Goal: Task Accomplishment & Management: Use online tool/utility

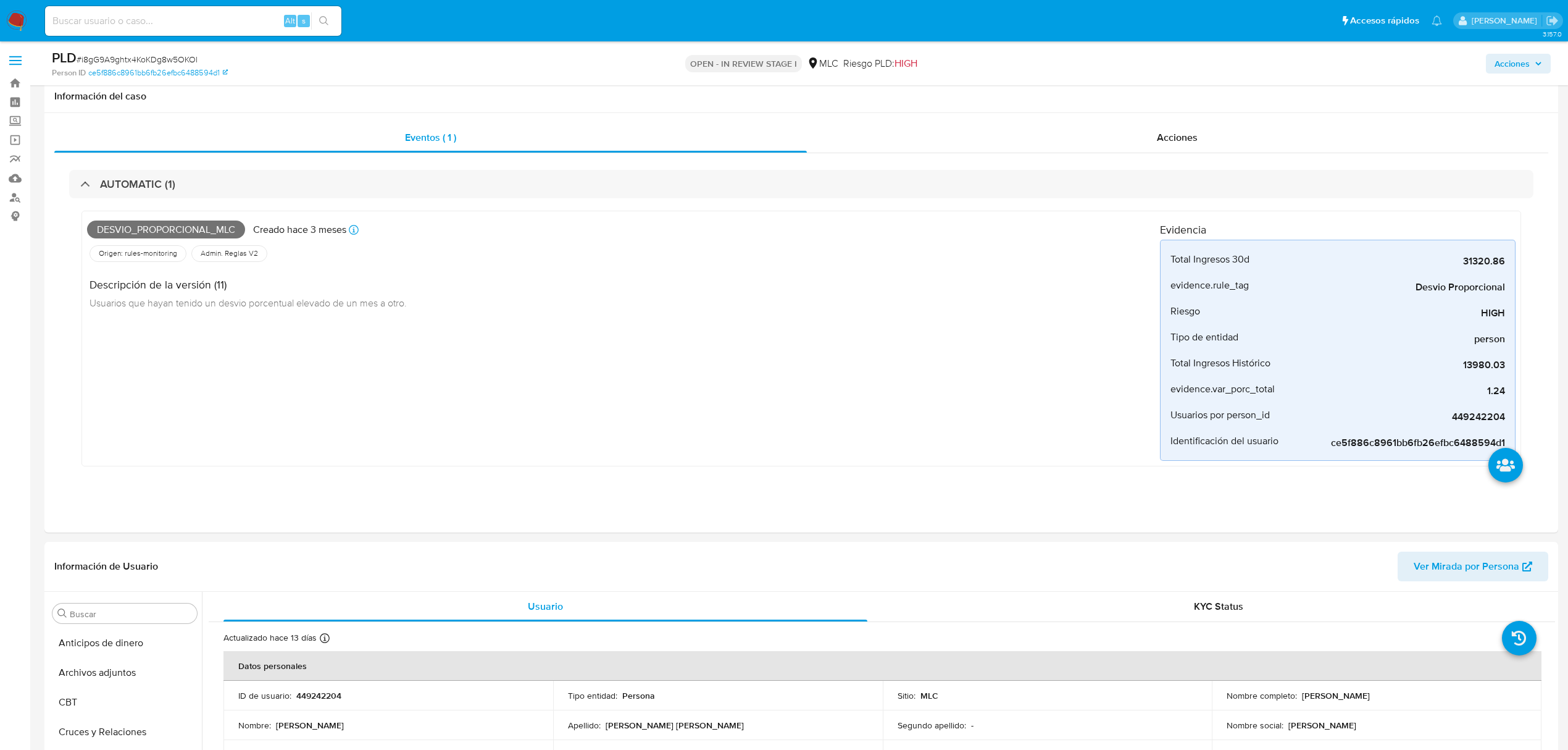
select select "10"
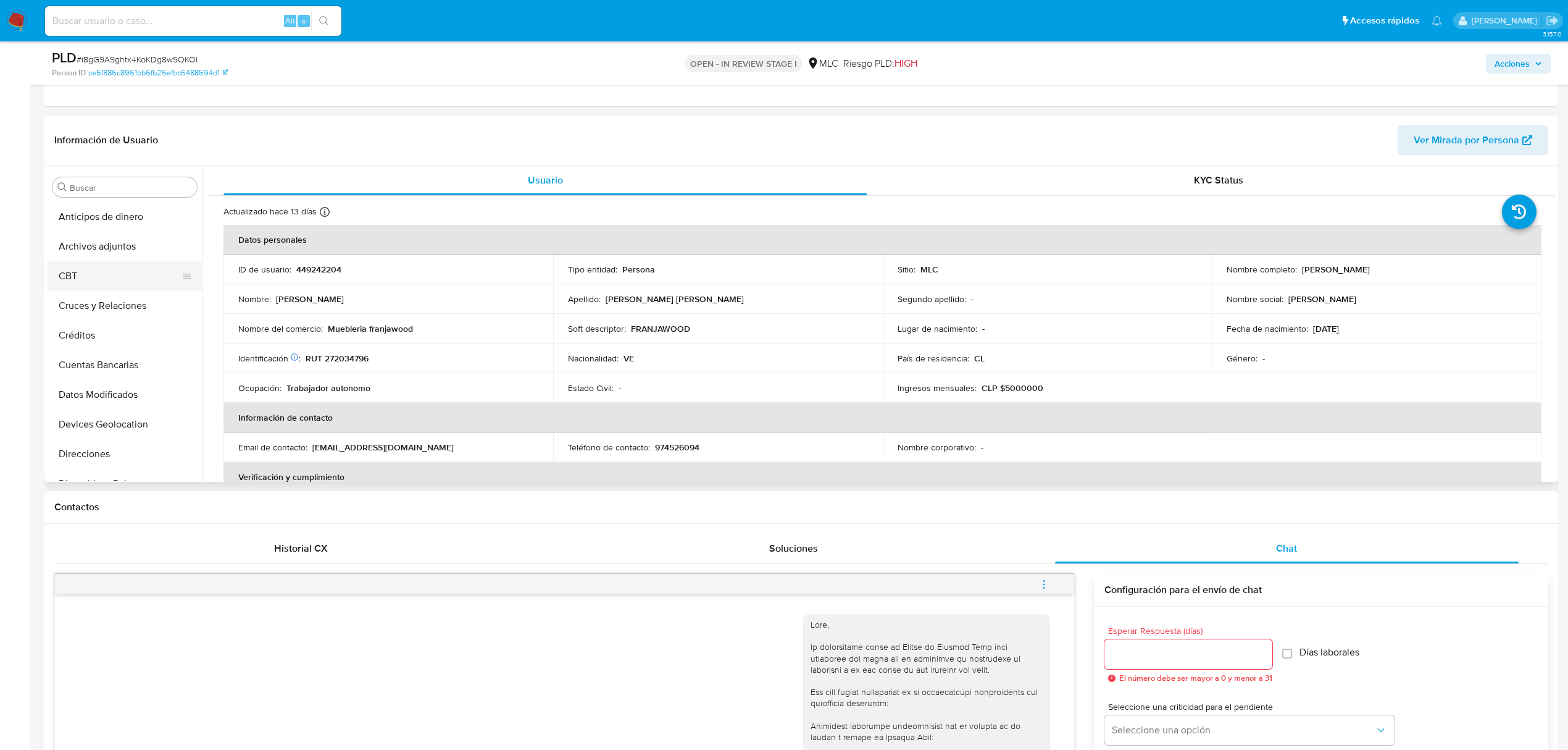
scroll to position [258, 0]
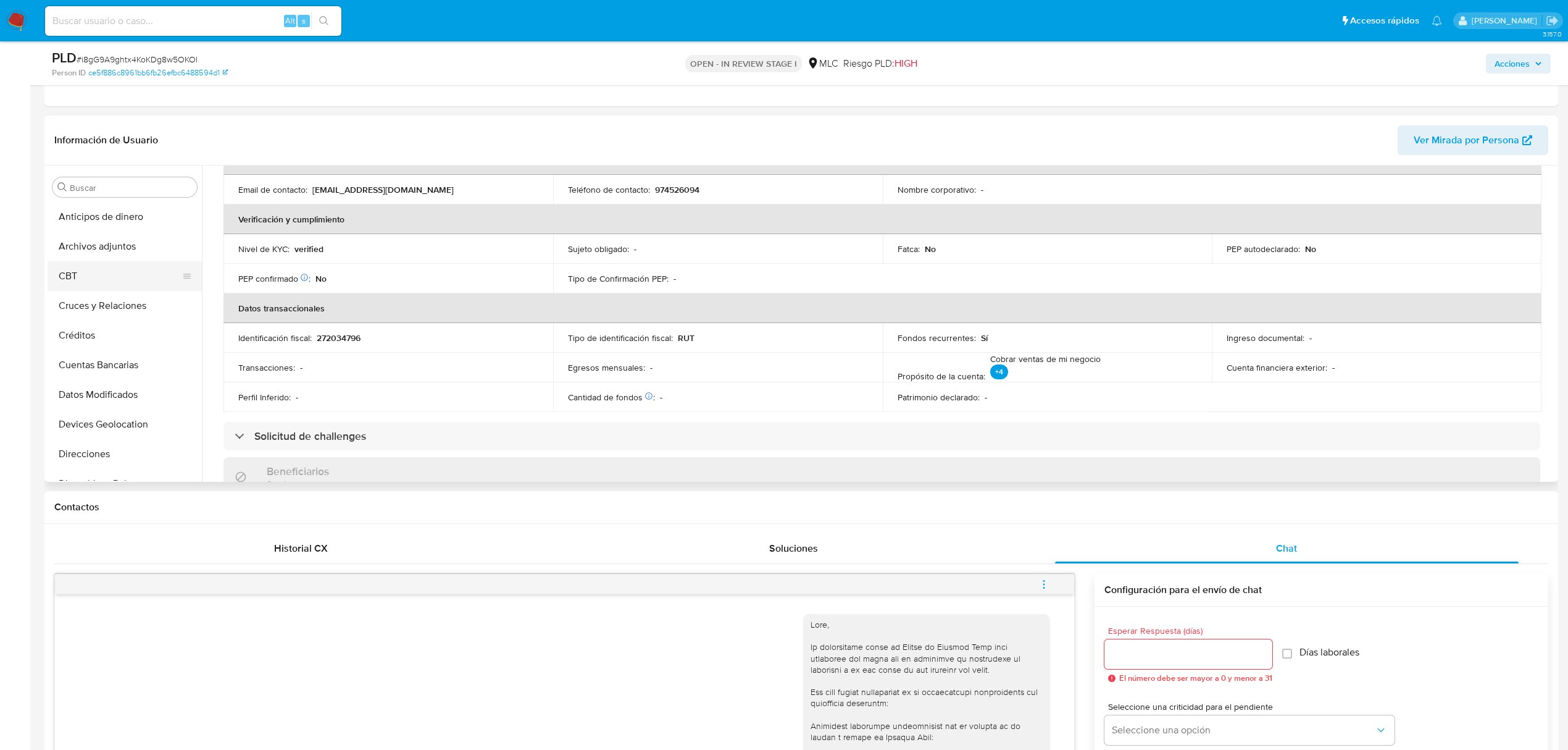
drag, startPoint x: 91, startPoint y: 244, endPoint x: 119, endPoint y: 251, distance: 28.9
click at [91, 244] on button "Archivos adjuntos" at bounding box center [125, 246] width 154 height 29
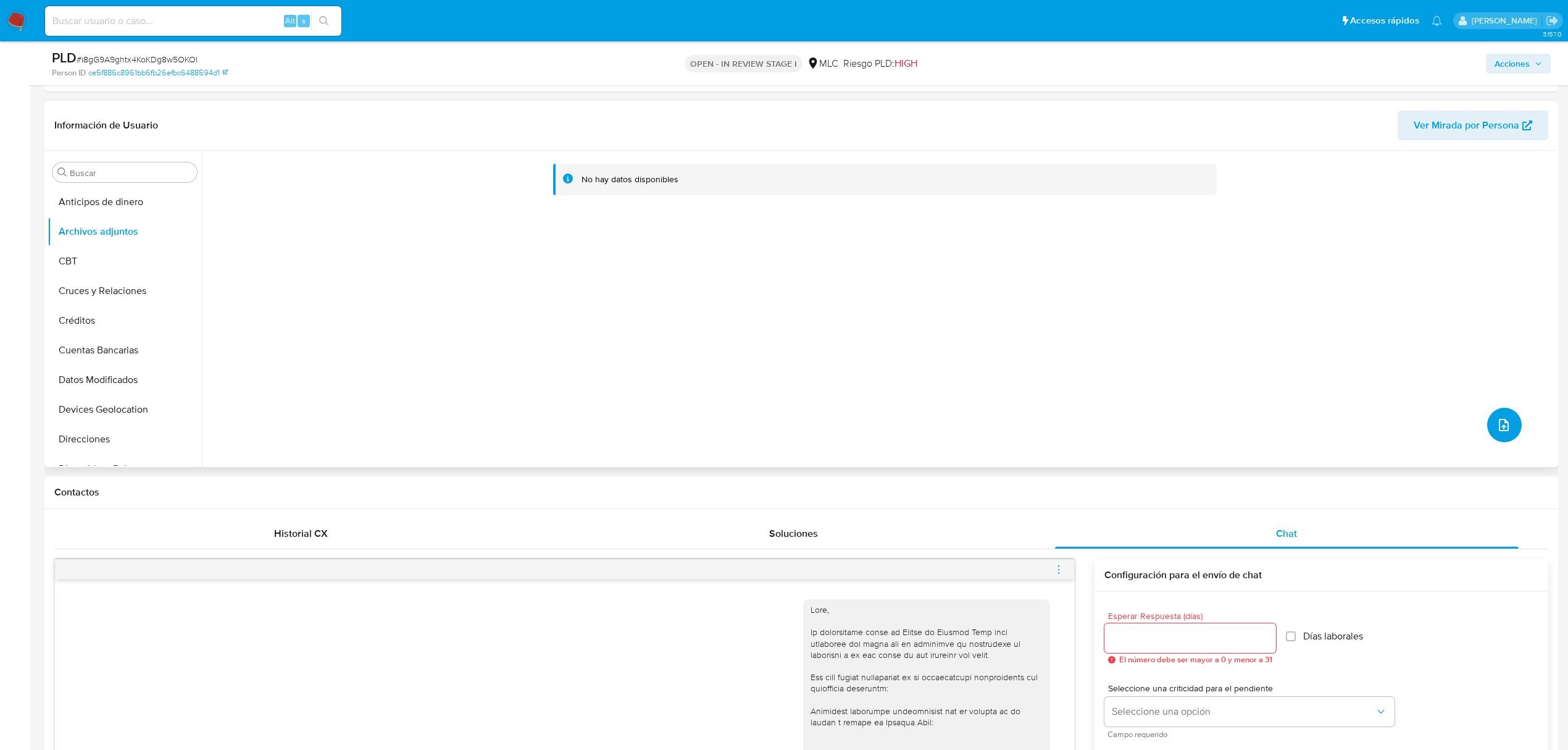
click at [1500, 426] on icon "upload-file" at bounding box center [1504, 425] width 15 height 15
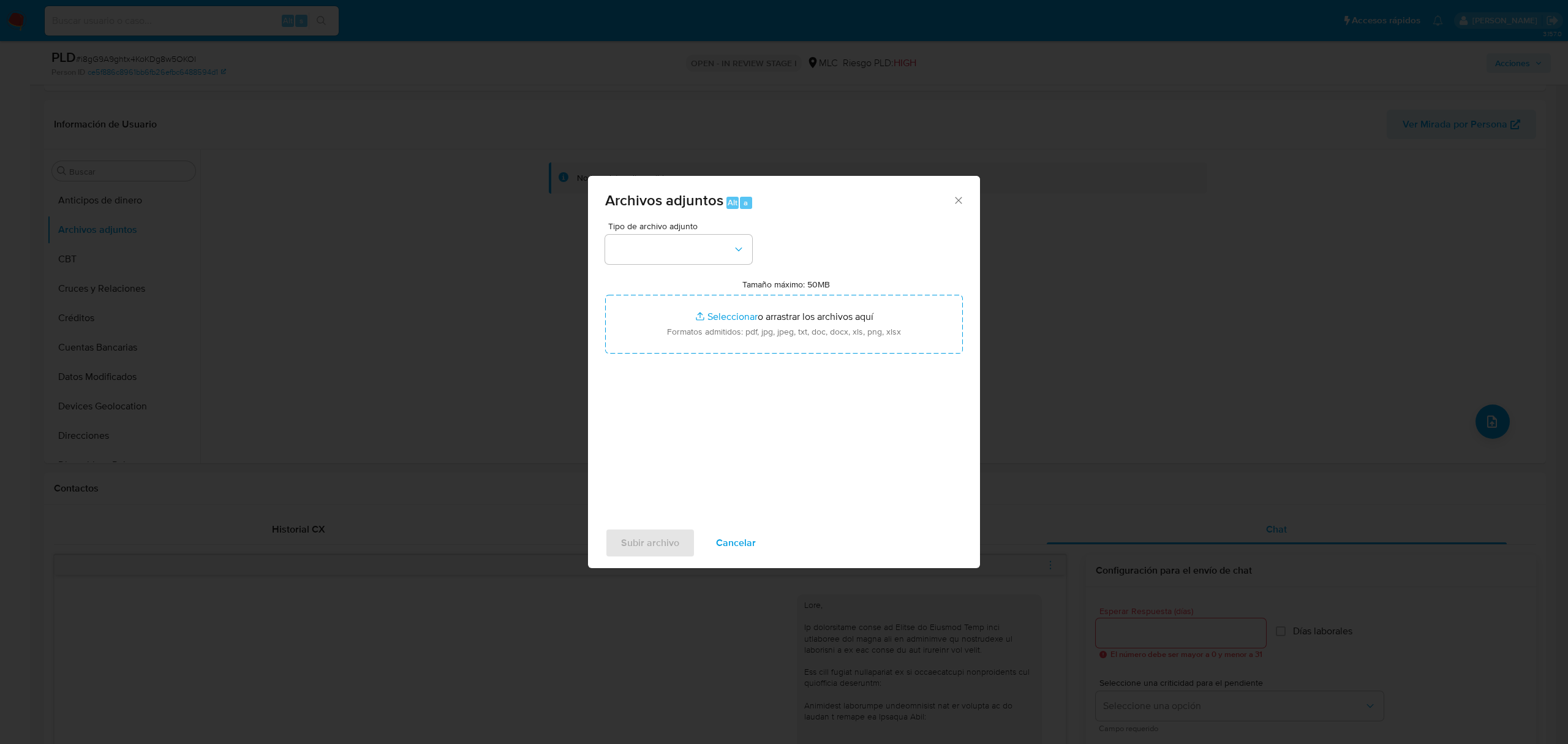
click at [690, 232] on div "Tipo de archivo adjunto" at bounding box center [678, 242] width 147 height 42
click at [687, 238] on button "button" at bounding box center [678, 249] width 147 height 29
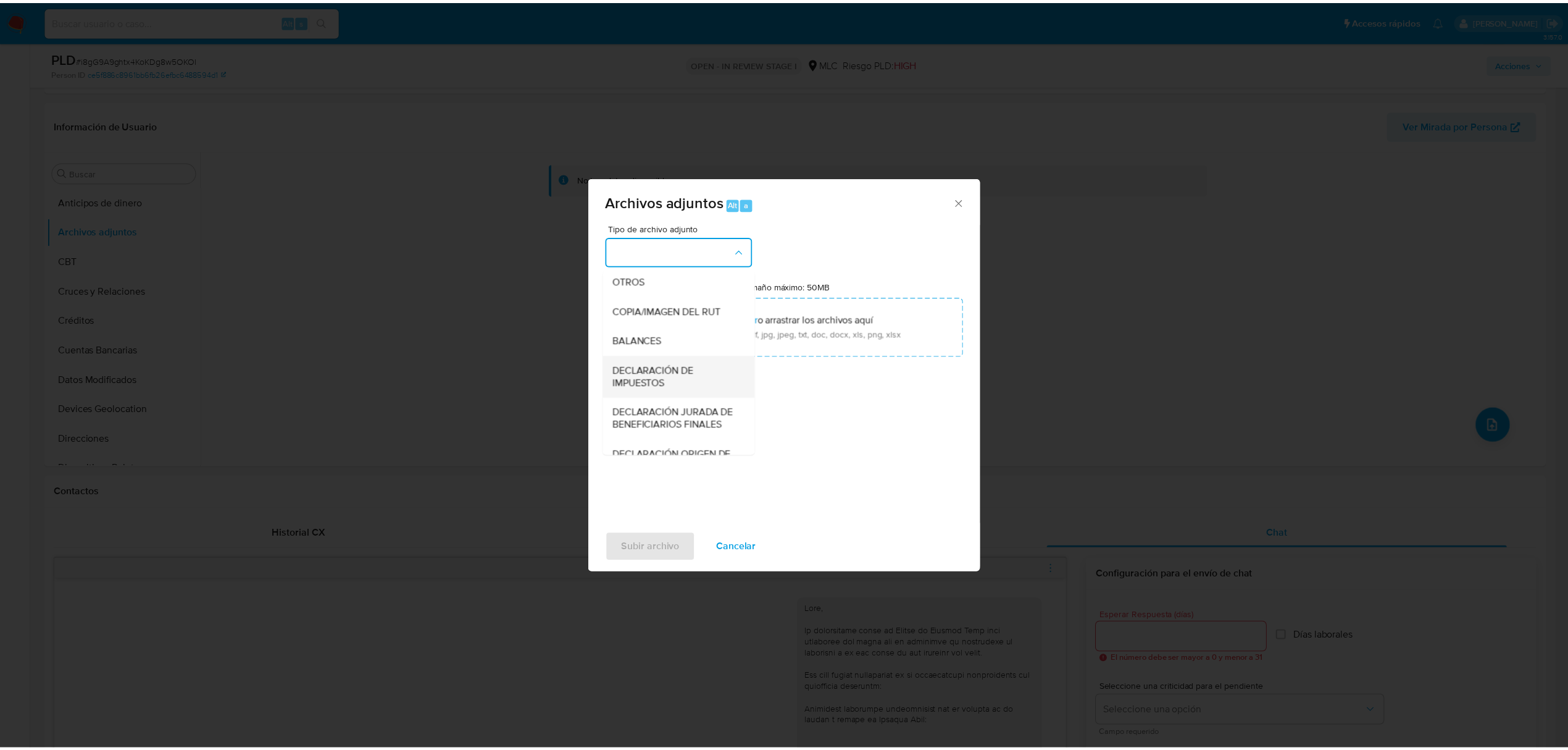
scroll to position [184, 0]
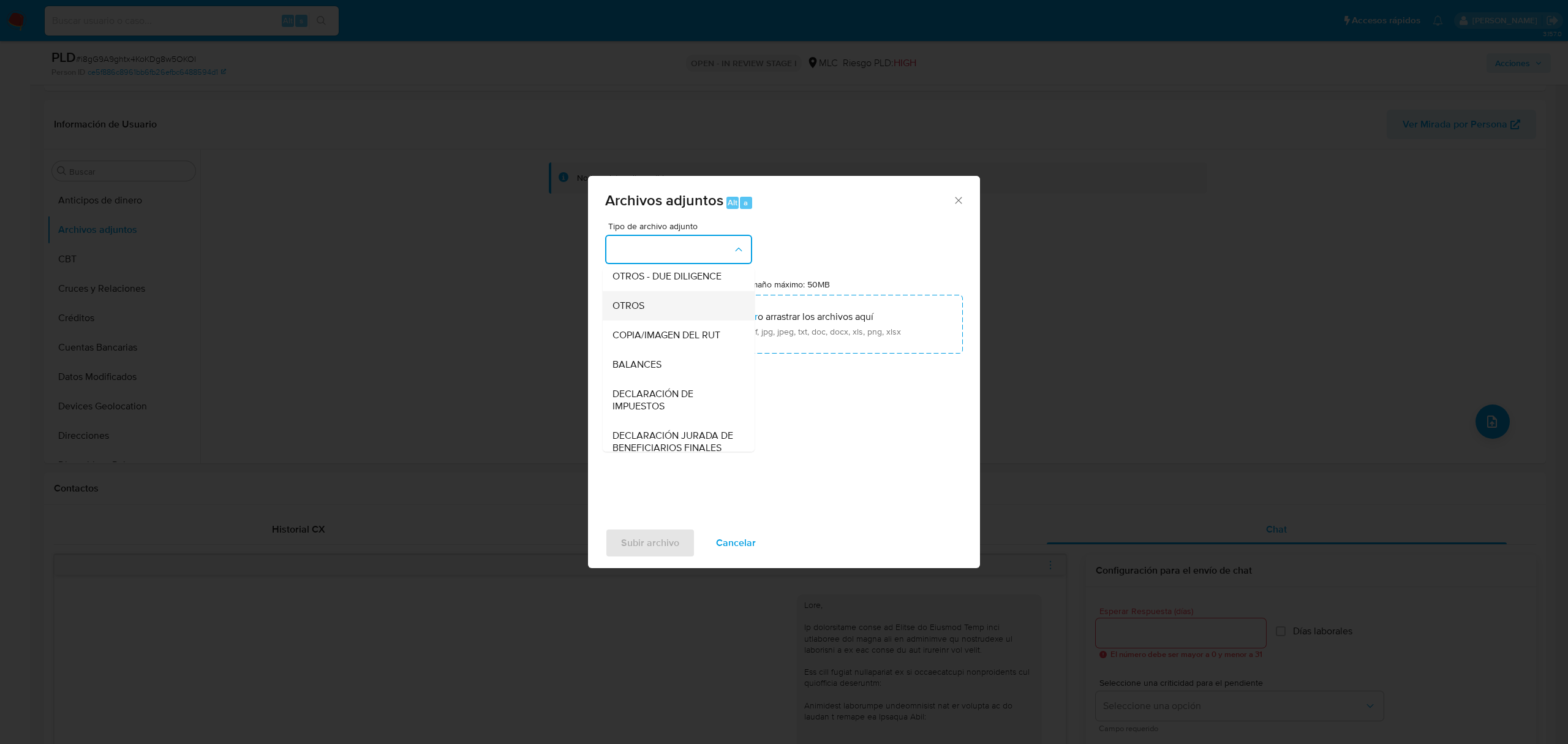
click at [652, 321] on div "OTROS" at bounding box center [675, 305] width 125 height 29
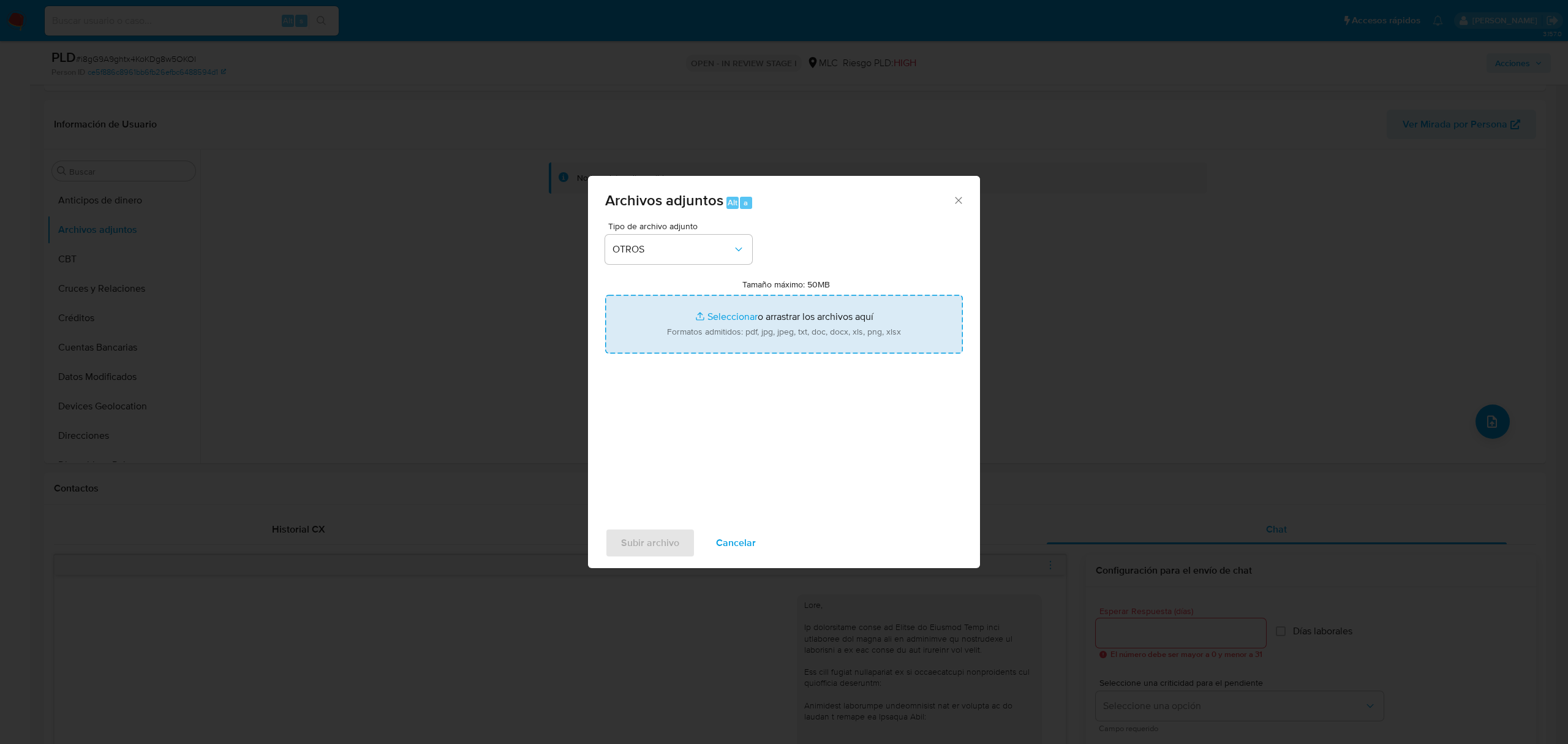
click at [720, 319] on input "Tamaño máximo: 50MB Seleccionar archivos" at bounding box center [784, 324] width 358 height 59
click at [728, 312] on input "Tamaño máximo: 50MB Seleccionar archivos" at bounding box center [784, 324] width 358 height 59
type input "C:\fakepath\449242204 - 28_08_2025.xlsx"
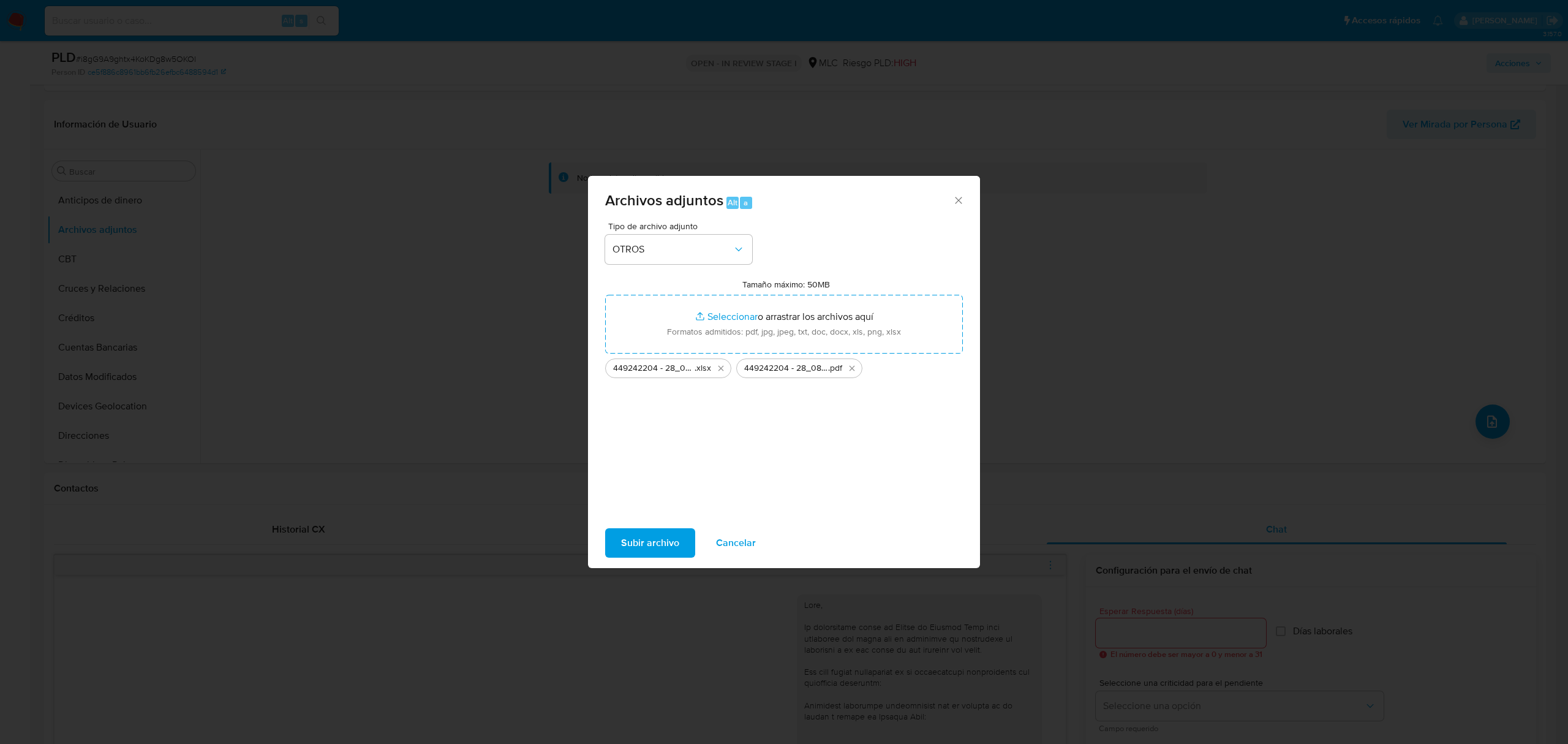
click at [665, 546] on span "Subir archivo" at bounding box center [650, 542] width 58 height 27
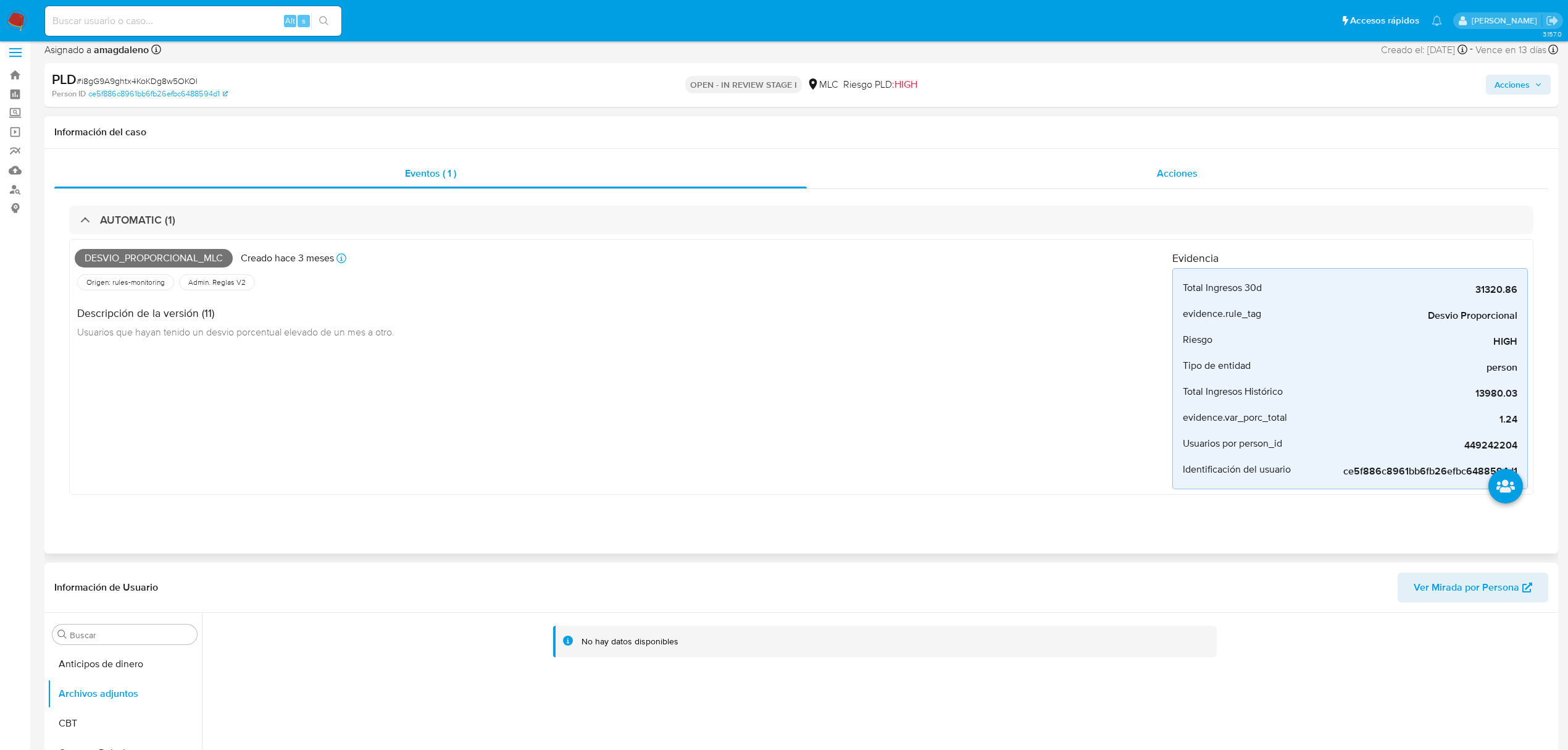
scroll to position [0, 0]
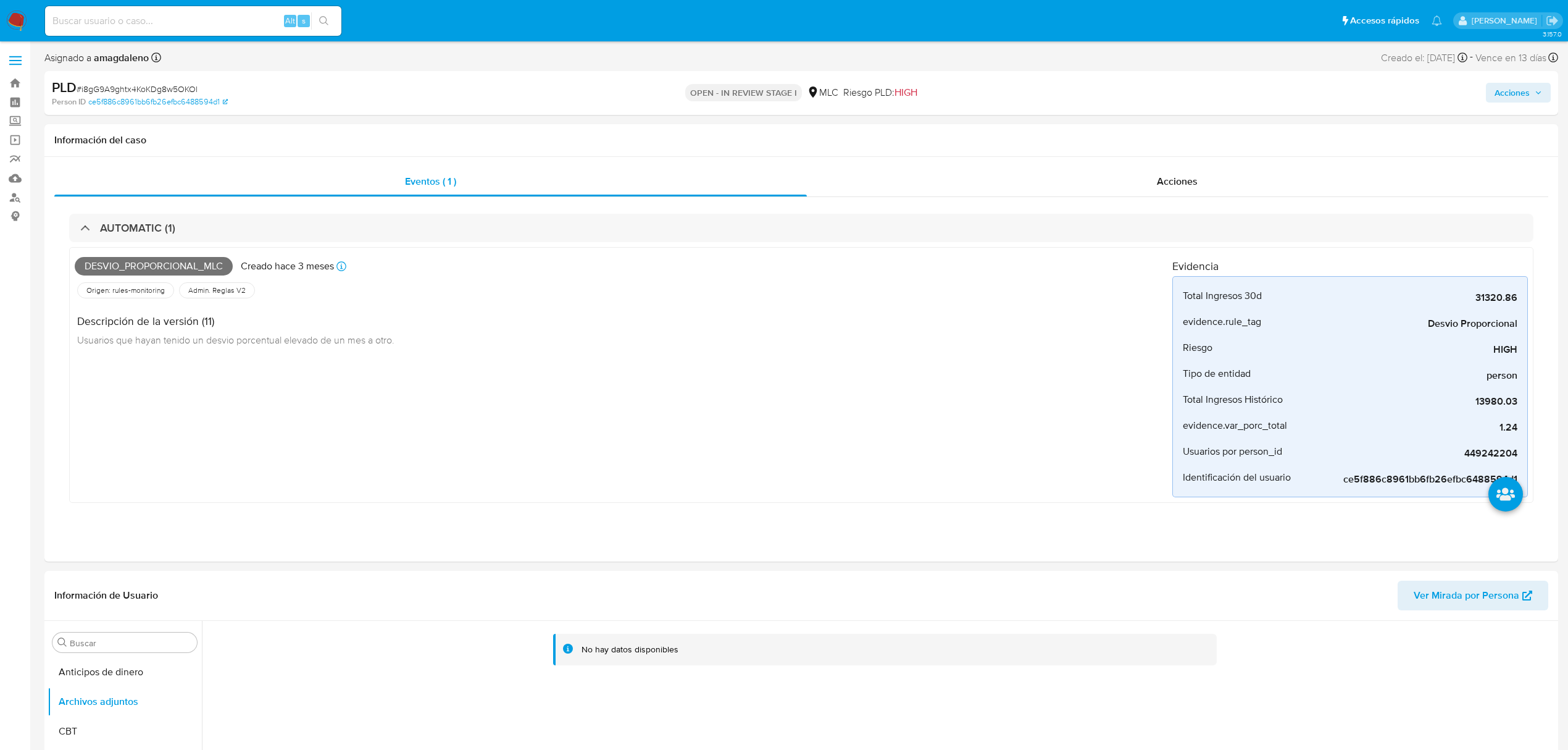
click at [1522, 96] on span "Acciones" at bounding box center [1512, 93] width 35 height 20
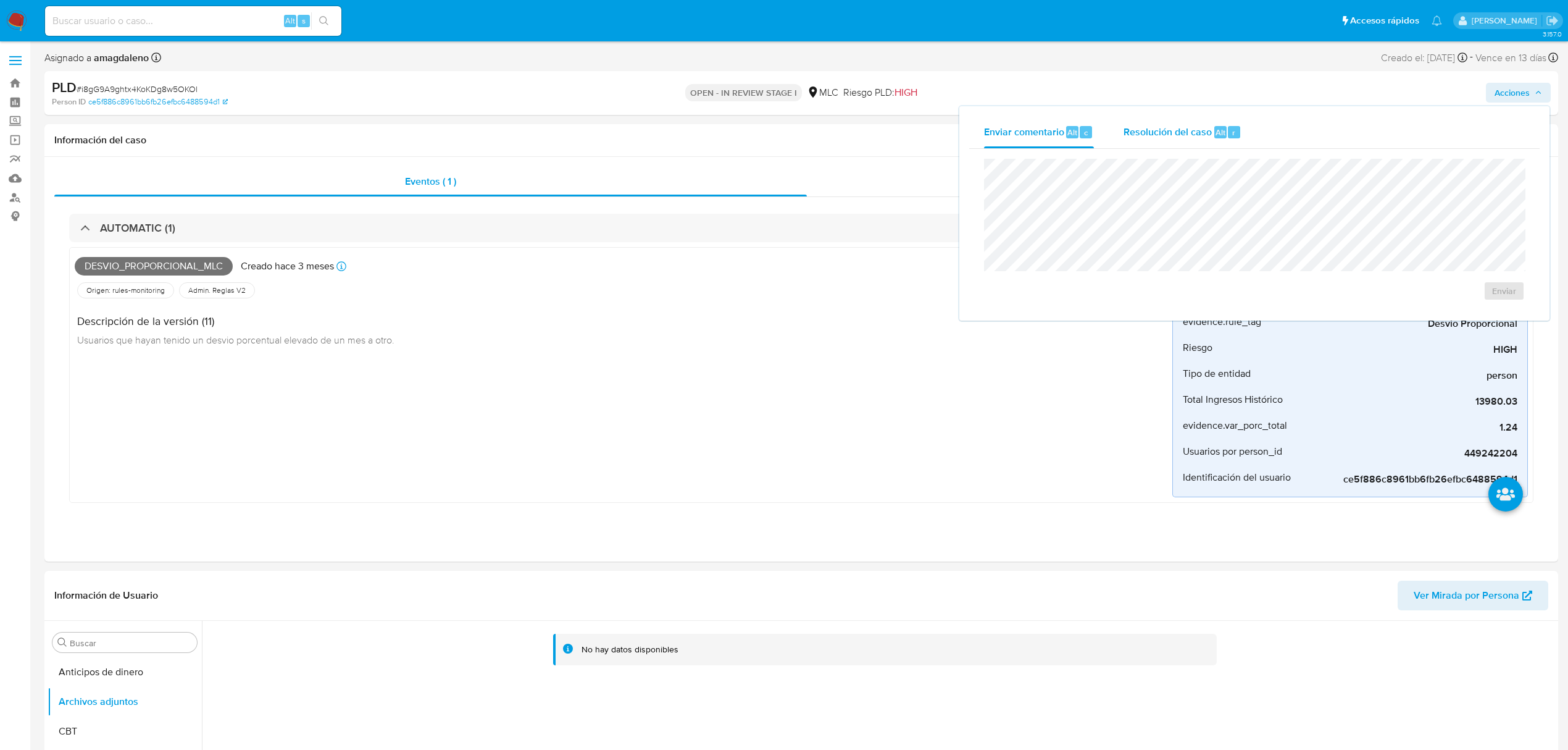
click at [1149, 134] on span "Resolución del caso" at bounding box center [1168, 131] width 89 height 14
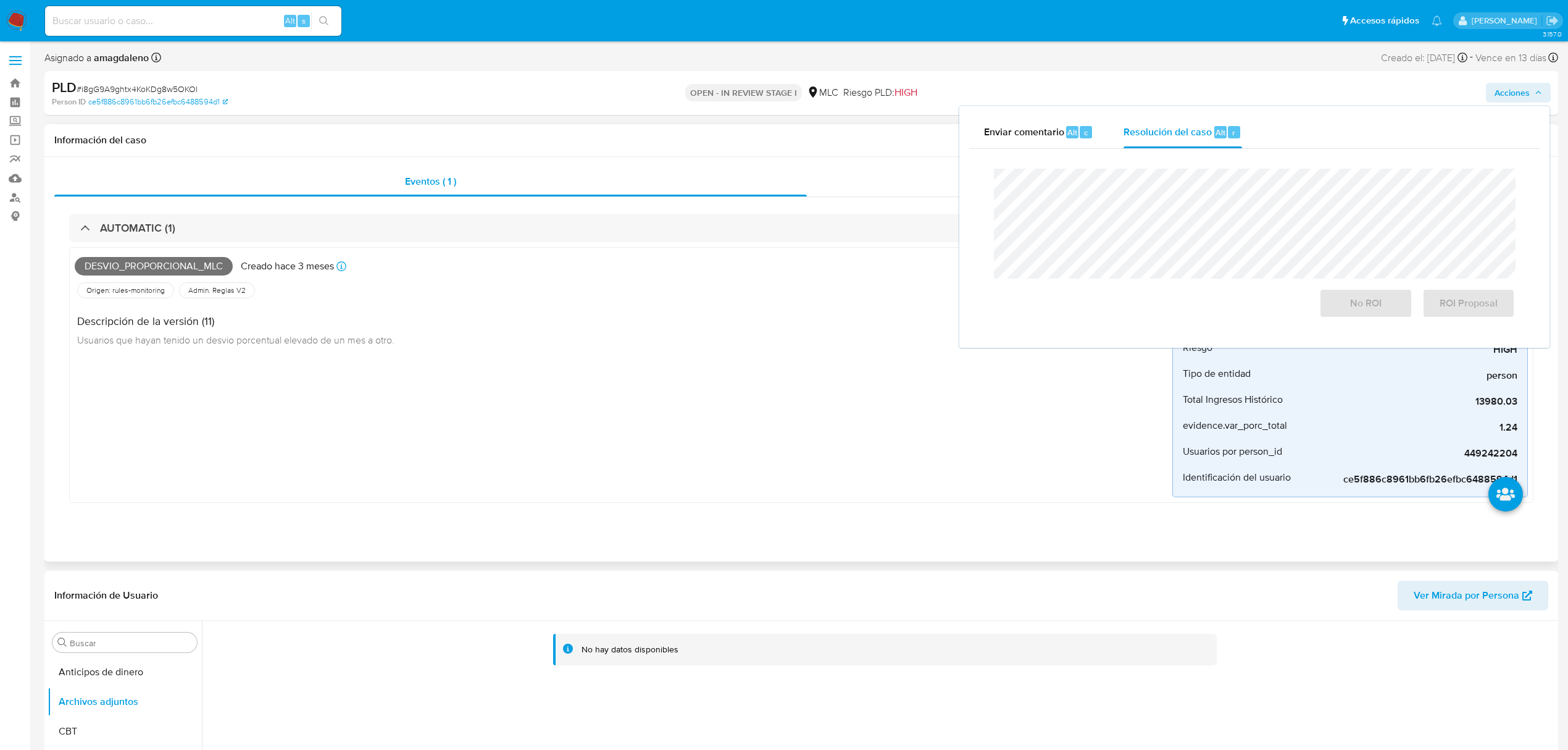
click at [878, 159] on div "Eventos ( 1 ) Acciones AUTOMATIC (1) Desvio_proporcional_mlc Creado hace 3 mese…" at bounding box center [801, 358] width 1514 height 404
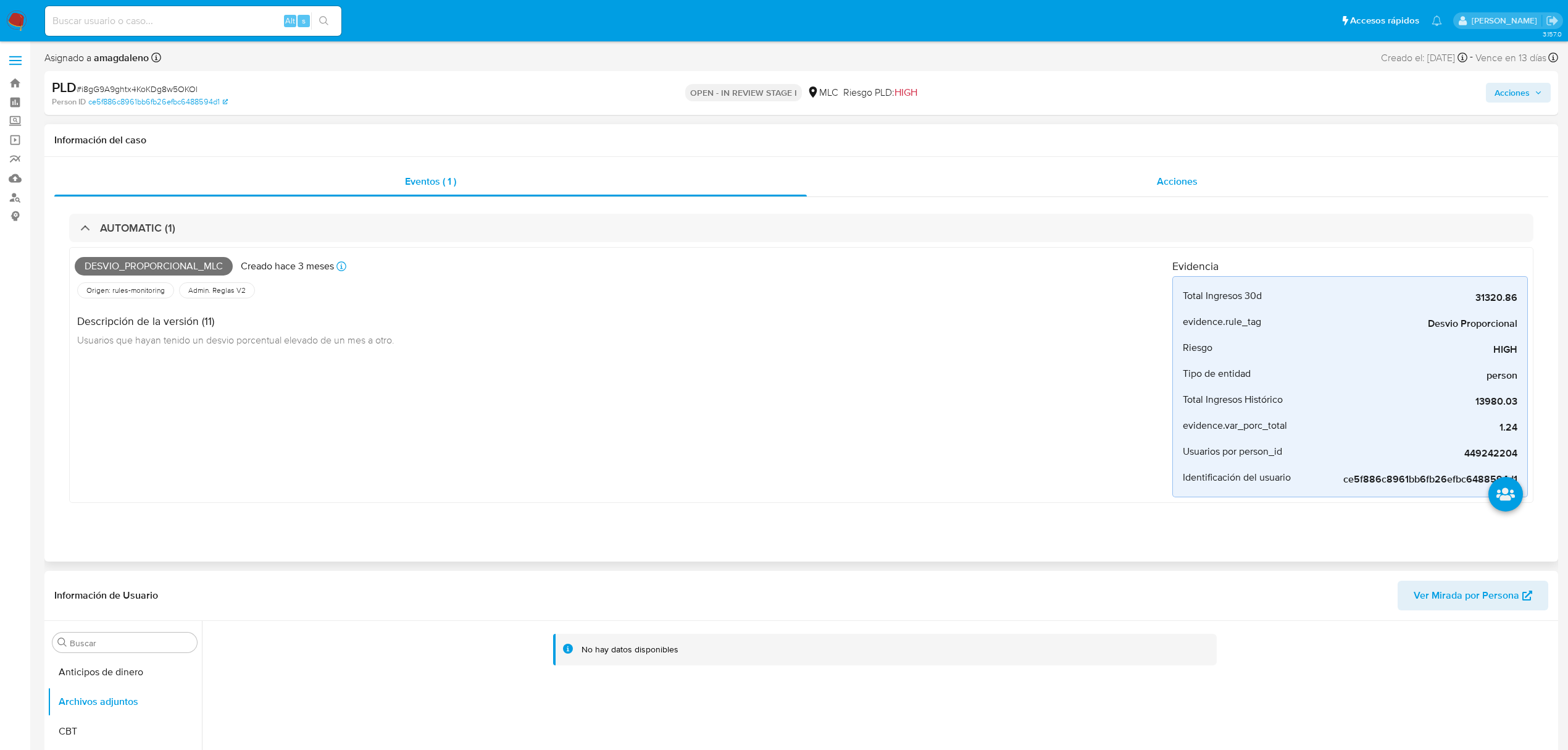
click at [1005, 181] on div "Acciones" at bounding box center [1177, 181] width 742 height 29
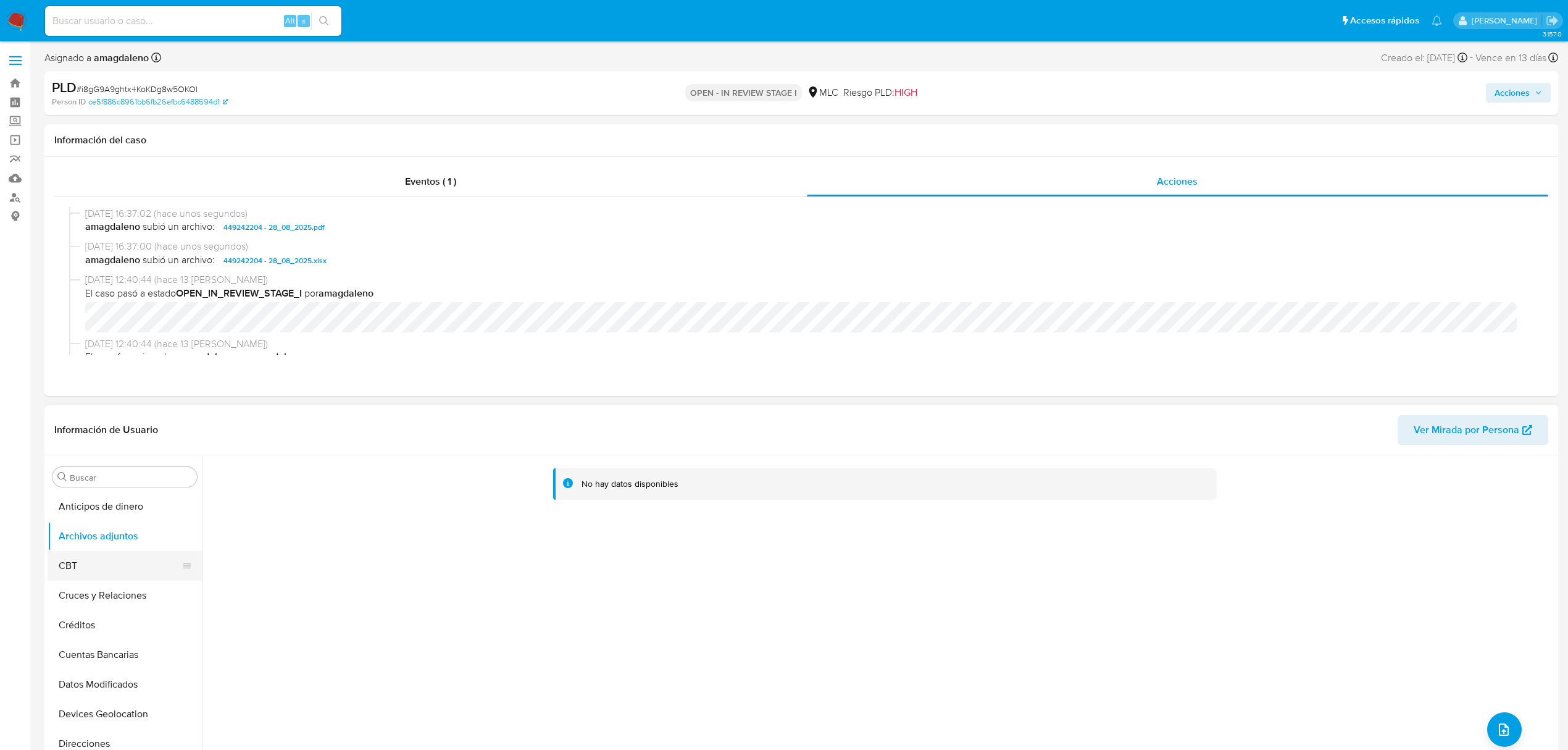
click at [99, 579] on button "CBT" at bounding box center [120, 565] width 145 height 29
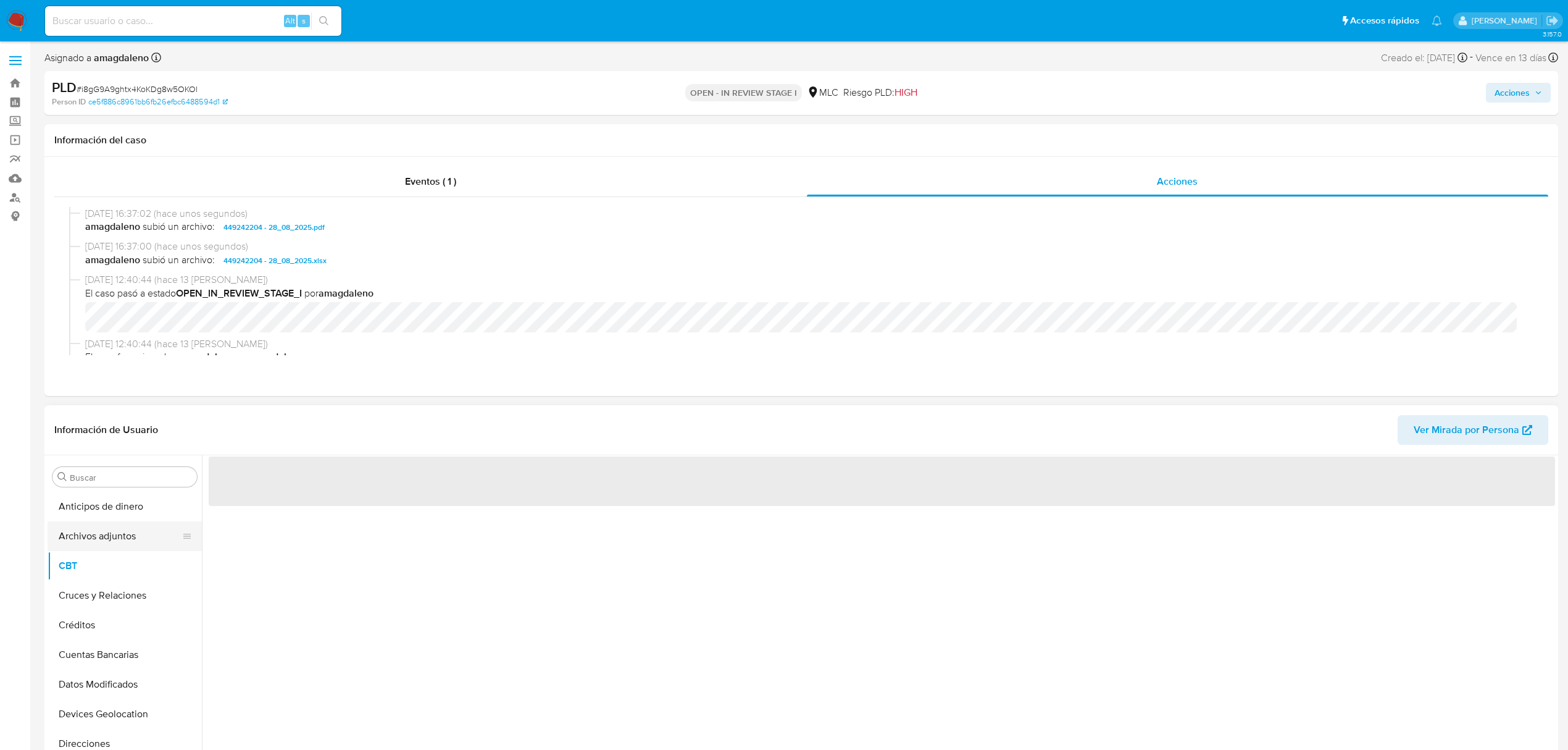
click at [107, 541] on button "Archivos adjuntos" at bounding box center [120, 536] width 145 height 29
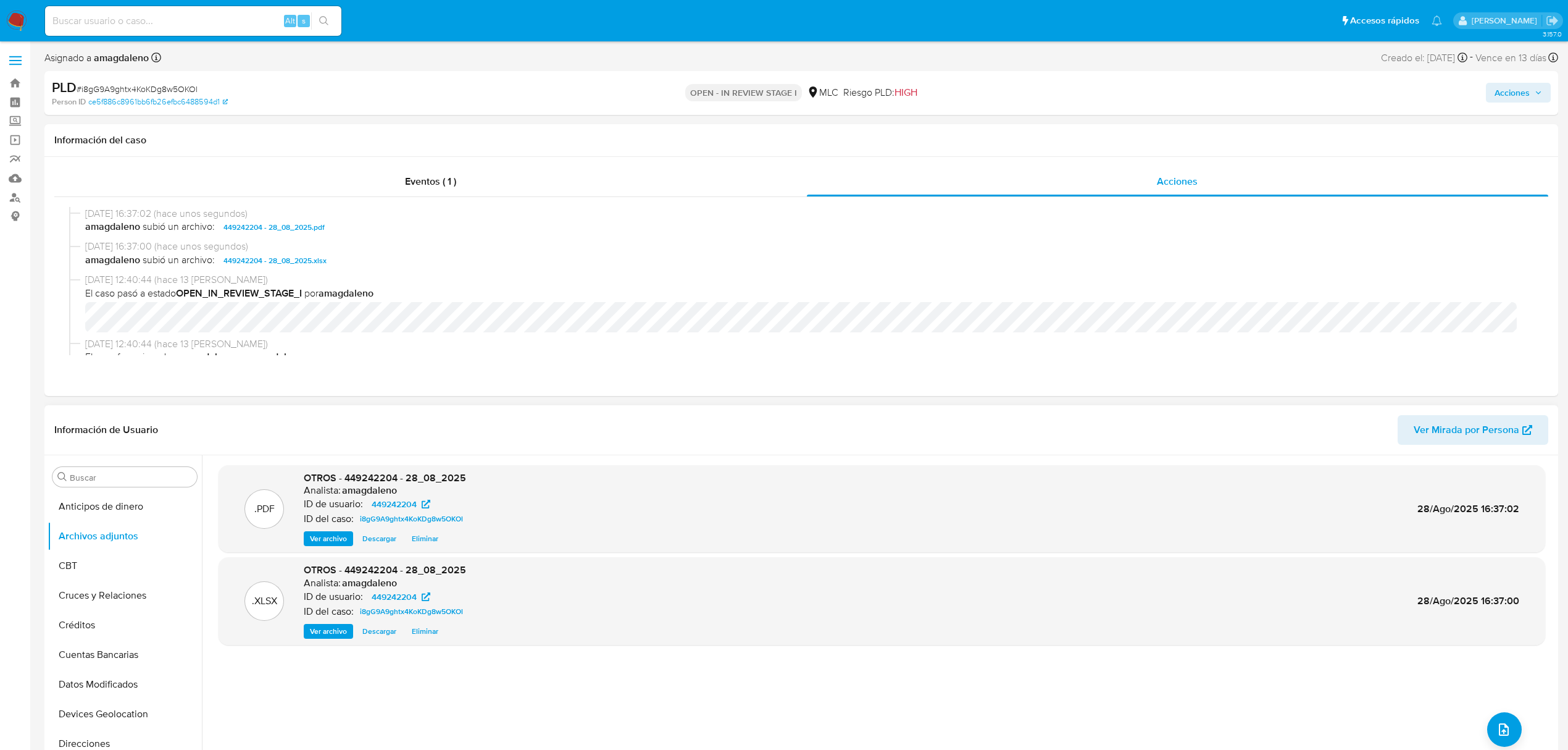
click at [583, 519] on div ".PDF OTROS - 449242204 - 28_08_2025 Analista: amagdaleno ID de usuario: 4492422…" at bounding box center [882, 509] width 1314 height 75
click at [1492, 95] on button "Acciones" at bounding box center [1518, 93] width 64 height 20
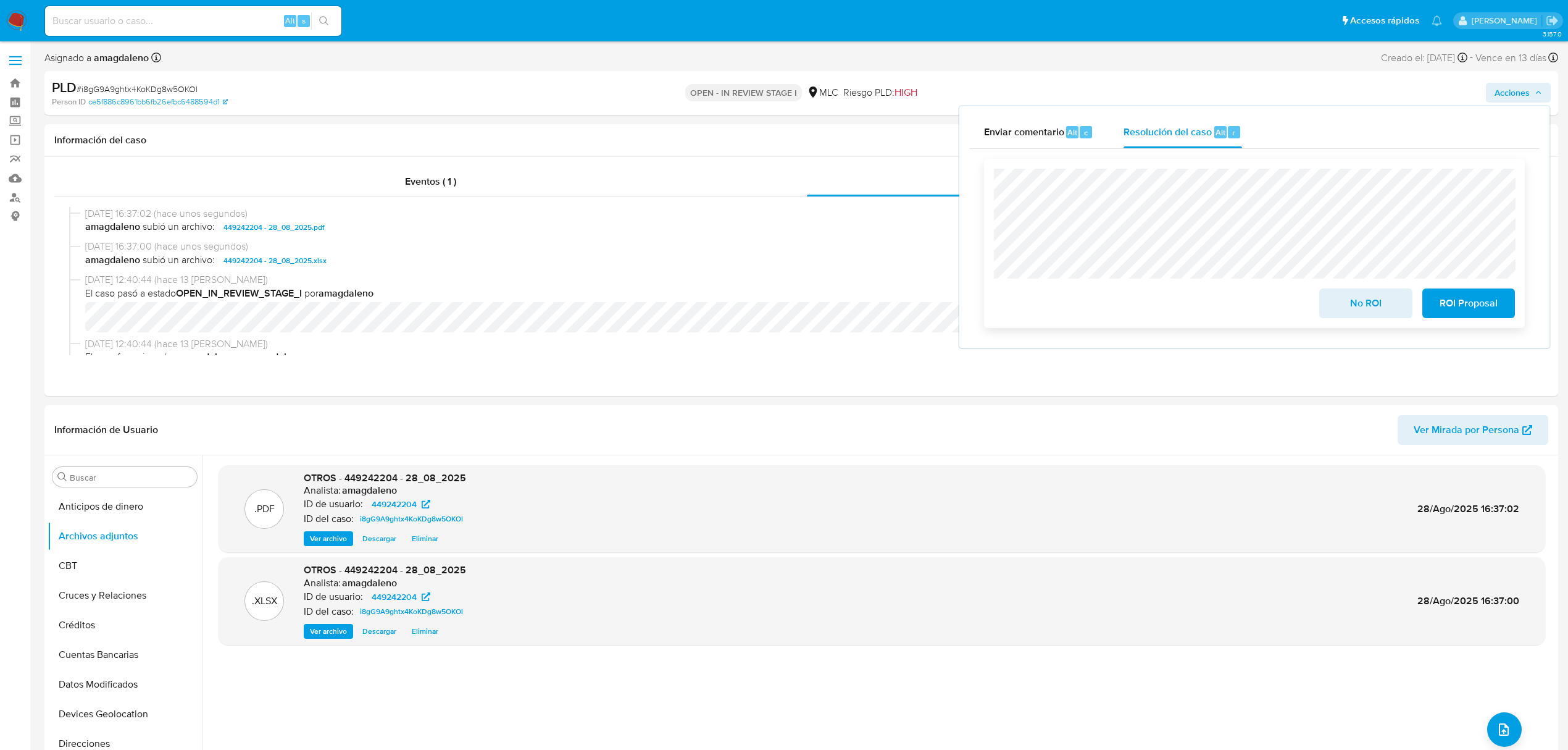
click at [1381, 310] on span "No ROI" at bounding box center [1366, 303] width 60 height 27
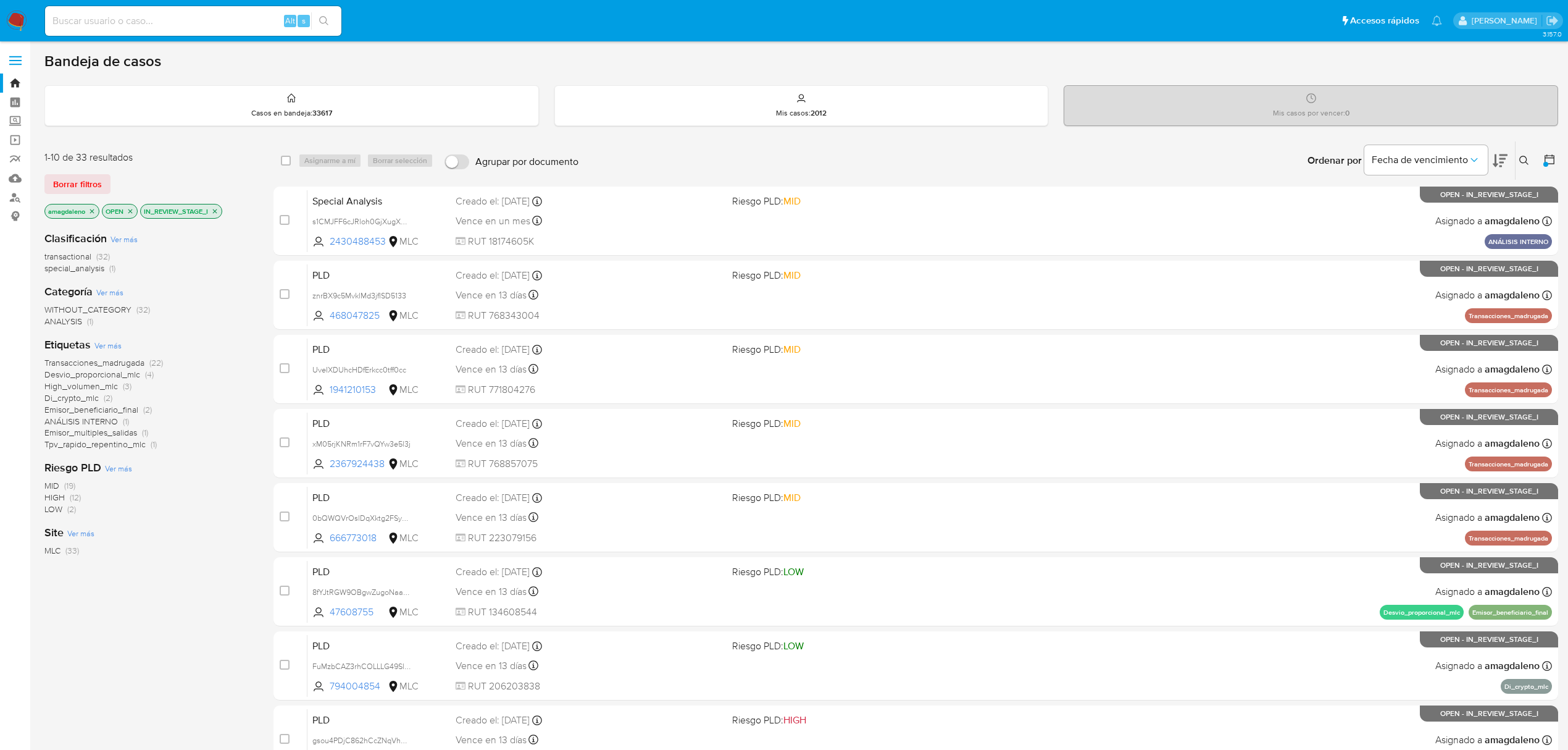
click at [93, 376] on span "Desvio_proporcional_mlc" at bounding box center [92, 374] width 95 height 13
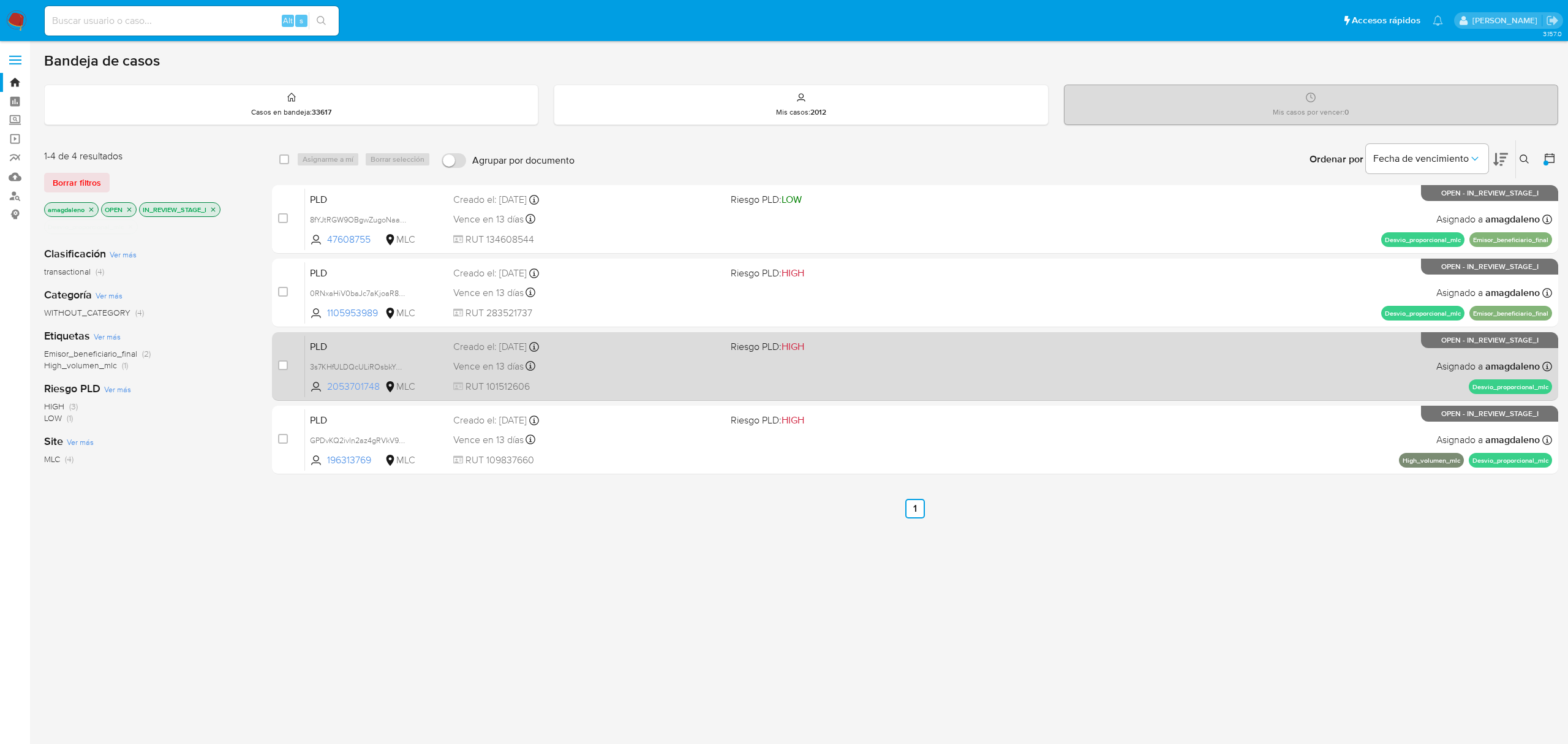
click at [365, 384] on span "2053701748" at bounding box center [354, 386] width 55 height 13
click at [581, 377] on div "PLD 3s7KHfULDQcULiROsbkYQctt 2053701748 MLC Riesgo PLD: HIGH Creado el: 12/06/2…" at bounding box center [928, 366] width 1247 height 62
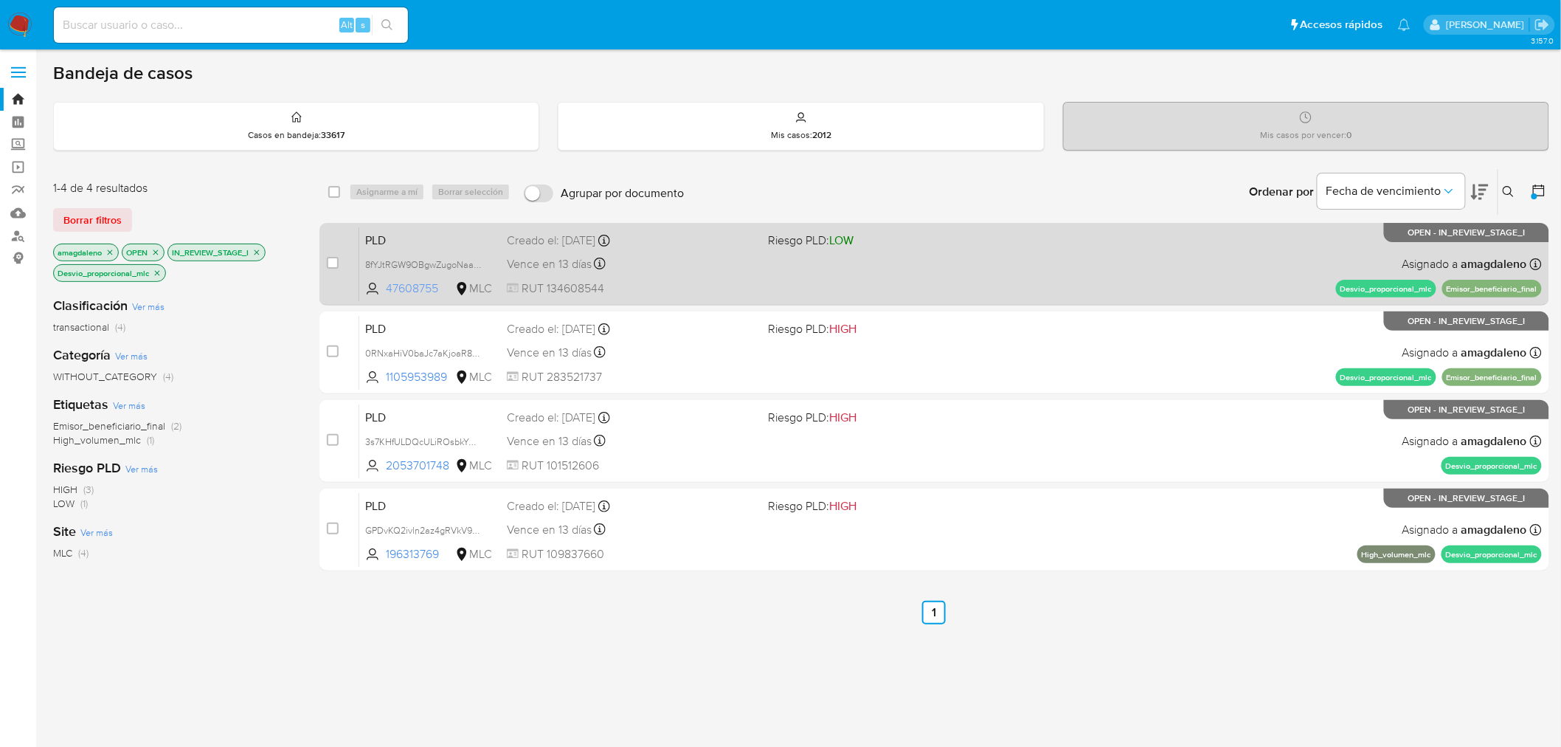
click at [406, 286] on span "47608755" at bounding box center [419, 288] width 66 height 16
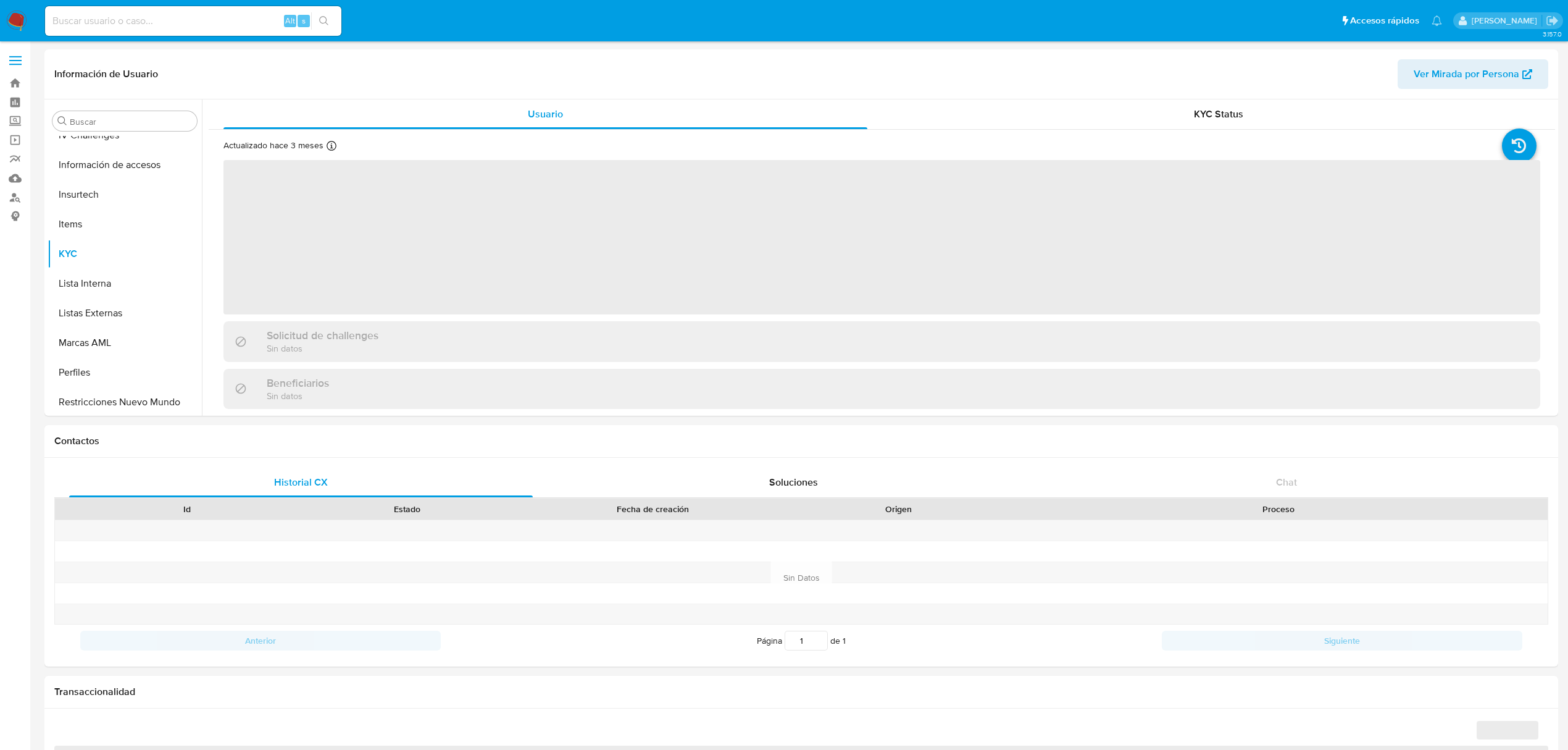
scroll to position [521, 0]
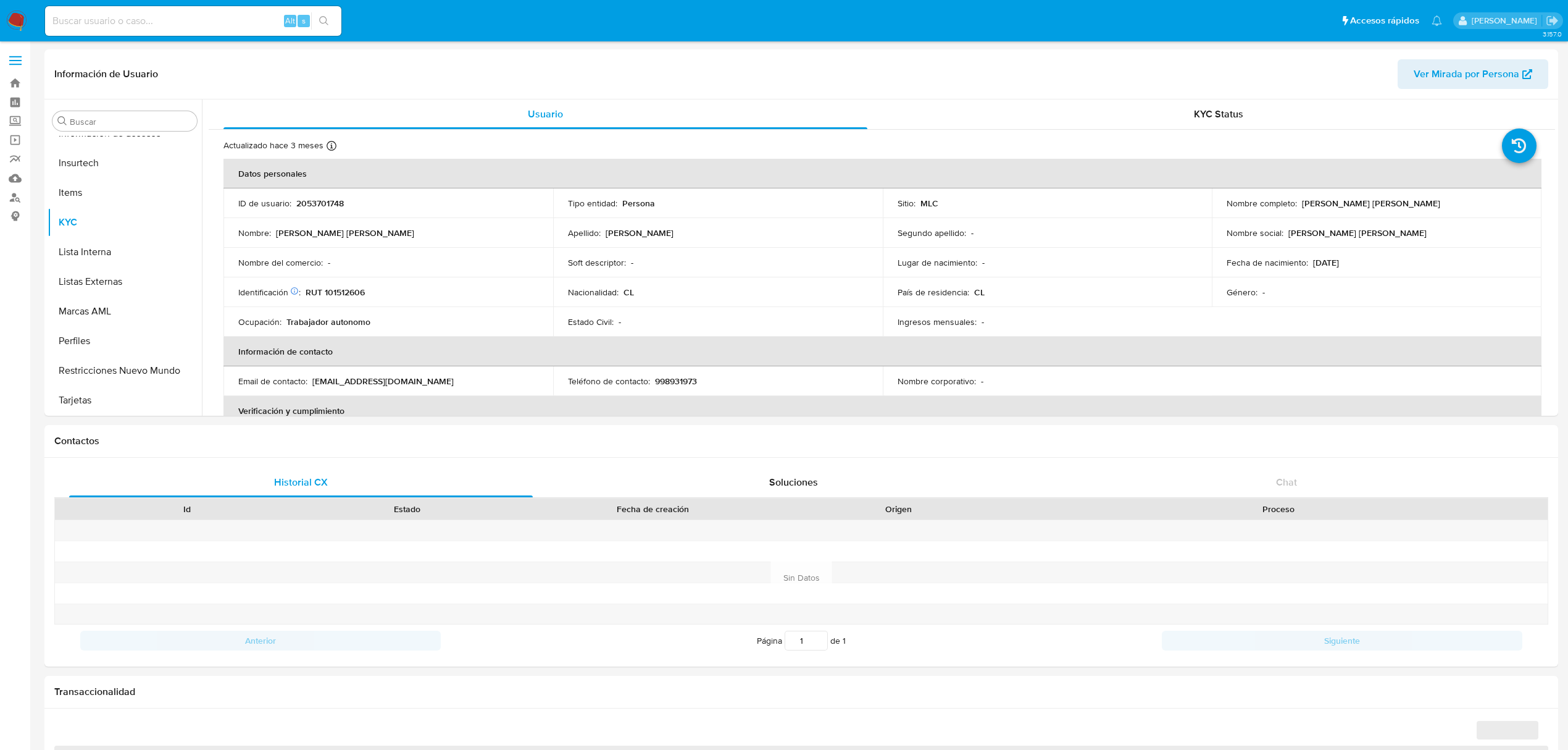
select select "10"
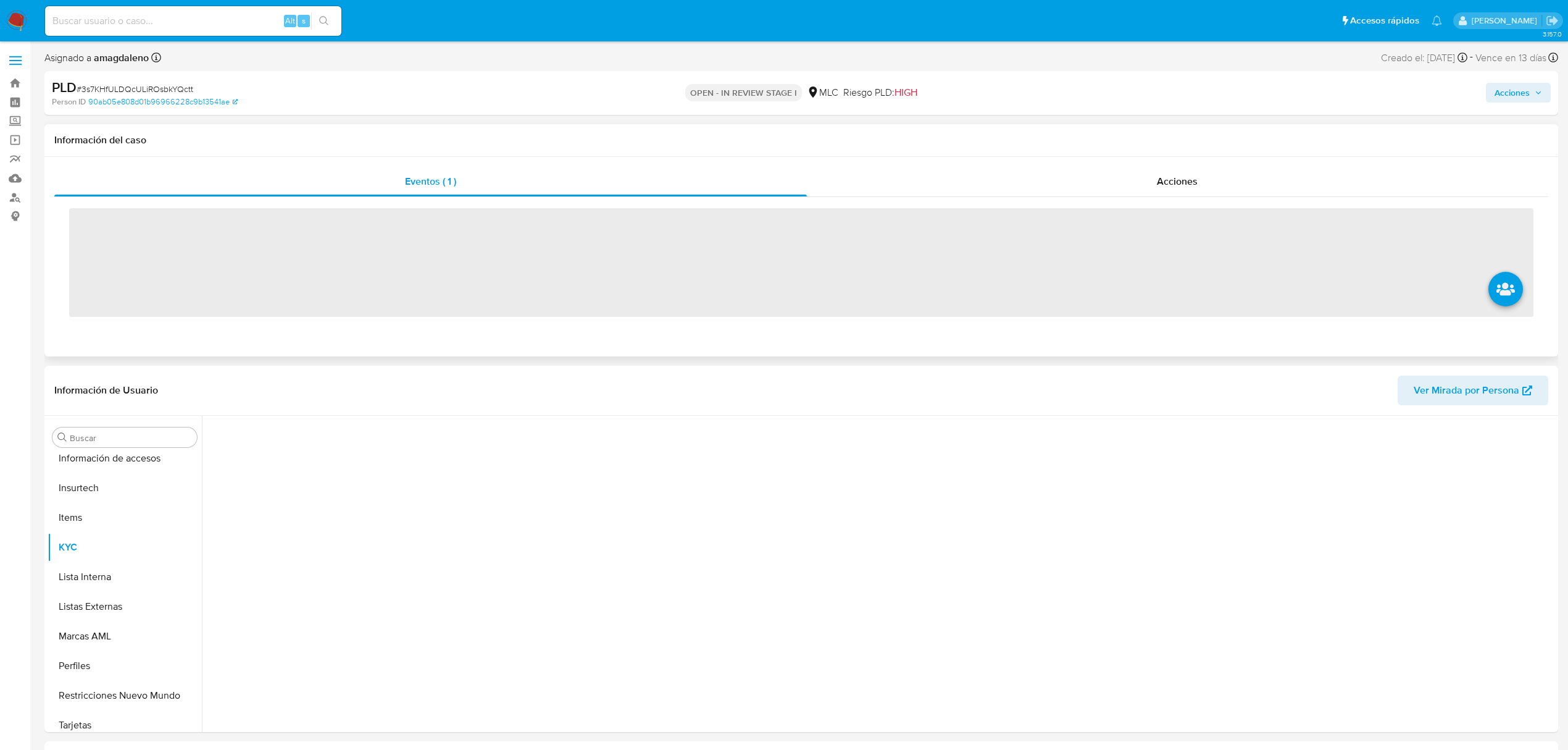
scroll to position [521, 0]
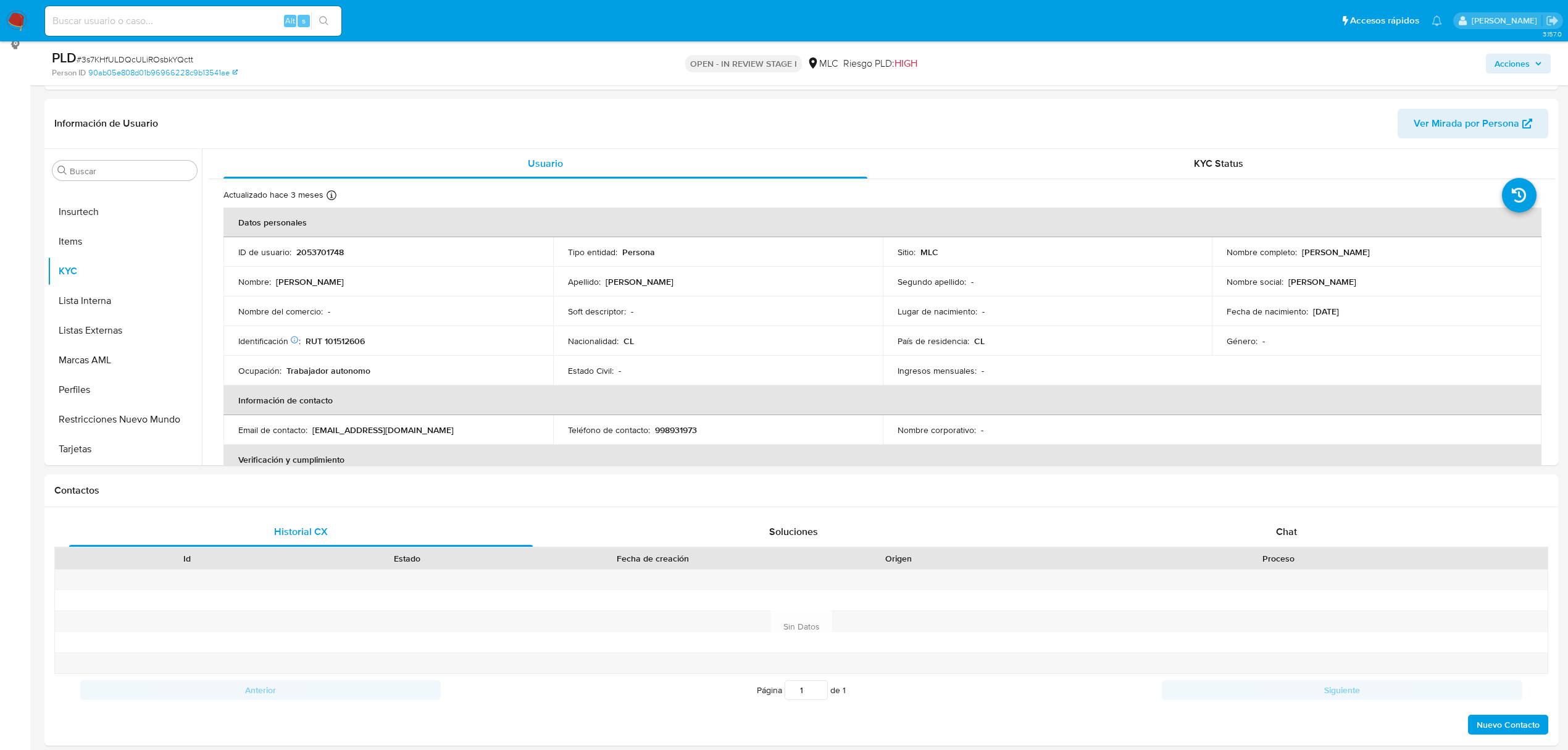
select select "10"
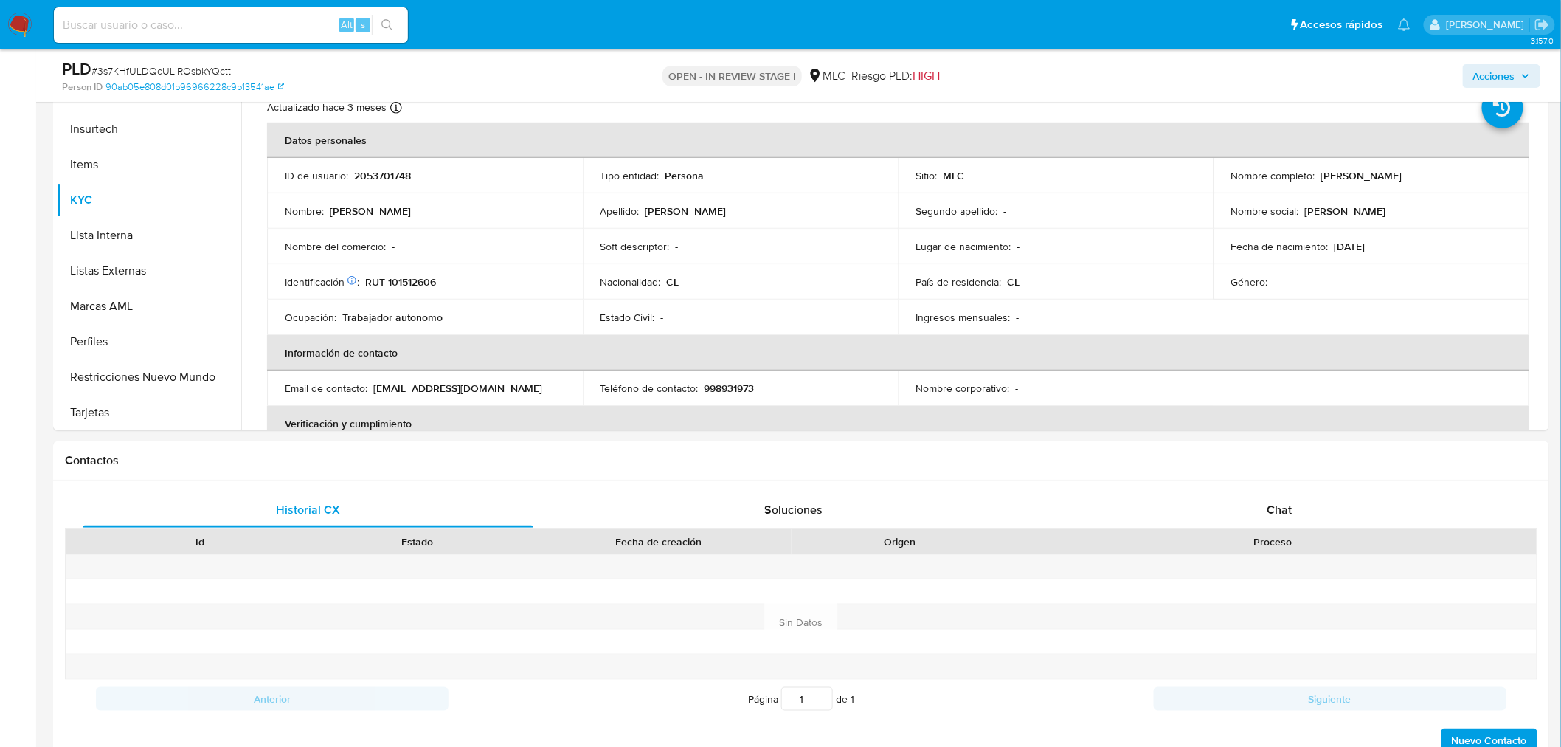
scroll to position [344, 0]
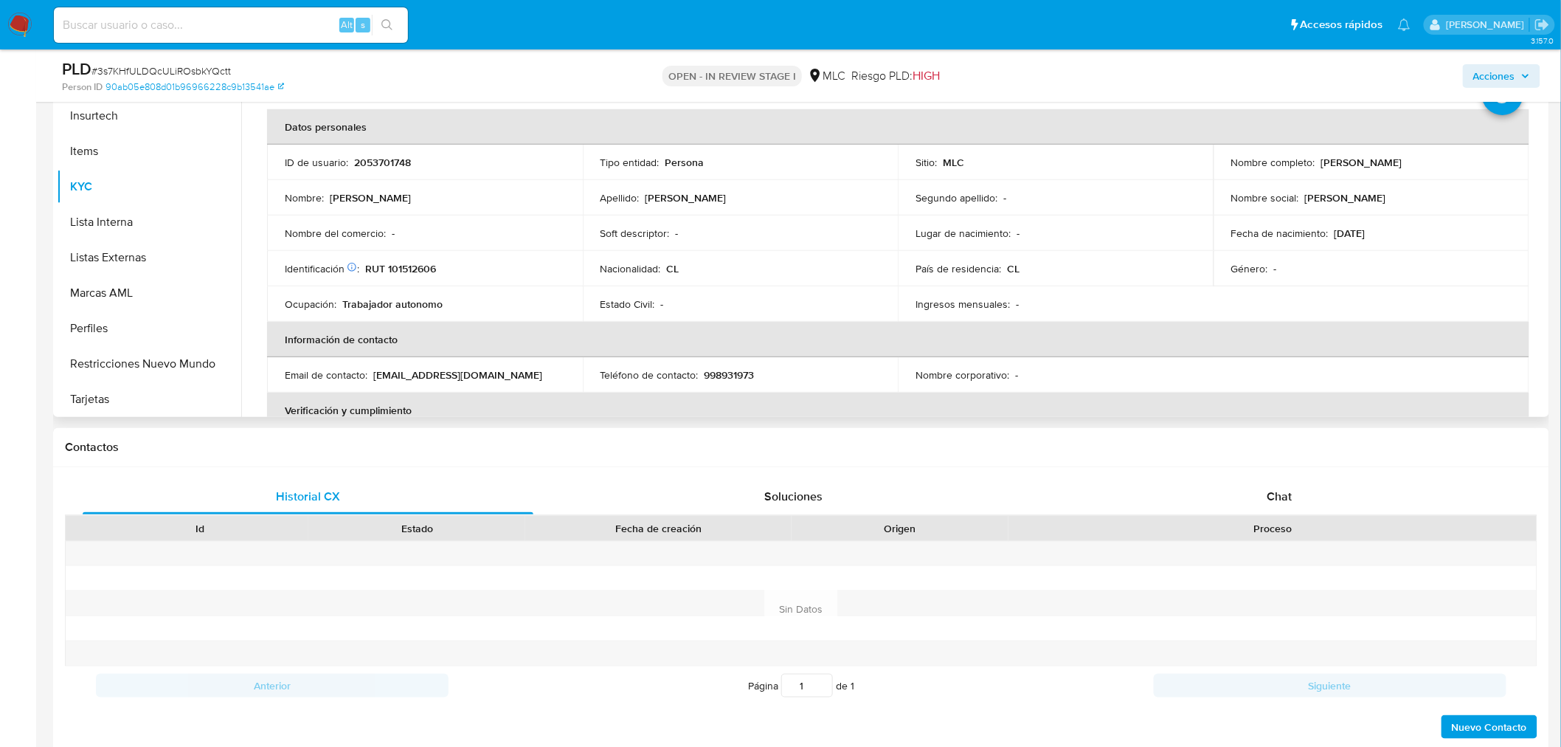
click at [428, 267] on p "RUT 101512606" at bounding box center [400, 268] width 71 height 13
copy p "101512606"
click at [141, 160] on button "Cruces y Relaciones" at bounding box center [143, 158] width 173 height 35
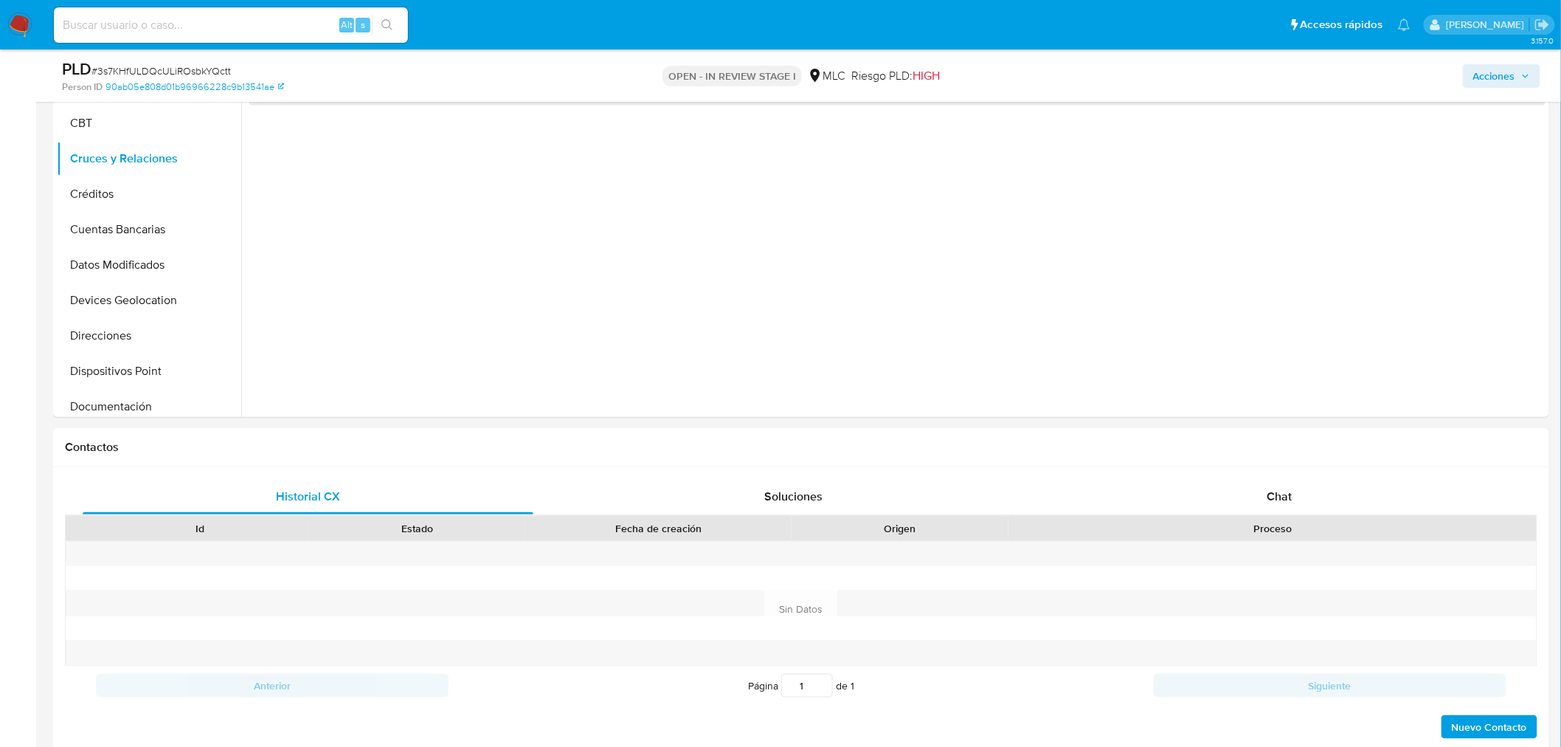
drag, startPoint x: 1560, startPoint y: 210, endPoint x: 1573, endPoint y: 183, distance: 30.4
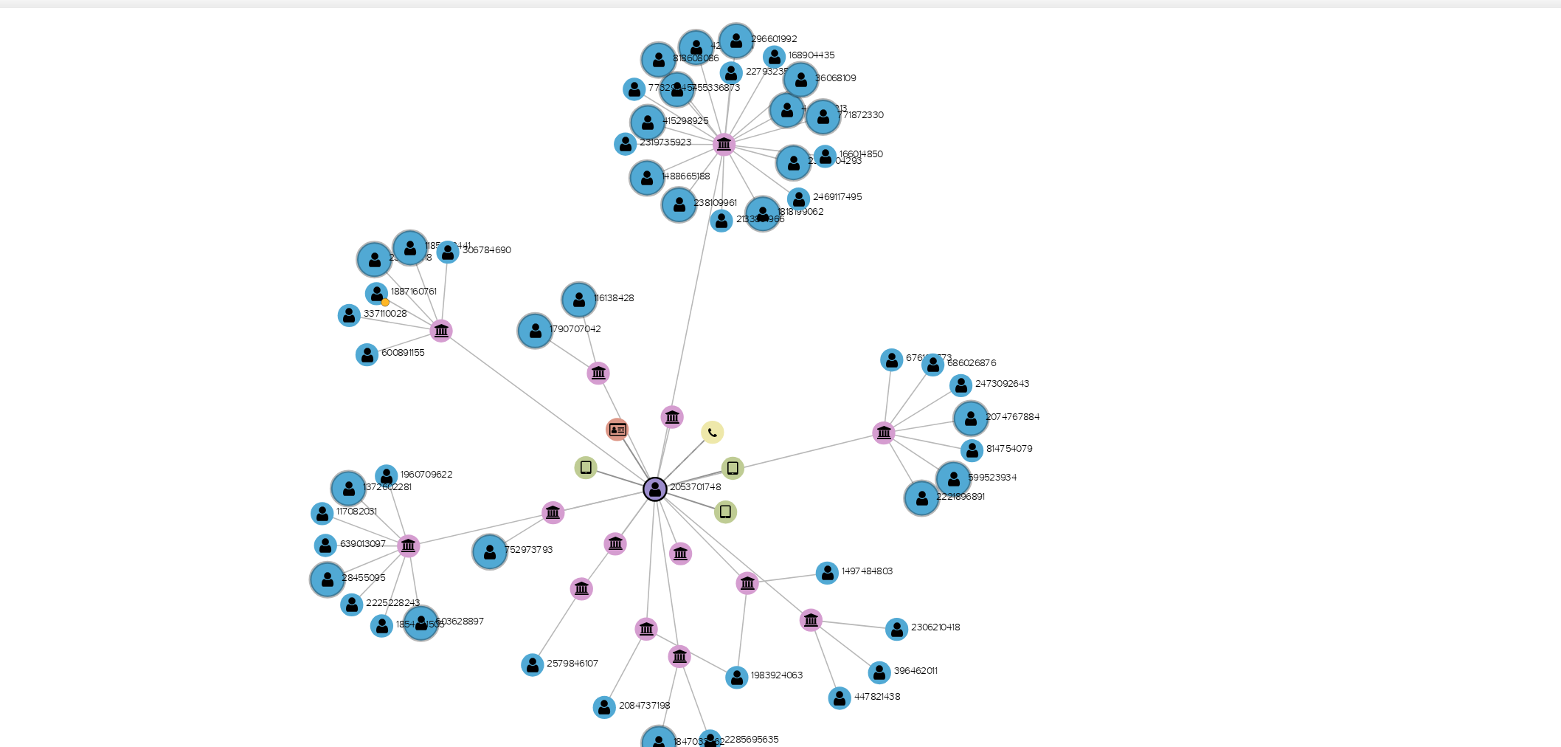
scroll to position [243, 0]
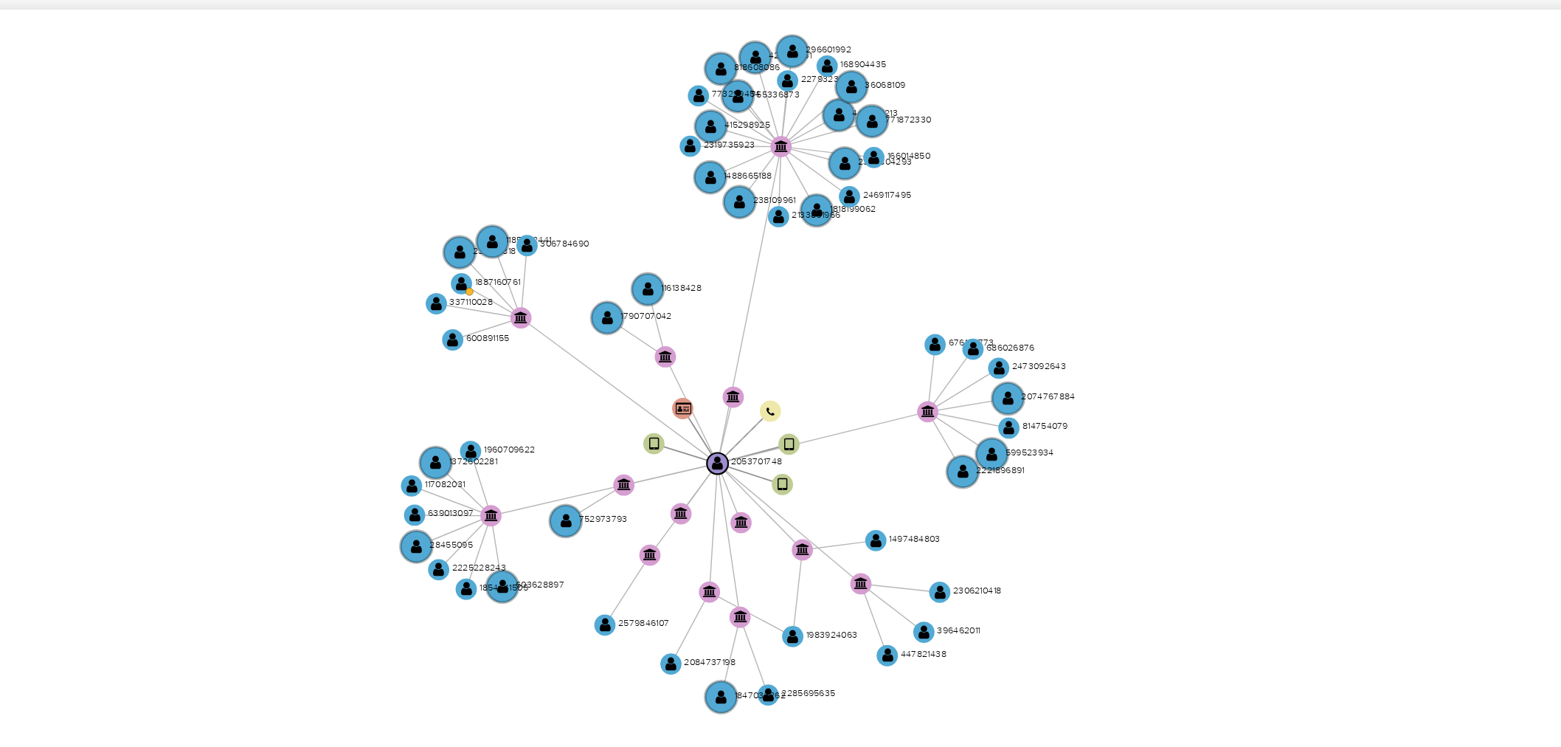
click at [1011, 382] on icon "device-671af53a865d02e458f6306f  device-688946d8f0b1de8fdc587e33  device-6718…" at bounding box center [908, 401] width 1275 height 214
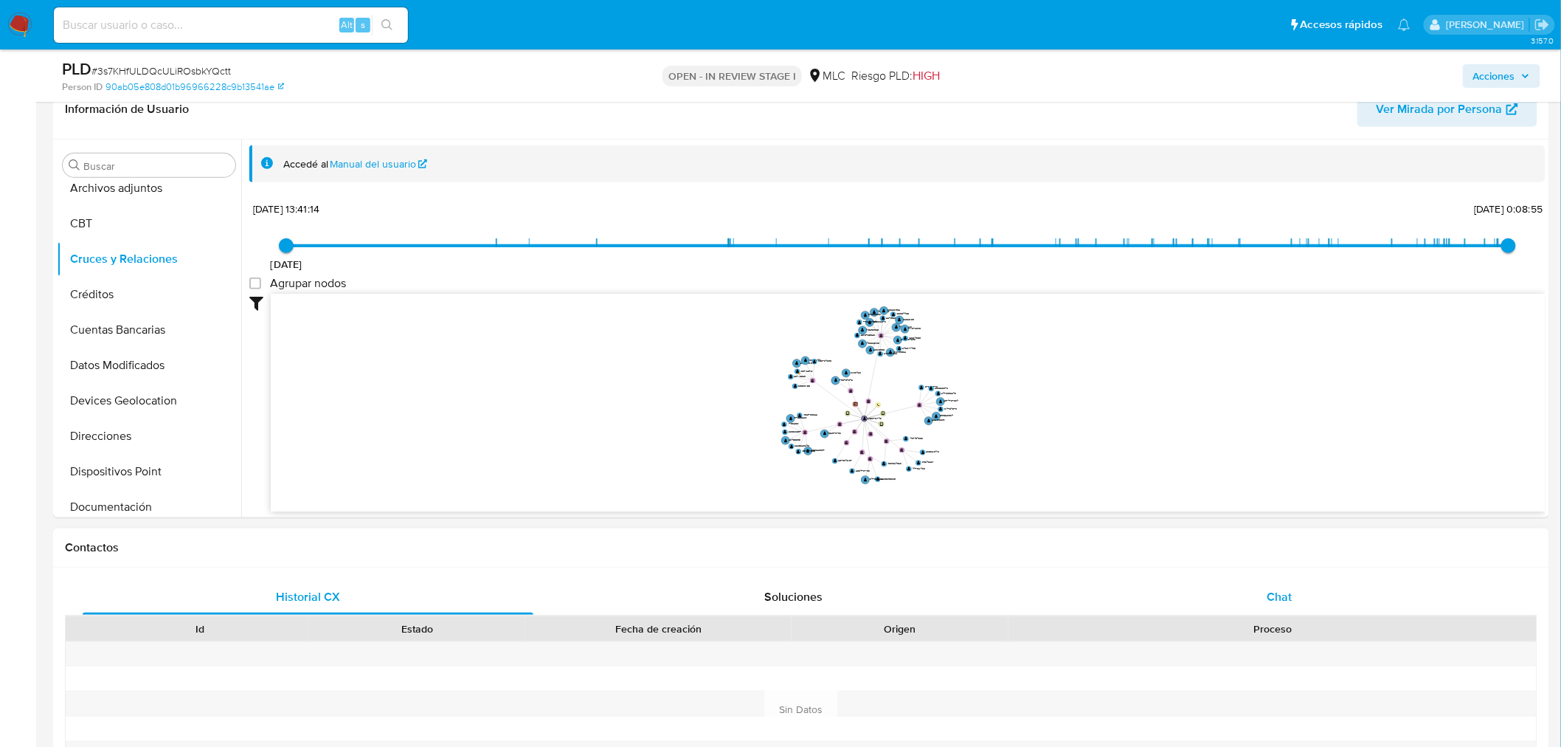
click at [1293, 595] on div "Chat" at bounding box center [1279, 596] width 451 height 35
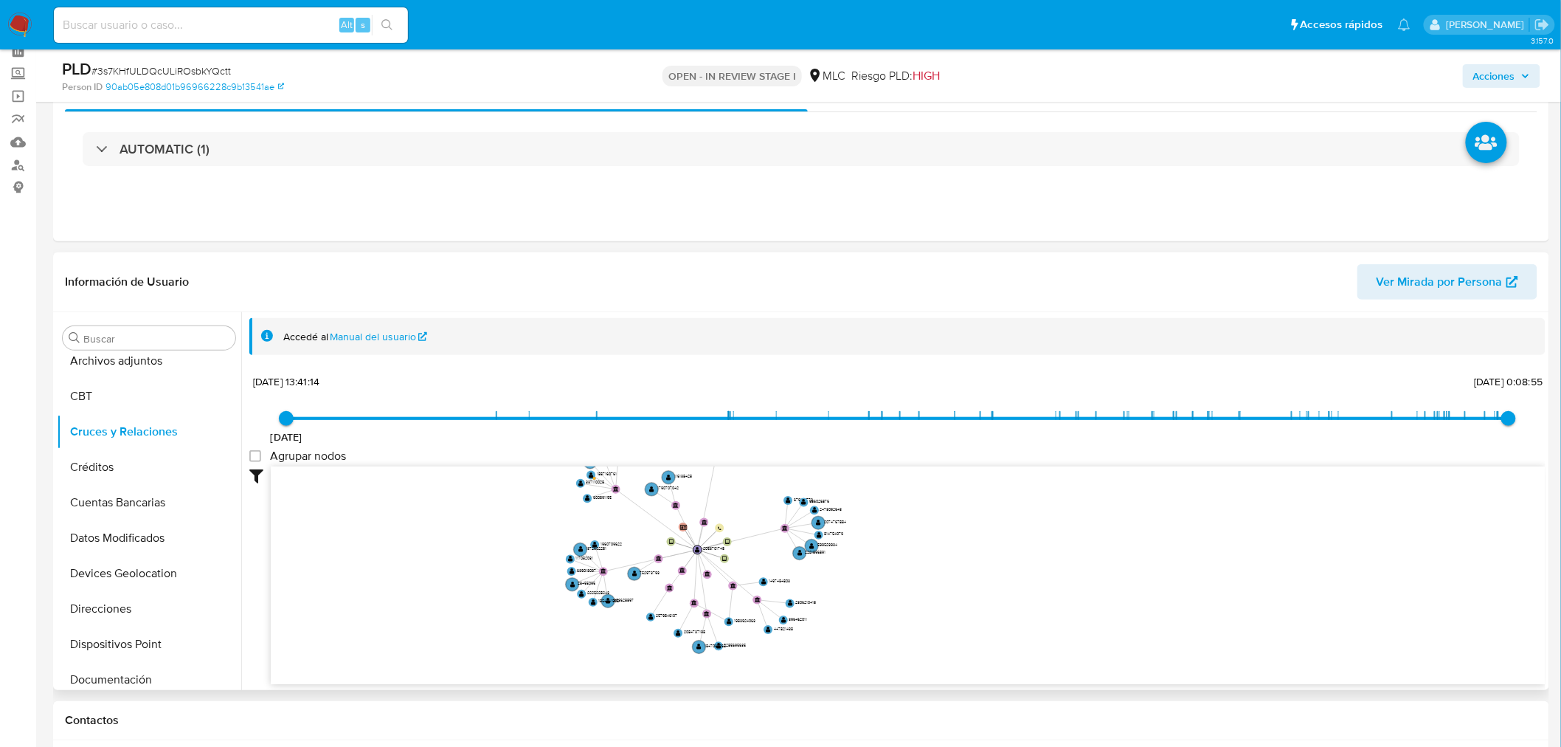
scroll to position [0, 0]
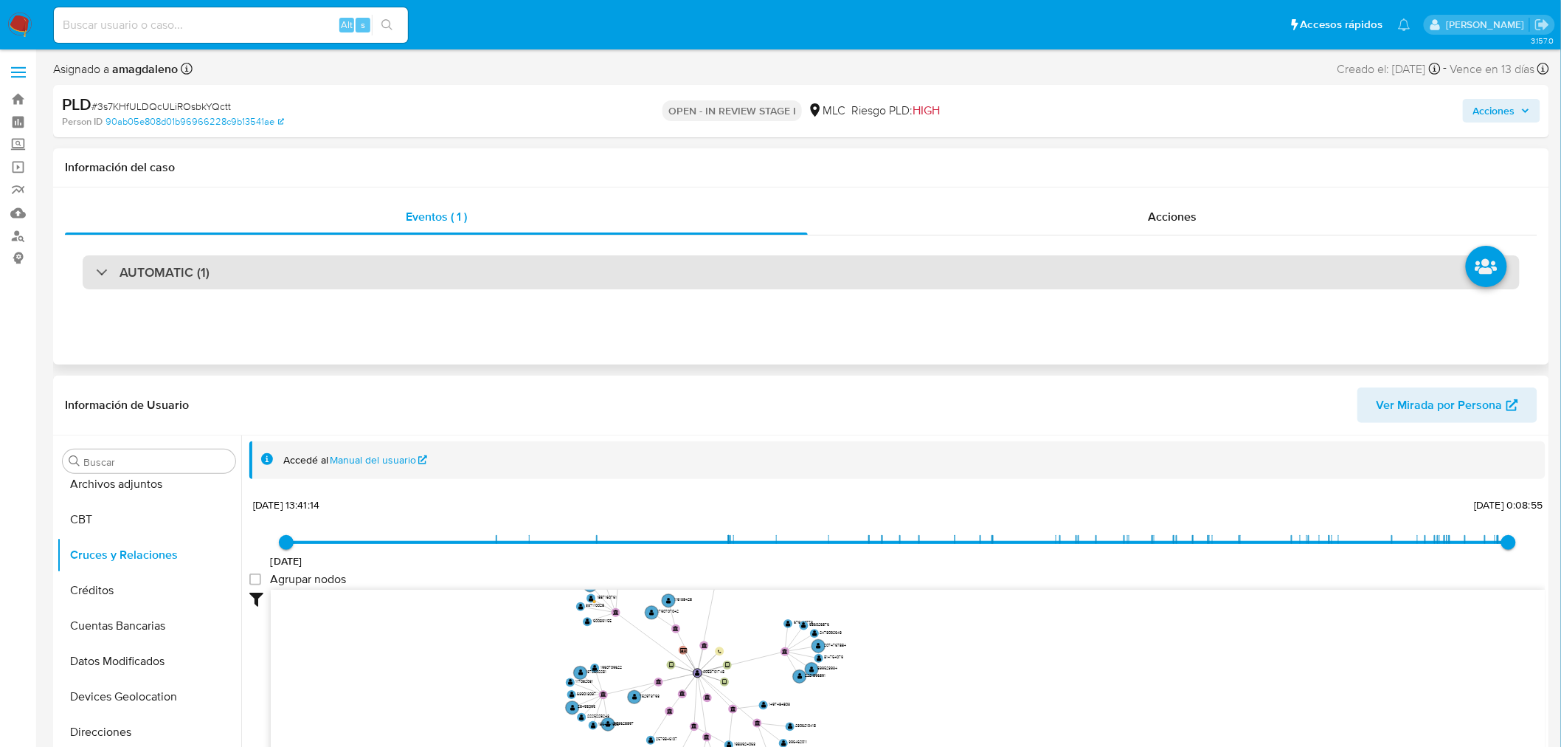
click at [869, 272] on div "AUTOMATIC (1)" at bounding box center [801, 272] width 1437 height 34
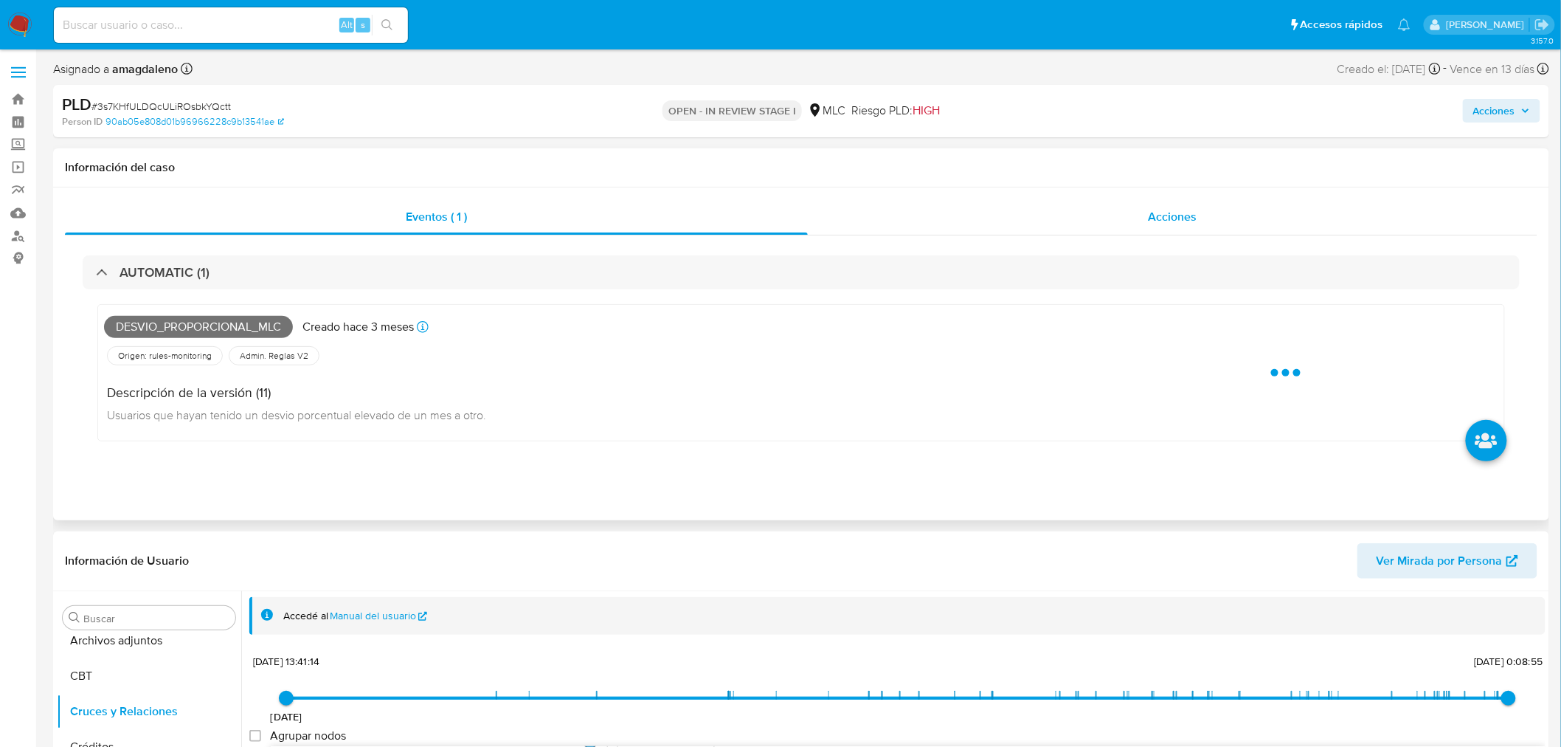
click at [1000, 212] on div "Acciones" at bounding box center [1173, 216] width 730 height 35
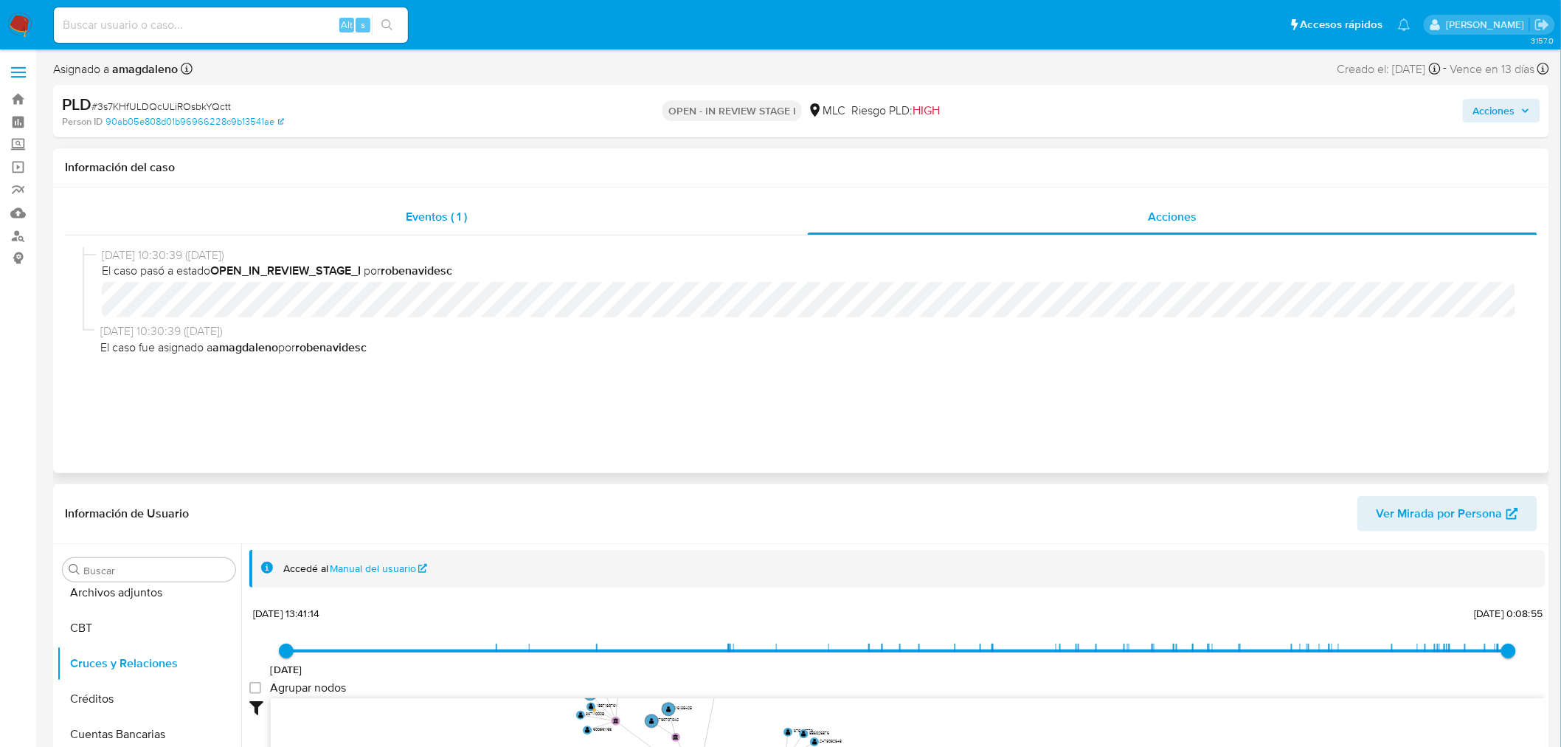
click at [590, 215] on div "Eventos ( 1 )" at bounding box center [436, 216] width 743 height 35
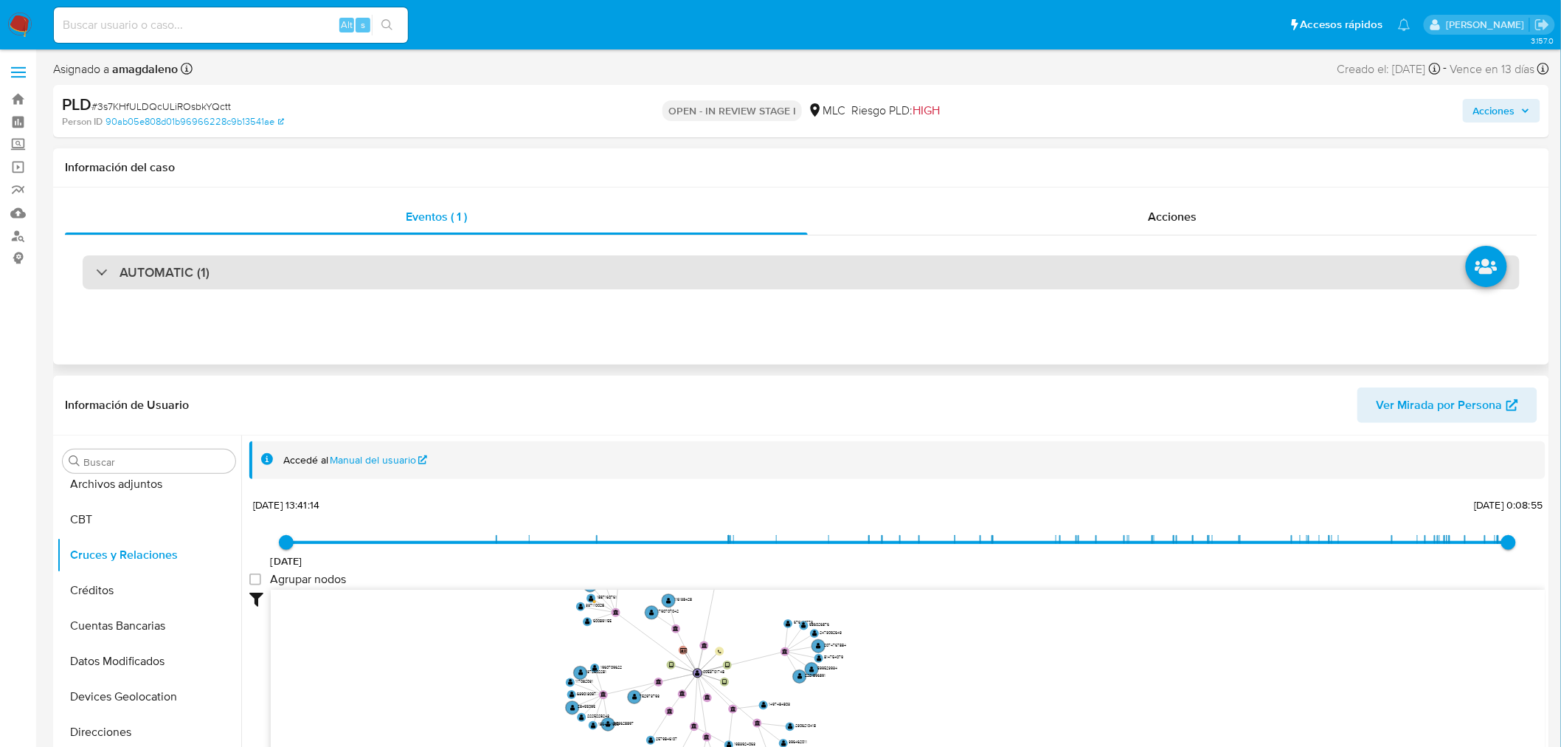
click at [666, 280] on div "AUTOMATIC (1)" at bounding box center [801, 272] width 1437 height 34
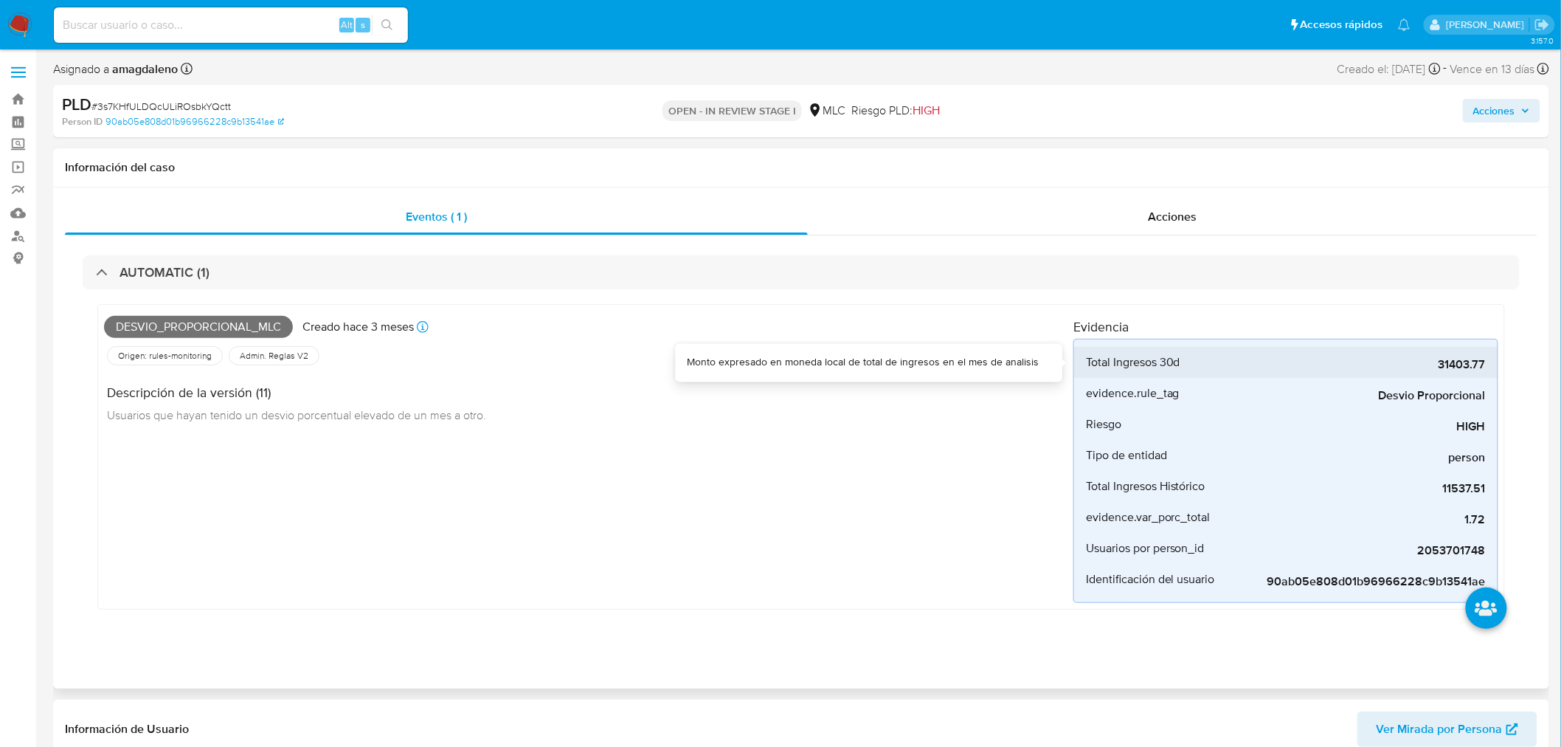
click at [1433, 365] on span "31403.77" at bounding box center [1375, 364] width 221 height 15
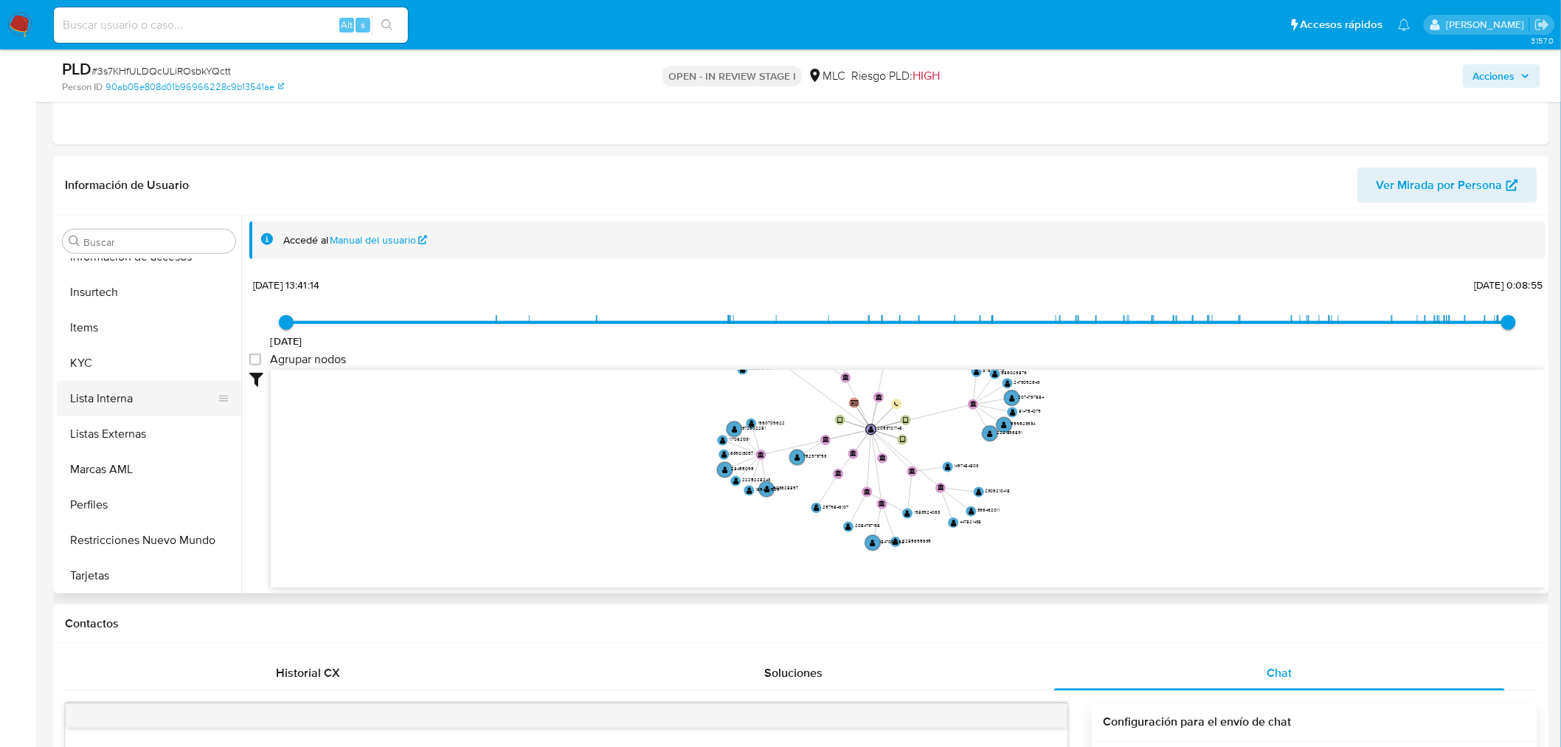
scroll to position [621, 0]
click at [134, 364] on button "KYC" at bounding box center [143, 363] width 173 height 35
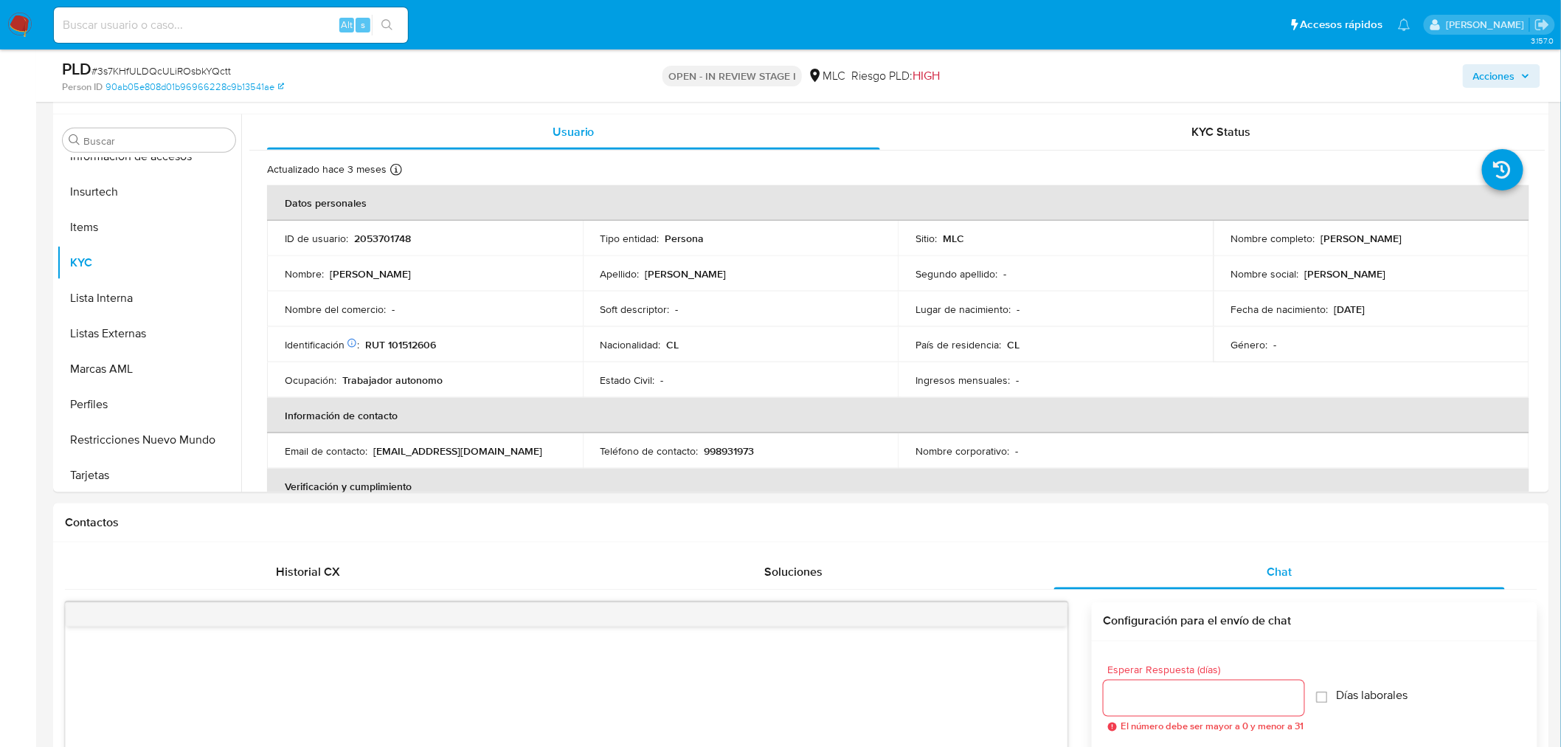
scroll to position [613, 0]
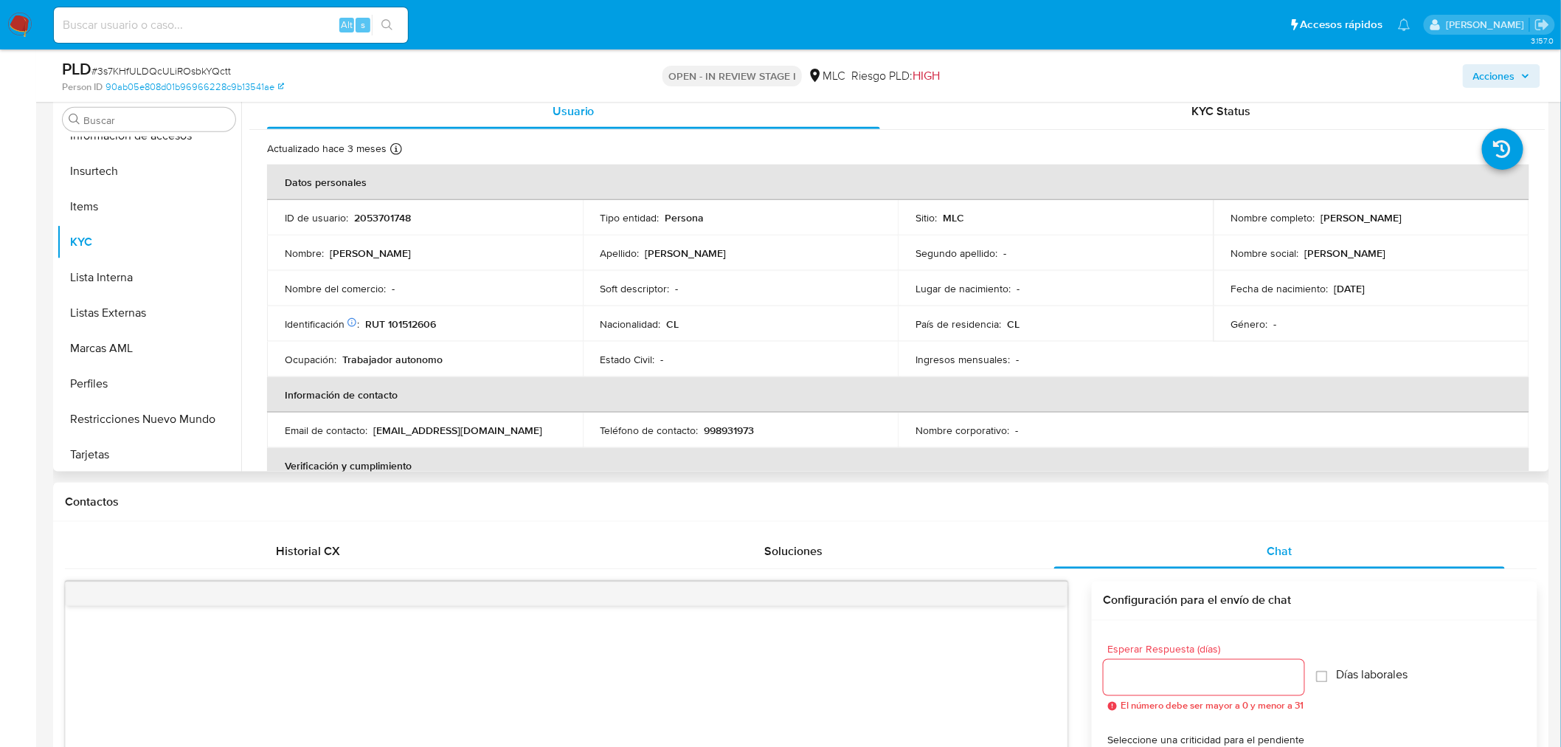
drag, startPoint x: 1317, startPoint y: 218, endPoint x: 1516, endPoint y: 218, distance: 199.2
click at [1516, 218] on td "Nombre completo : José Antonio Wong Fuentes" at bounding box center [1372, 217] width 316 height 35
copy p "José Antonio Wong Fuentes"
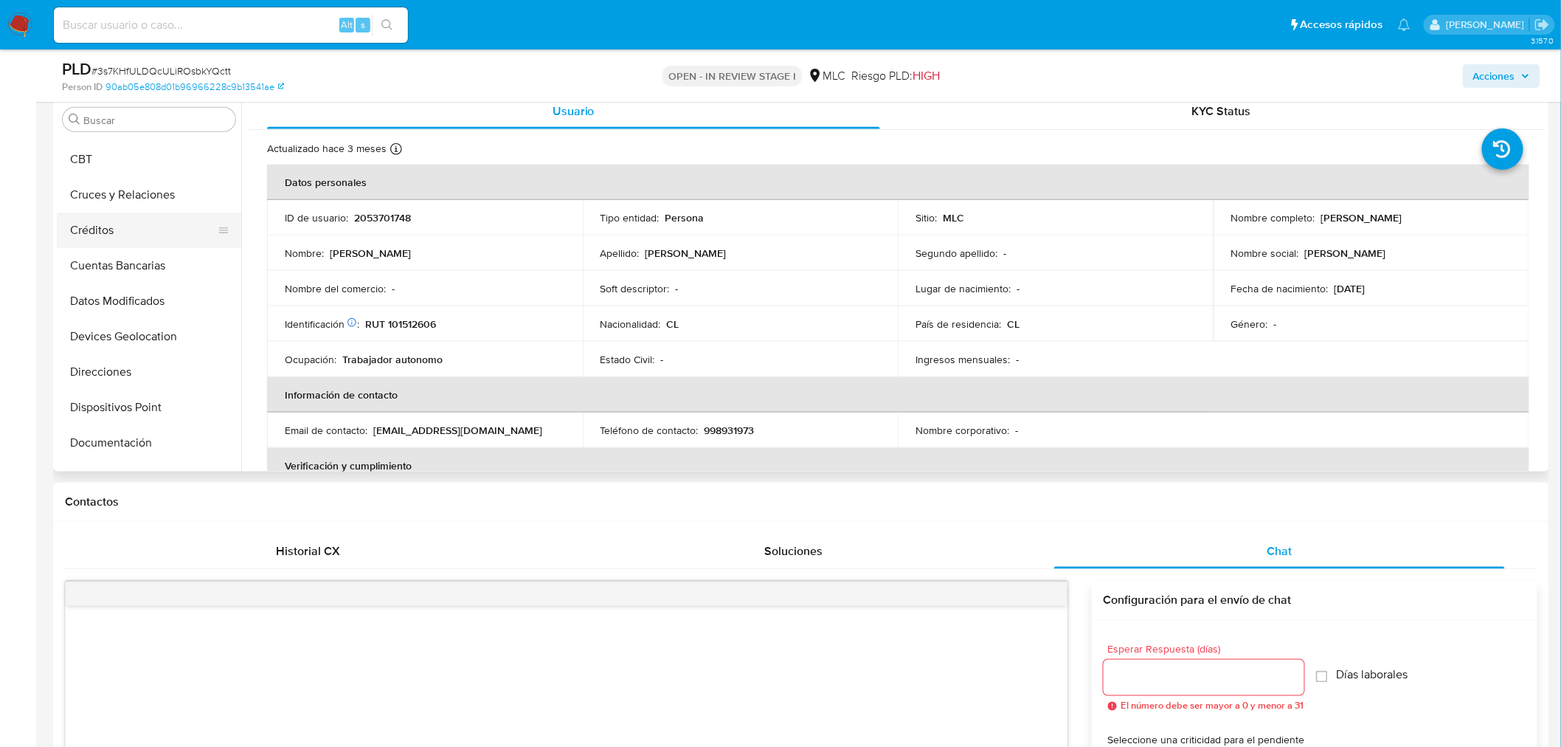
scroll to position [47, 0]
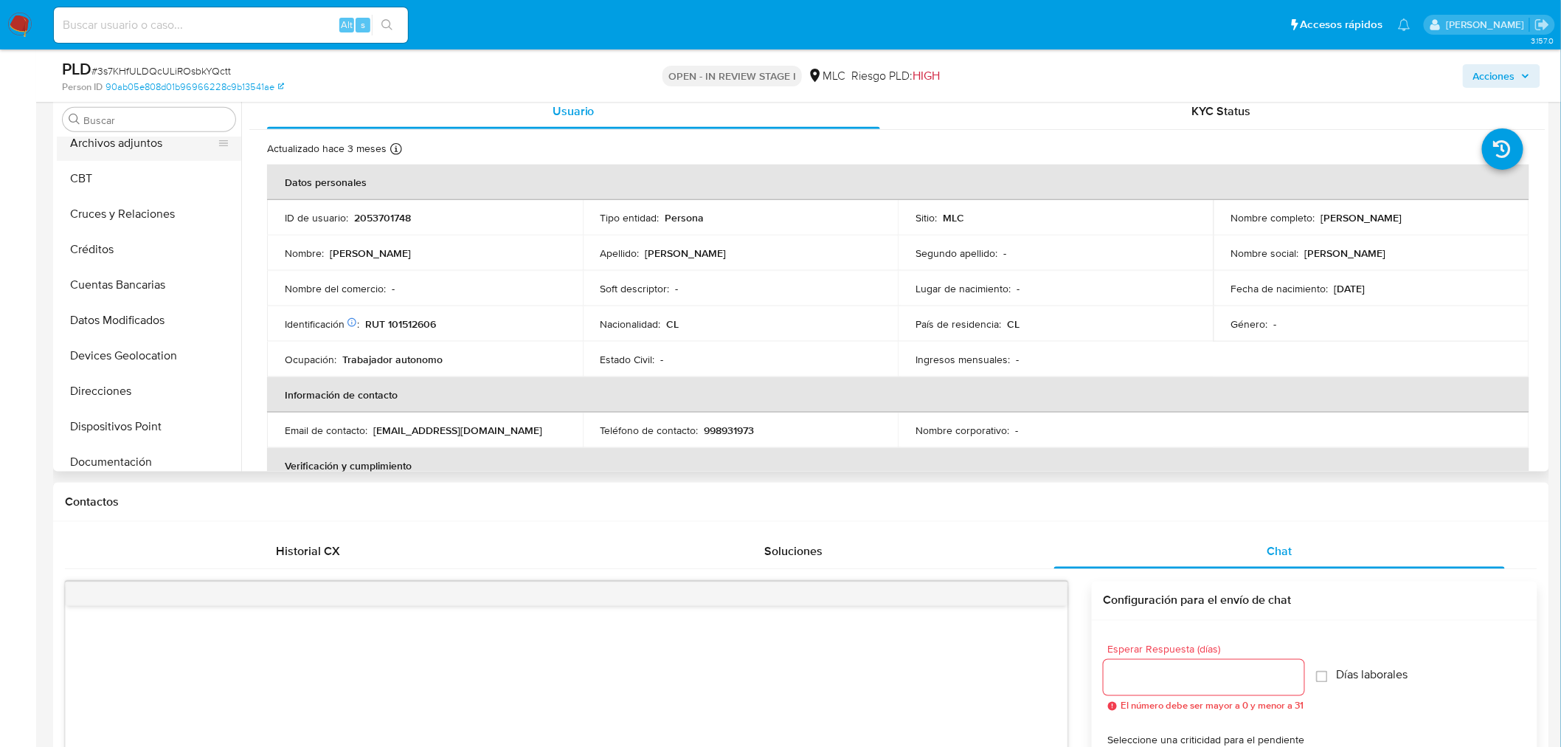
click at [130, 140] on button "Archivos adjuntos" at bounding box center [143, 142] width 173 height 35
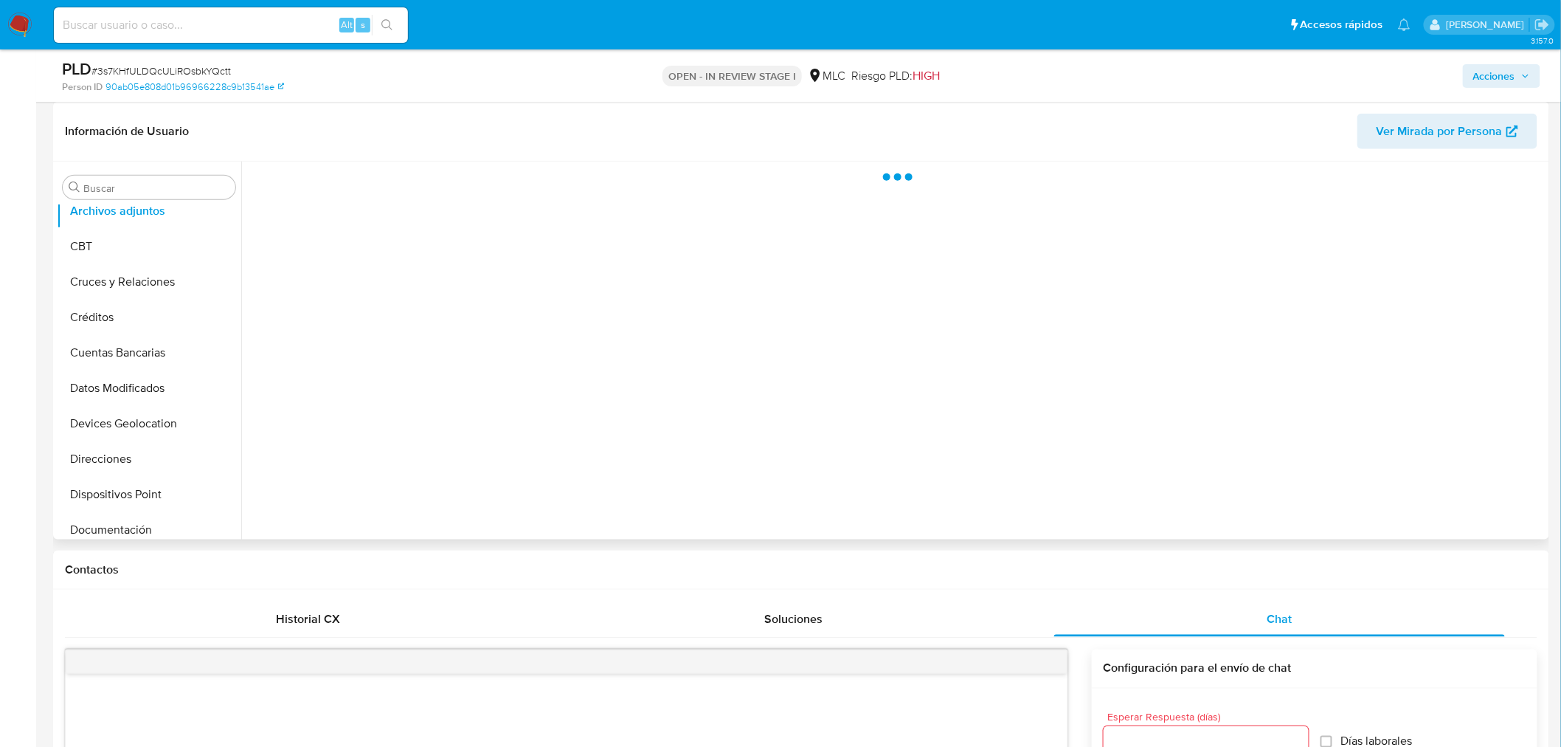
scroll to position [449, 0]
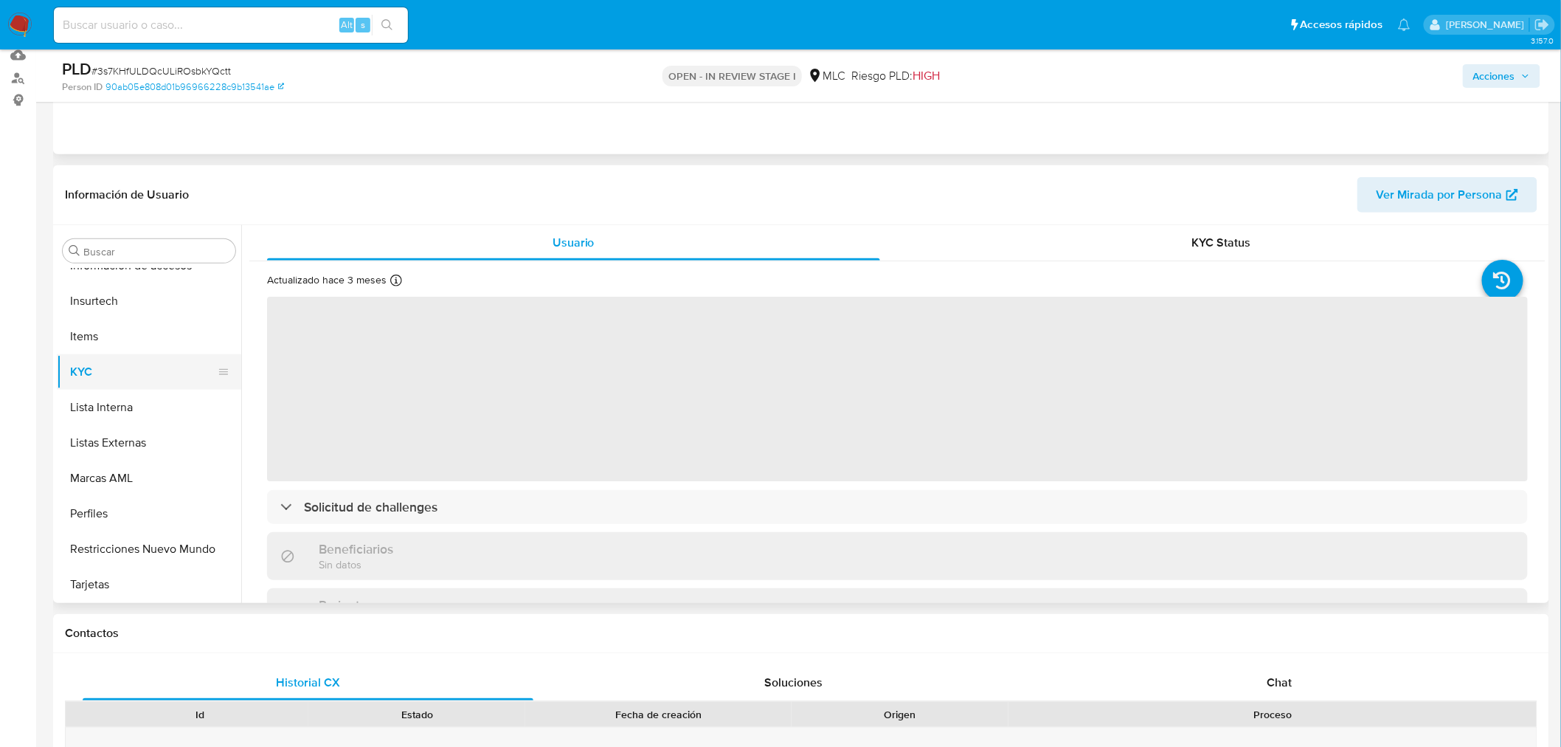
scroll to position [164, 0]
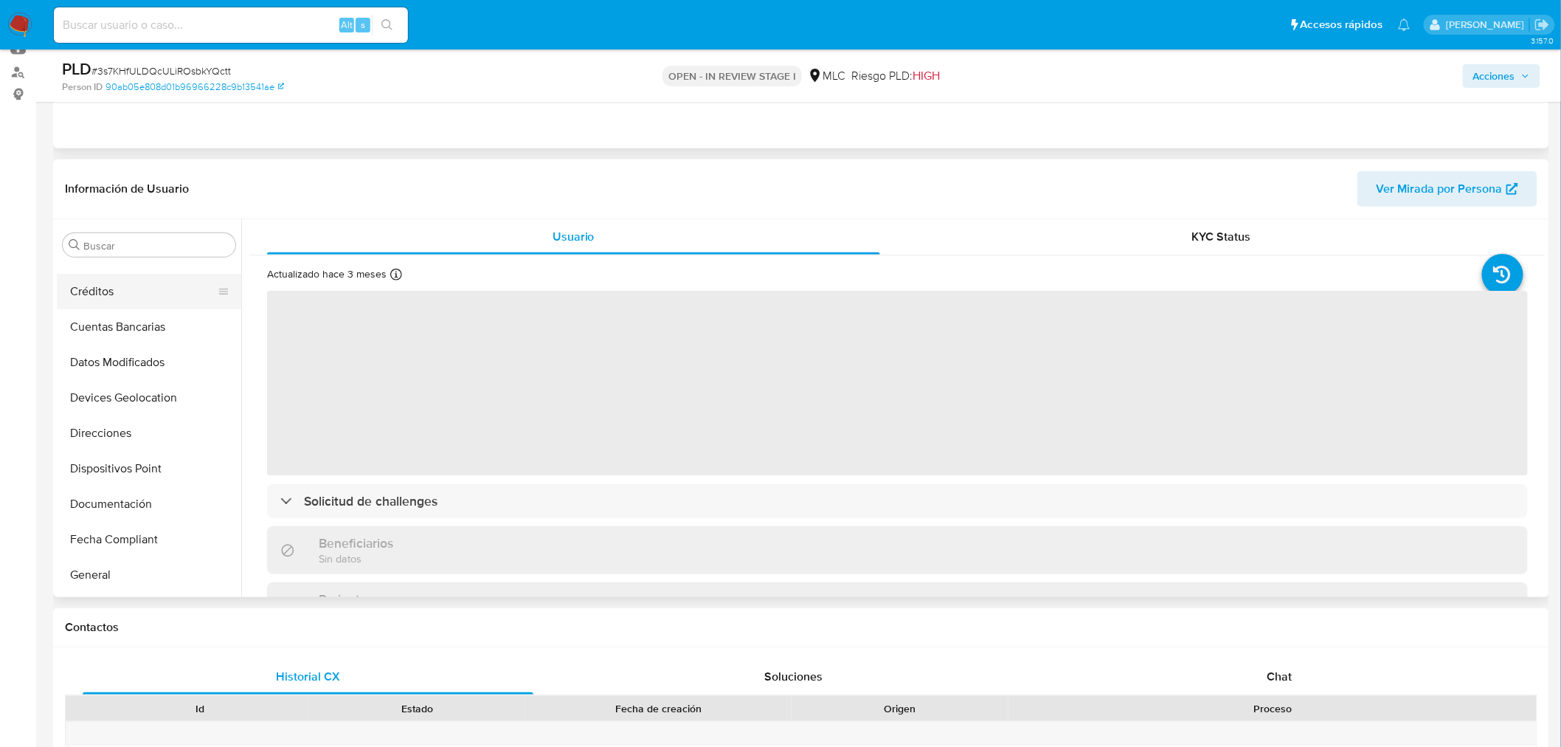
select select "10"
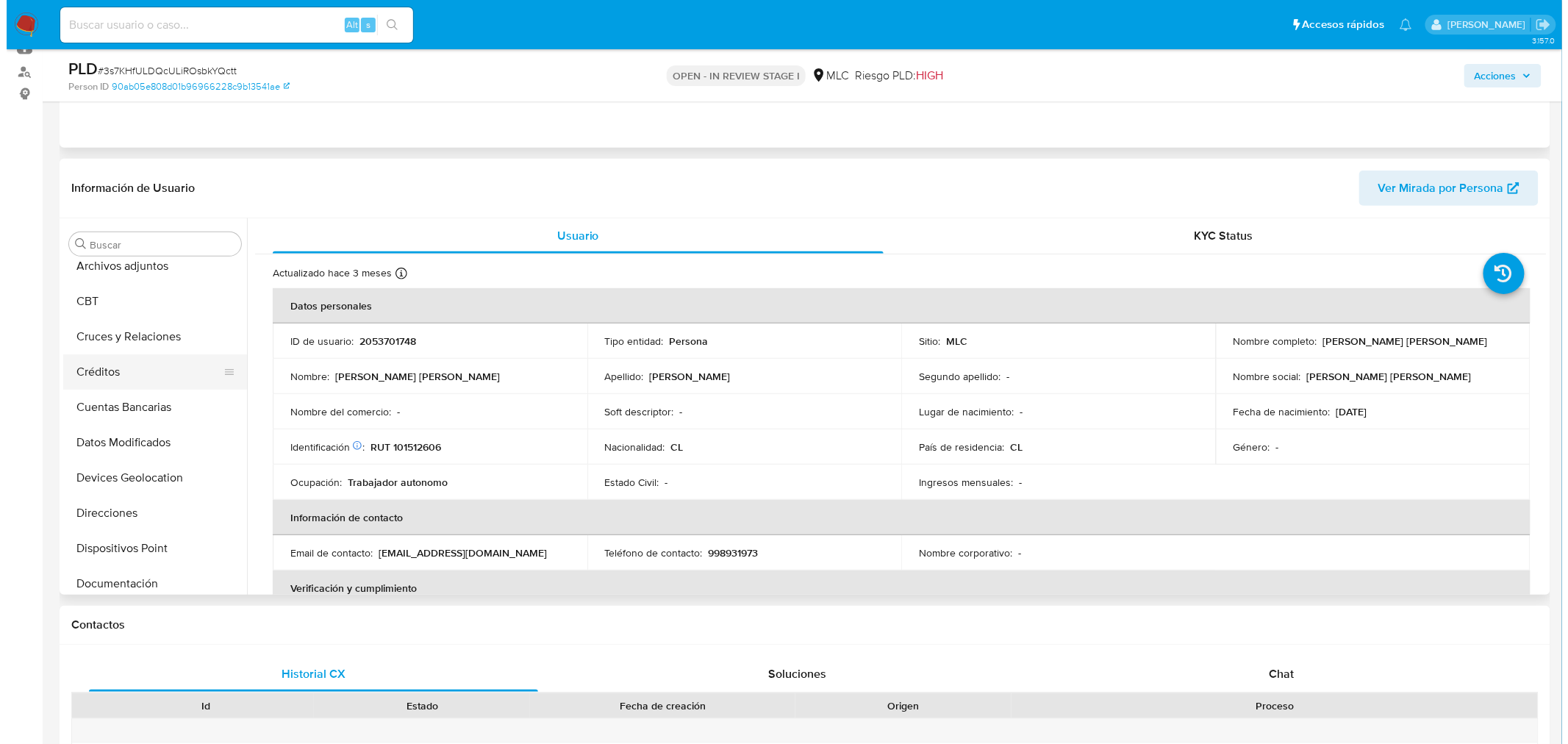
scroll to position [0, 0]
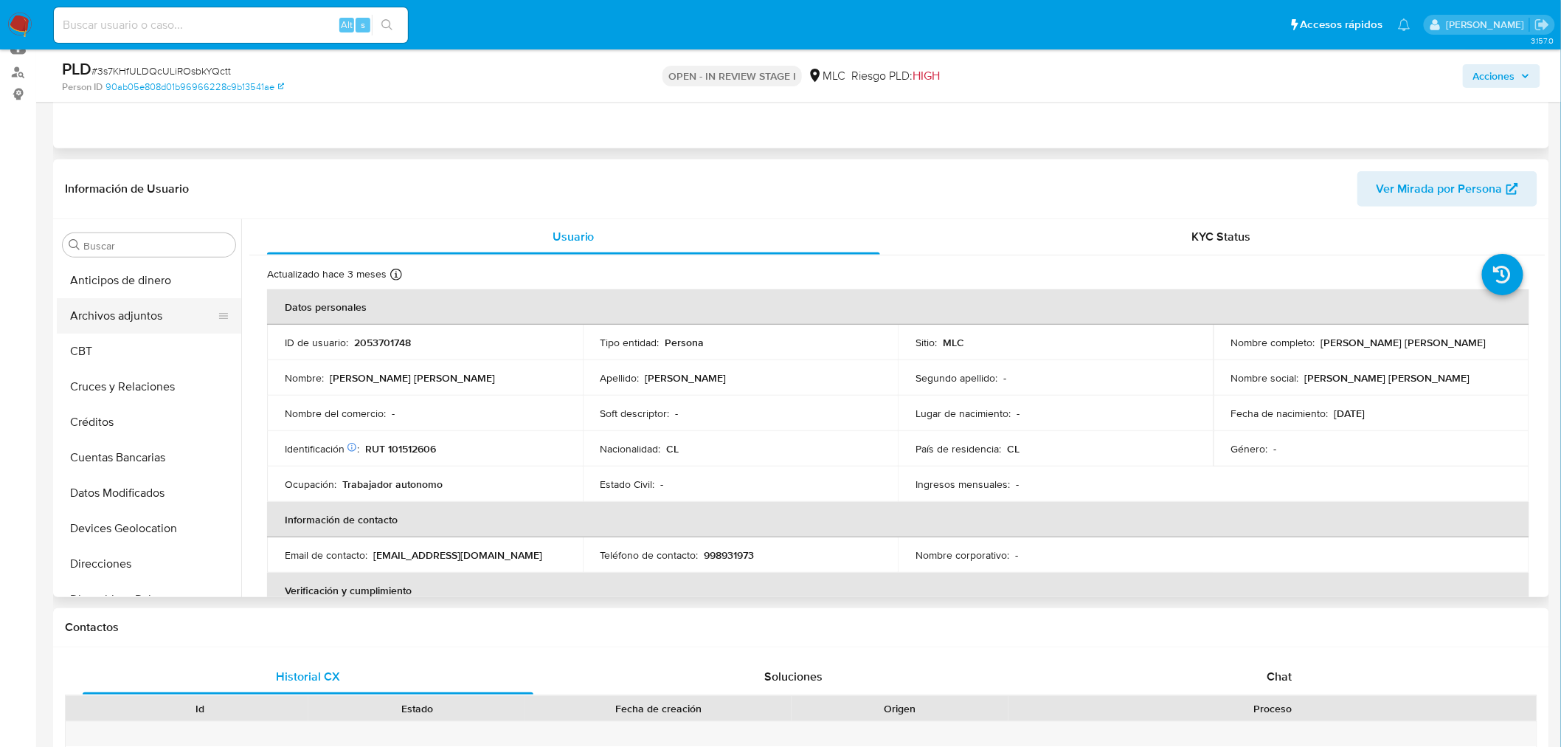
click at [122, 307] on button "Archivos adjuntos" at bounding box center [143, 315] width 173 height 35
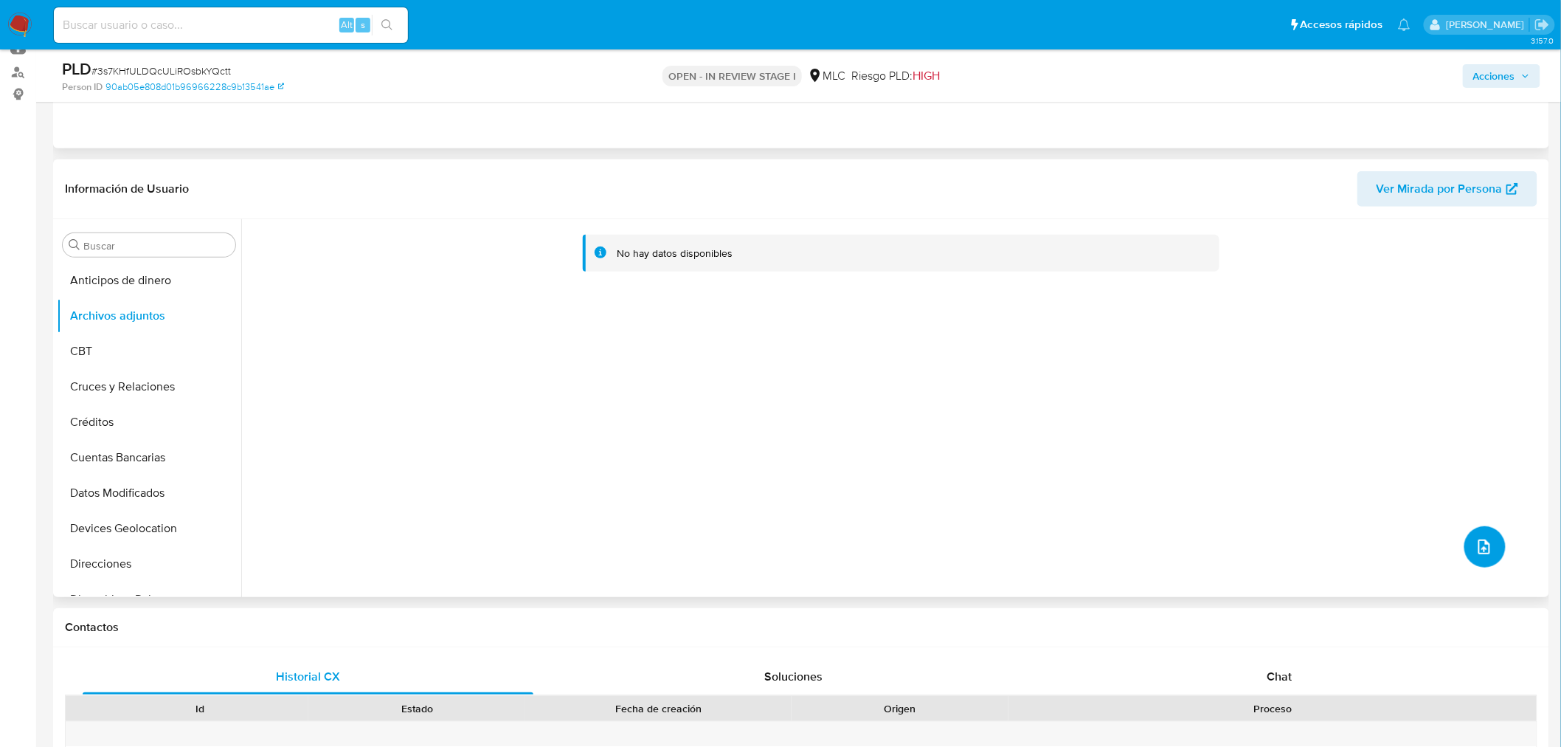
click at [1482, 541] on icon "upload-file" at bounding box center [1485, 547] width 18 height 18
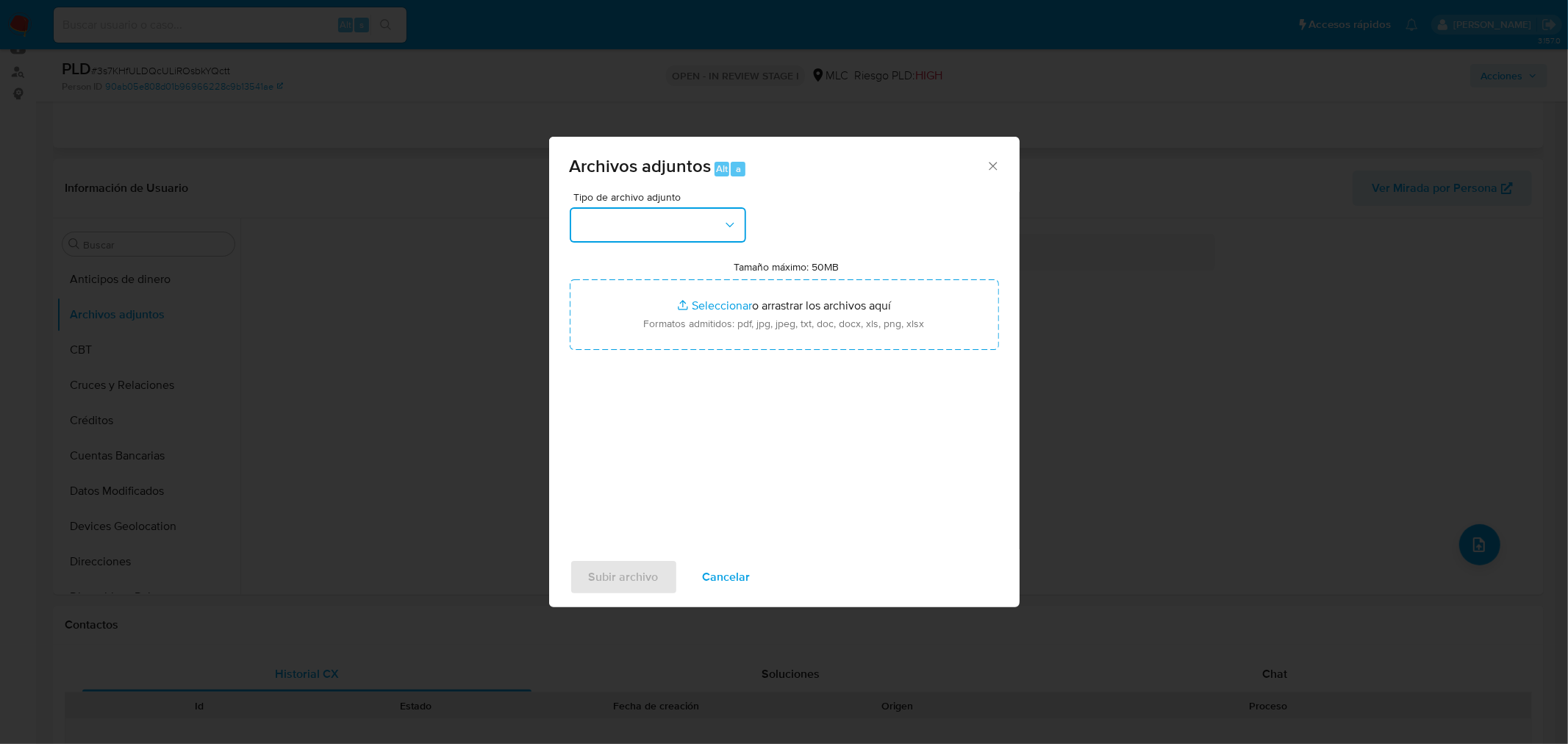
click at [694, 228] on button "button" at bounding box center [657, 224] width 176 height 35
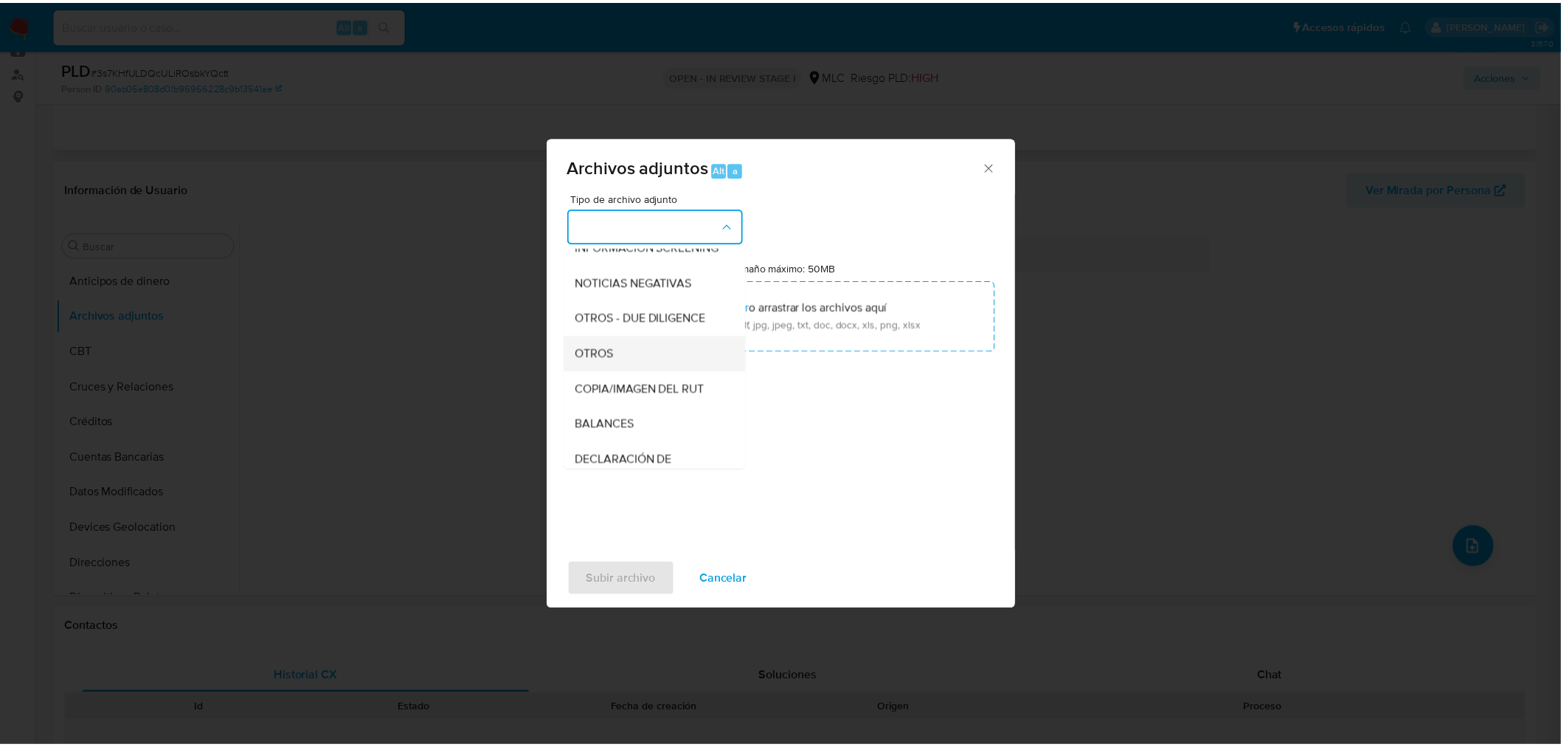
scroll to position [164, 0]
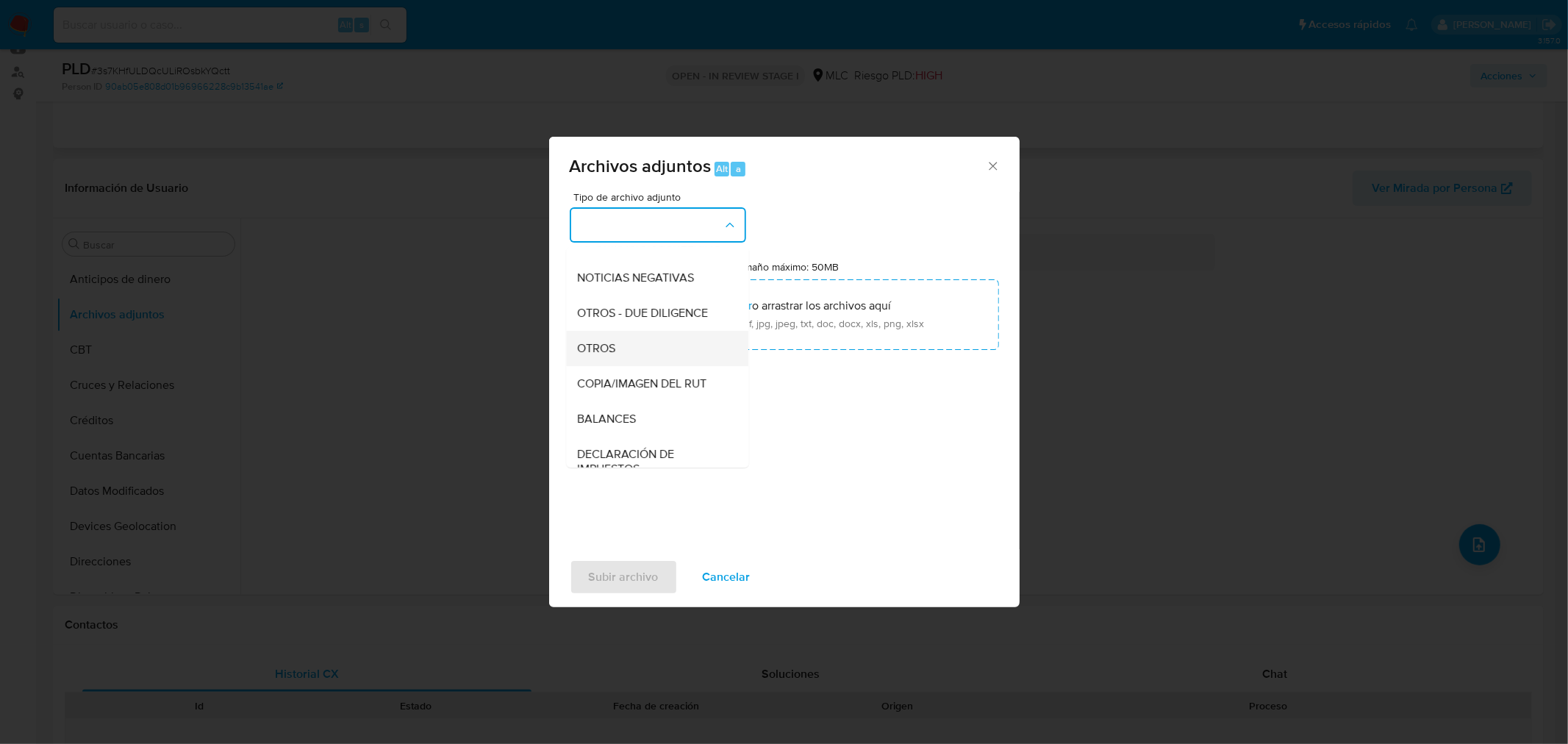
click at [606, 355] on span "OTROS" at bounding box center [597, 348] width 38 height 15
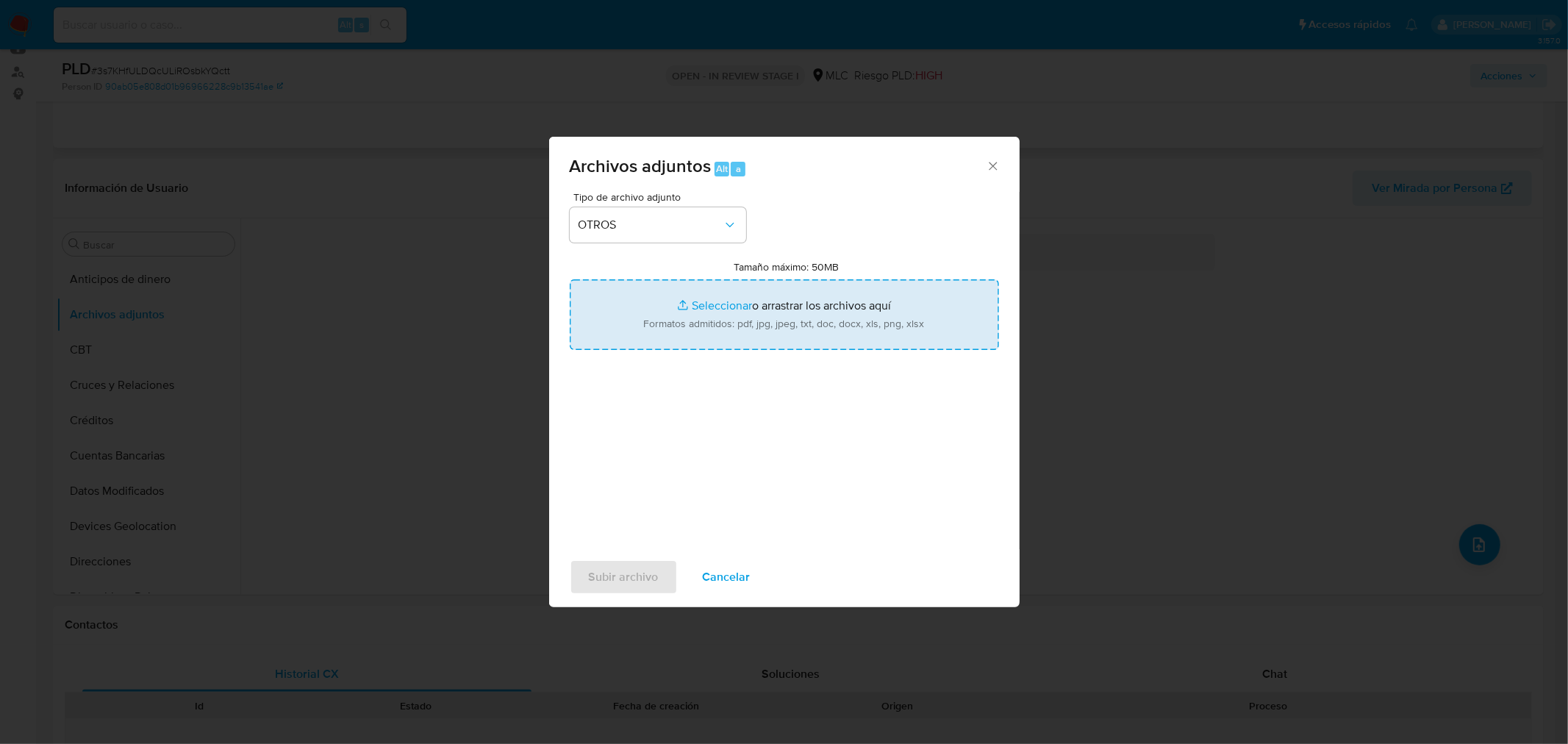
click at [700, 307] on input "Tamaño máximo: 50MB Seleccionar archivos" at bounding box center [784, 314] width 429 height 71
type input "C:\fakepath\2053701748 - 28_08_2025.xlsx"
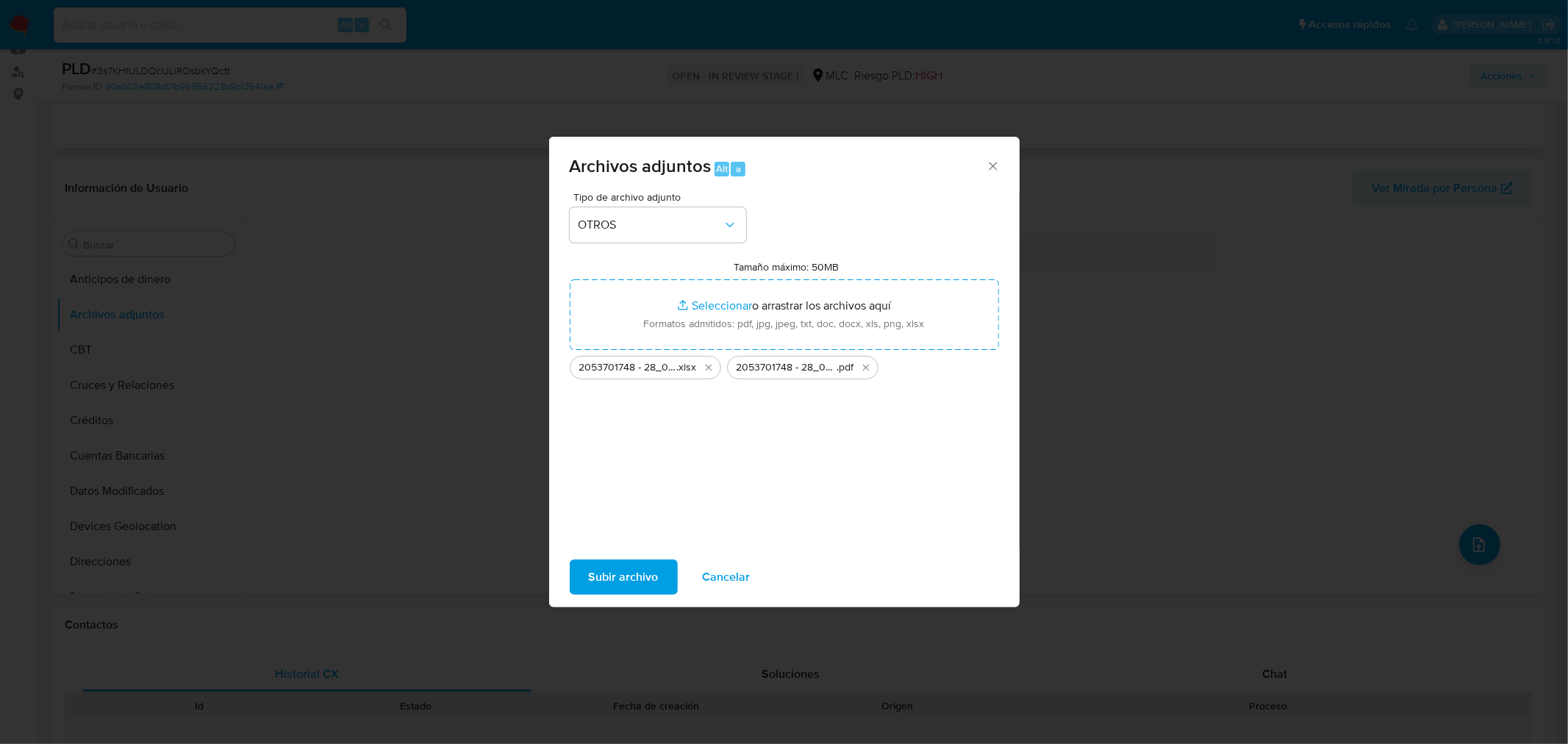
click at [649, 581] on span "Subir archivo" at bounding box center [624, 577] width 70 height 32
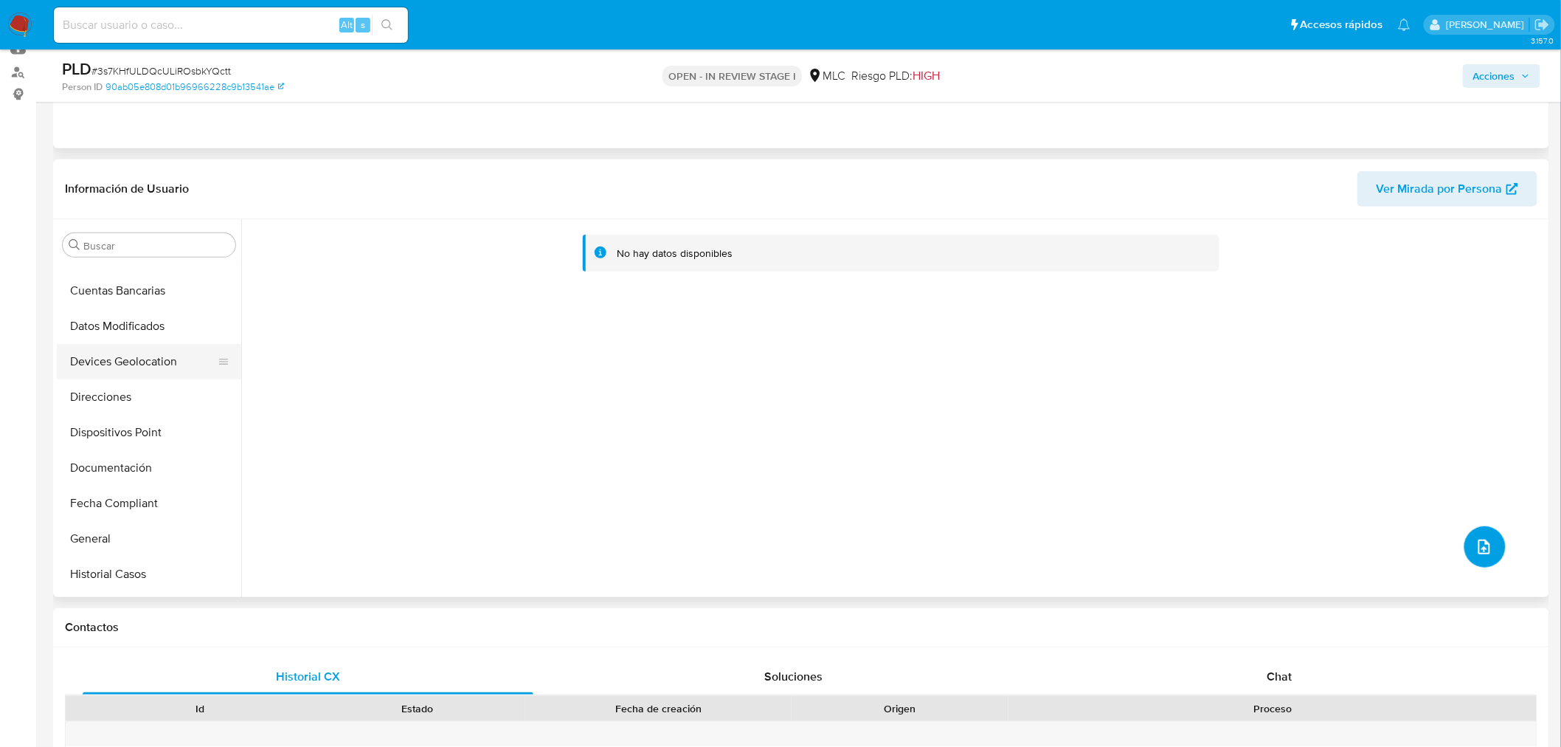
scroll to position [328, 0]
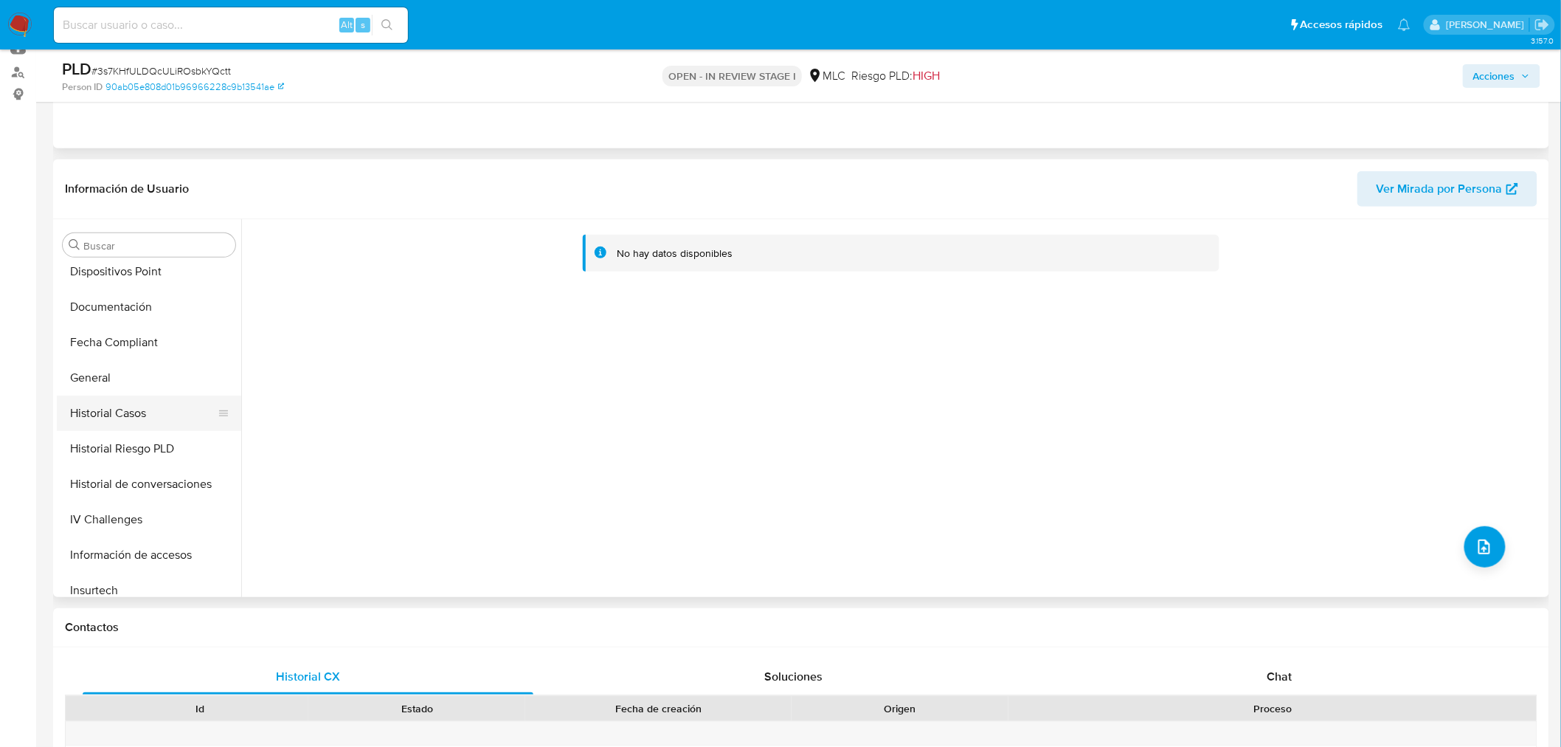
click at [106, 426] on button "Historial Casos" at bounding box center [143, 412] width 173 height 35
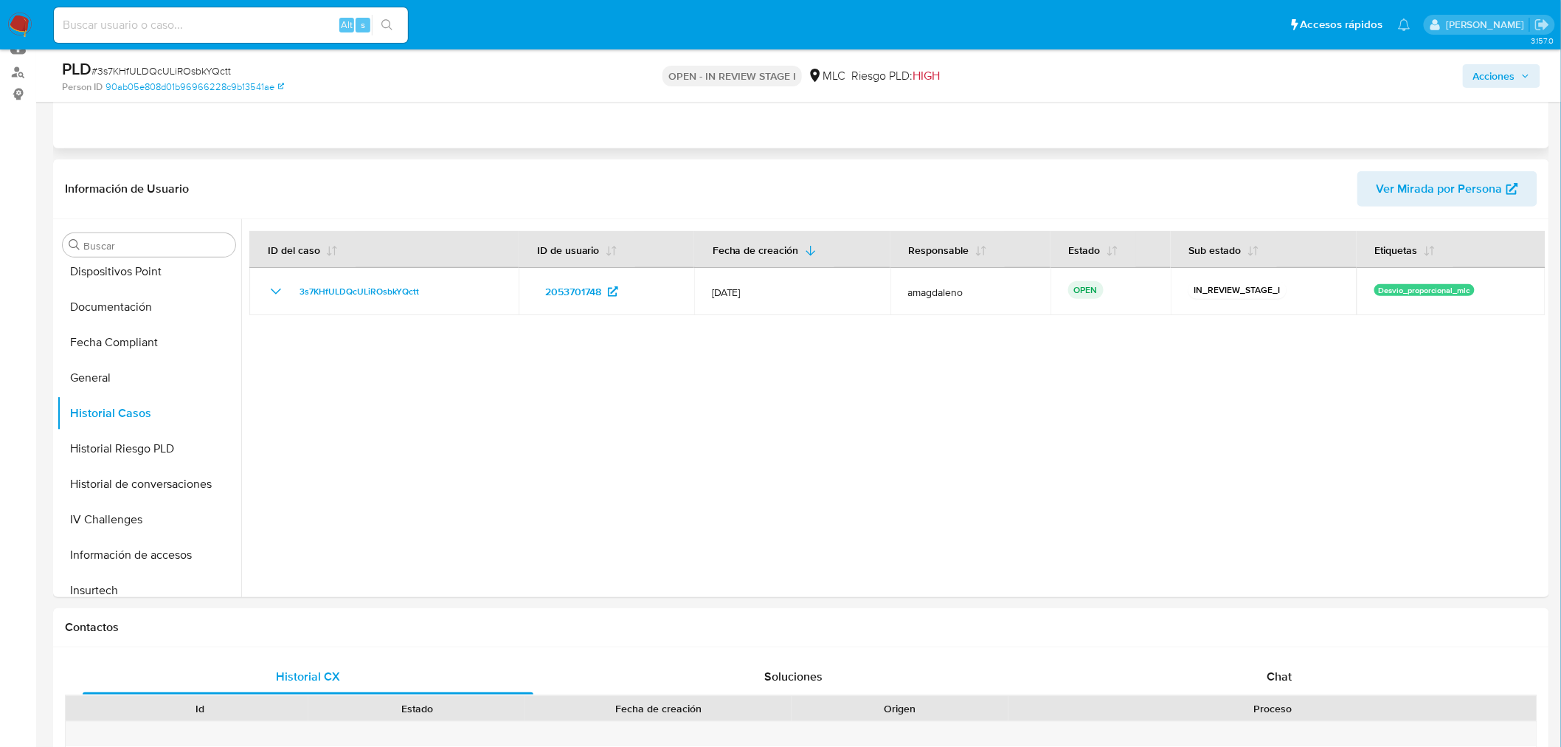
click at [1496, 78] on span "Acciones" at bounding box center [1494, 76] width 42 height 24
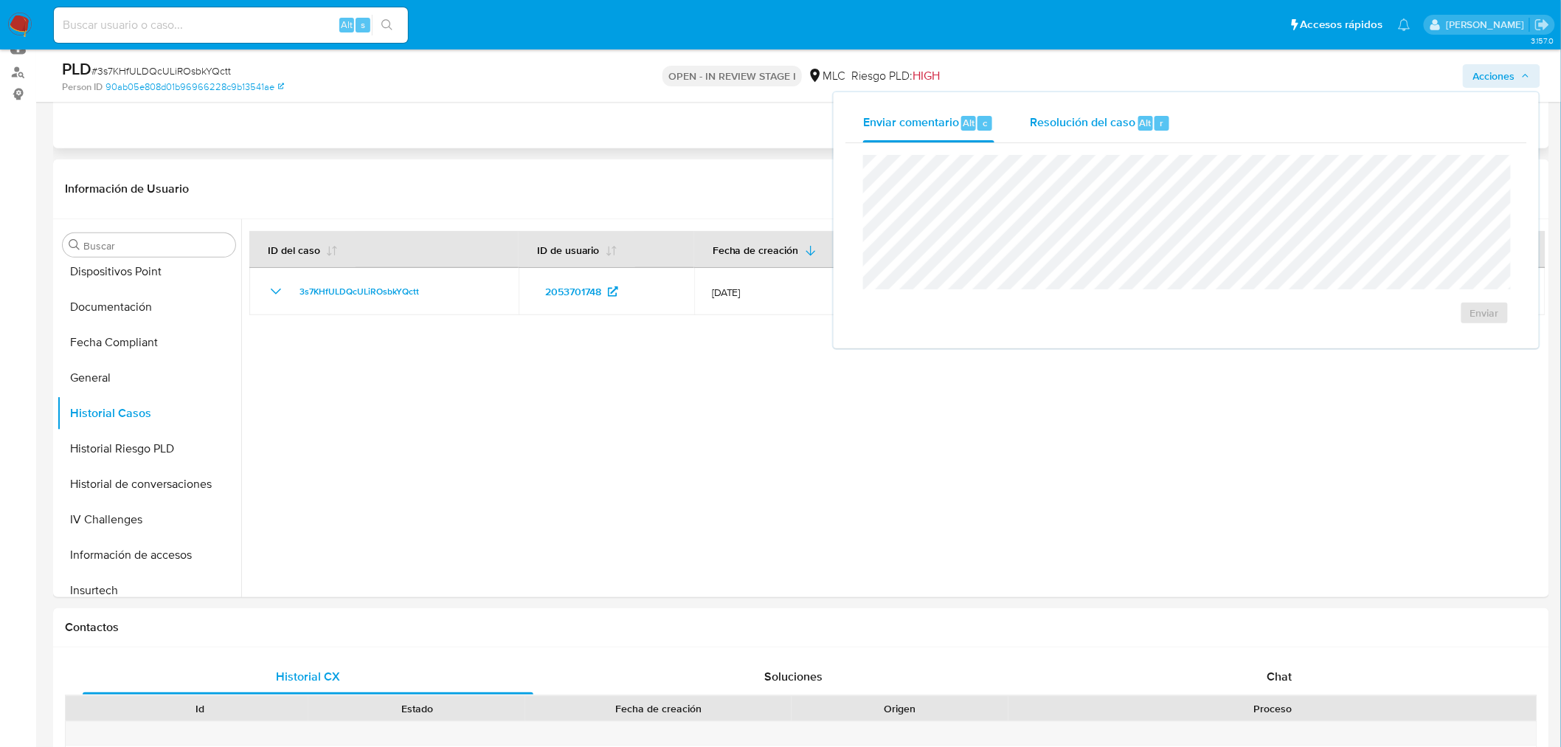
click at [1078, 128] on span "Resolución del caso" at bounding box center [1083, 122] width 106 height 17
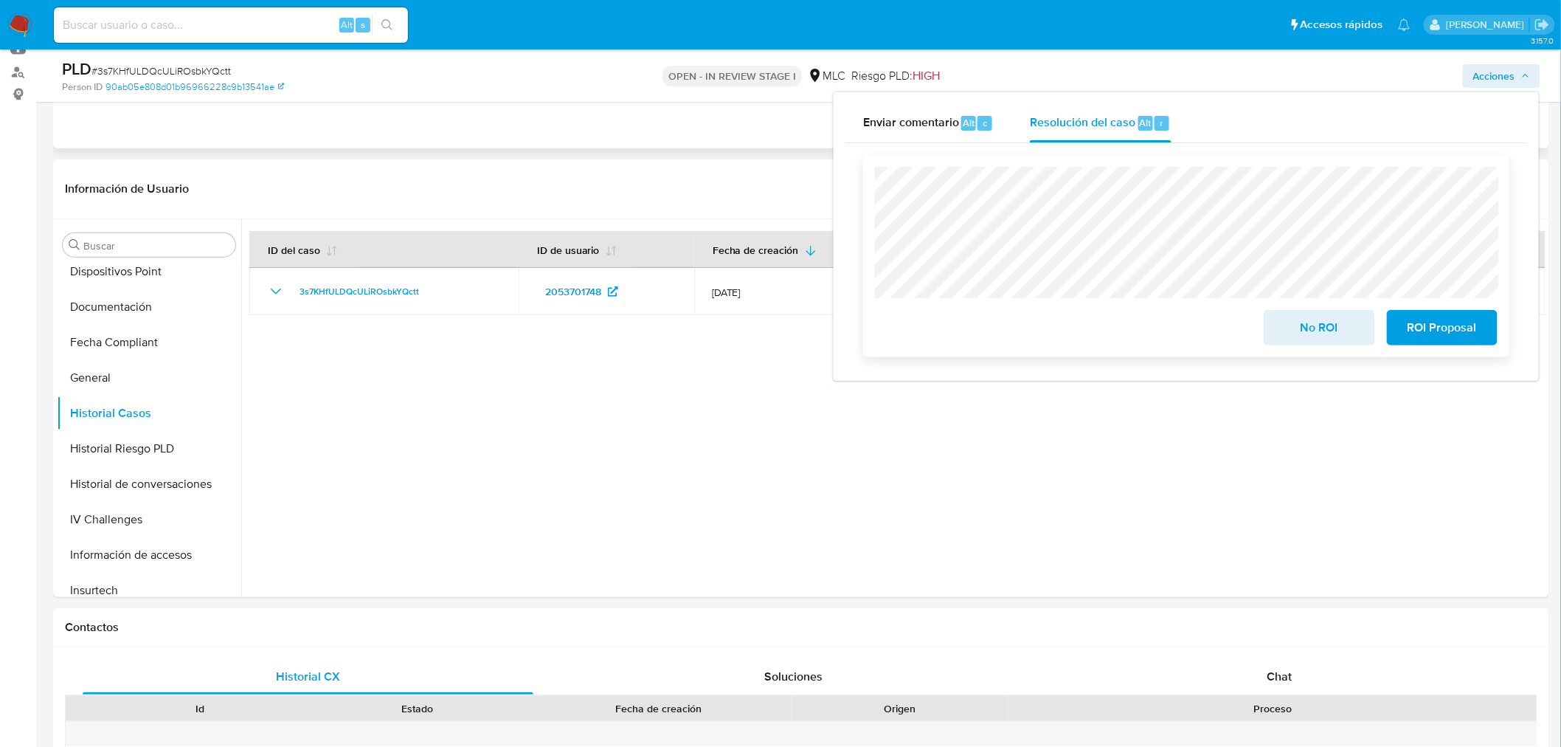
click at [1313, 333] on span "No ROI" at bounding box center [1319, 327] width 72 height 32
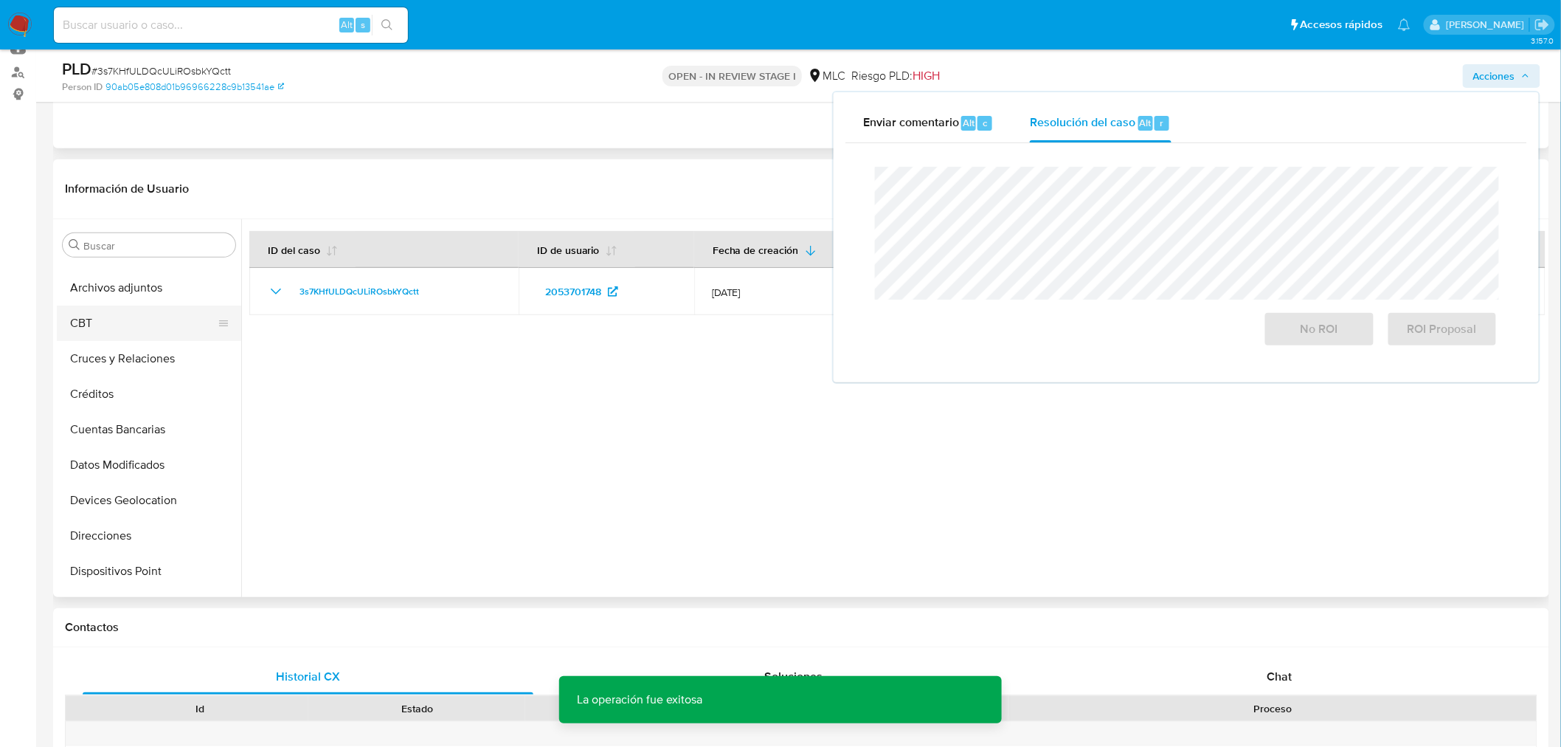
scroll to position [0, 0]
click at [123, 322] on button "Archivos adjuntos" at bounding box center [143, 315] width 173 height 35
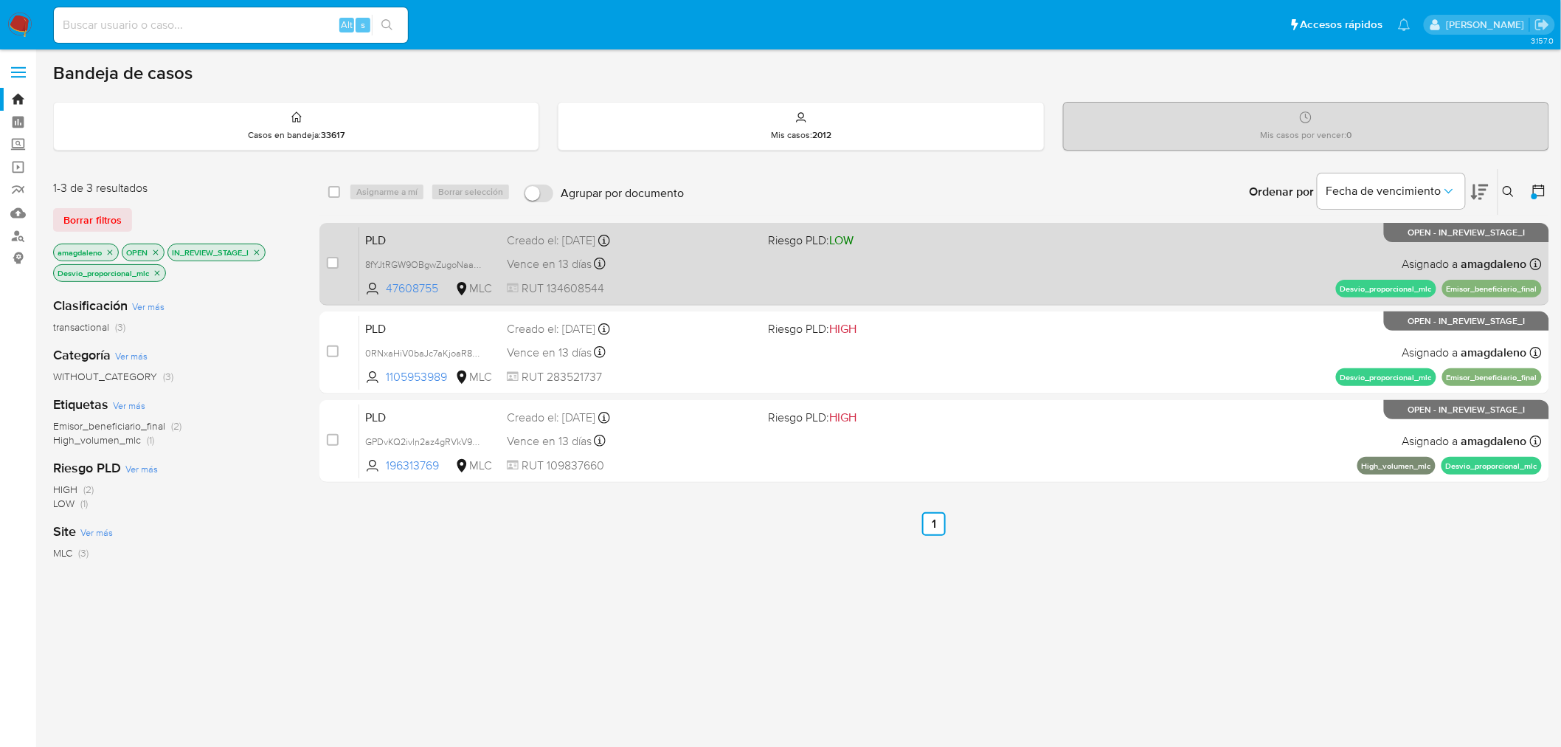
click at [704, 273] on div "PLD 8fYJtRGW9OBgwZugoNaa2wFU 47608755 MLC Riesgo PLD: LOW Creado el: [DATE] Cre…" at bounding box center [950, 264] width 1183 height 75
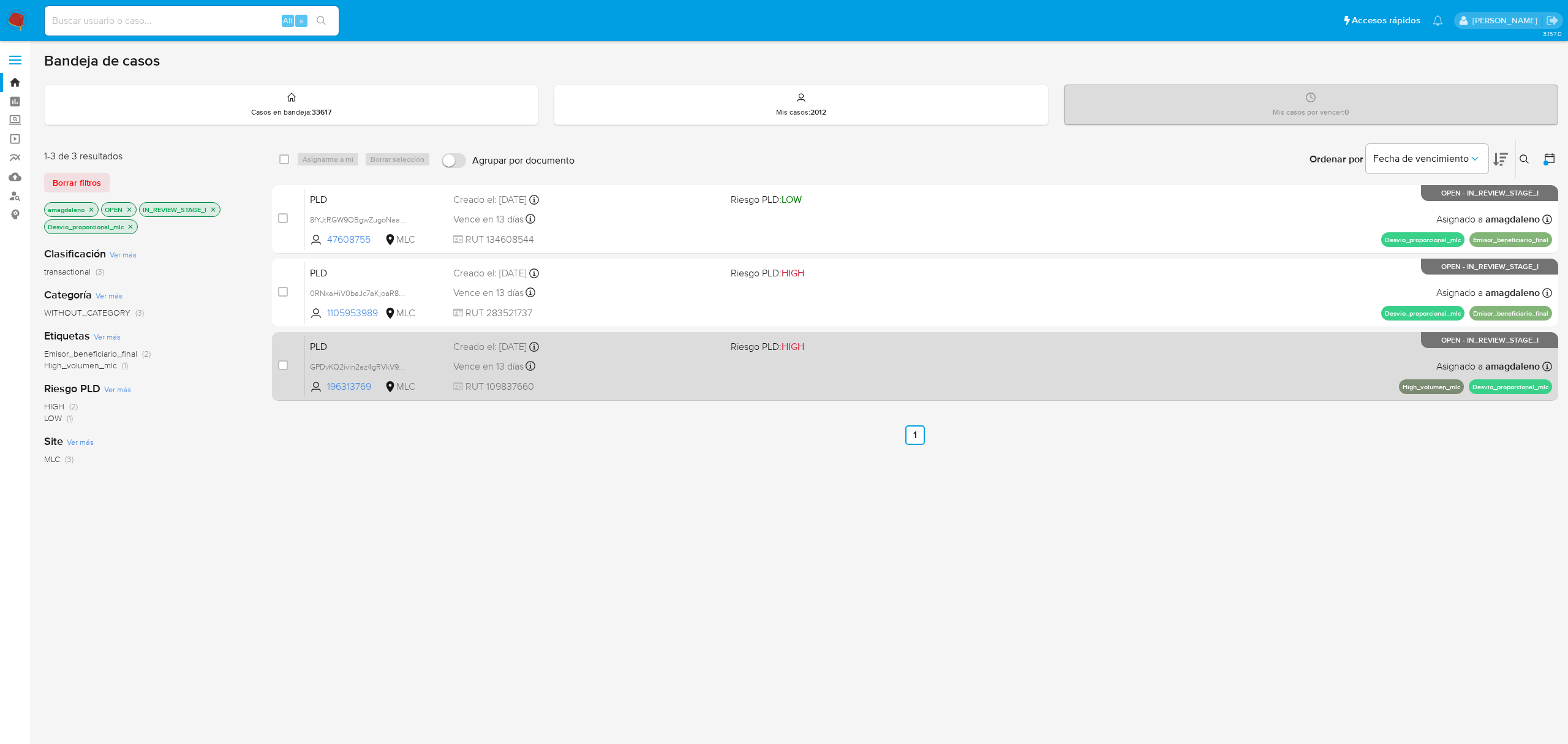
click at [369, 393] on div "PLD GPDvKQ2ivln2az4gRVkV9b9i 196313769 MLC Riesgo PLD: HIGH Creado el: [DATE] C…" at bounding box center [928, 366] width 1247 height 62
drag, startPoint x: 356, startPoint y: 385, endPoint x: 363, endPoint y: 337, distance: 48.5
click at [356, 383] on span "196313769" at bounding box center [354, 386] width 55 height 13
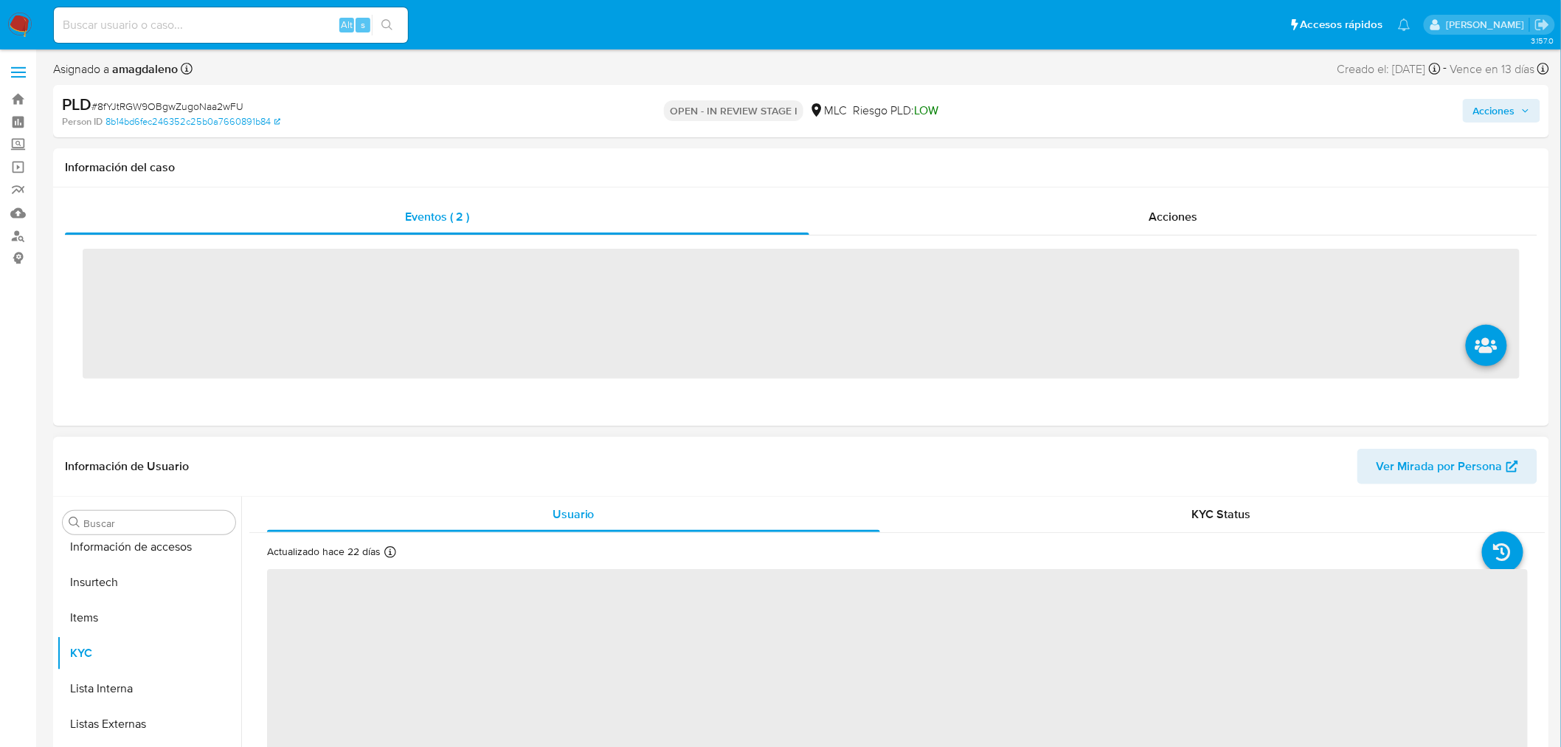
scroll to position [623, 0]
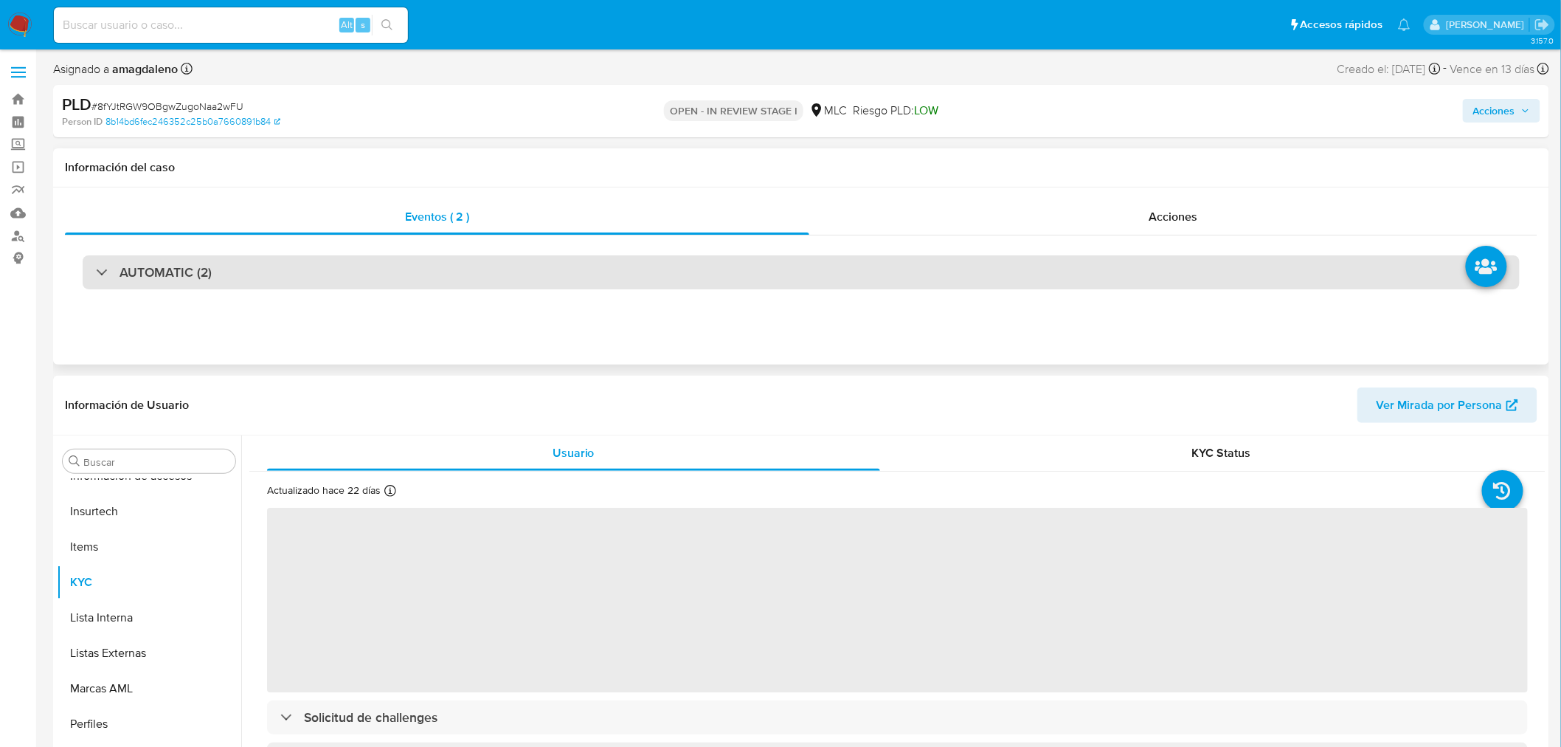
click at [439, 274] on div "AUTOMATIC (2)" at bounding box center [801, 272] width 1437 height 34
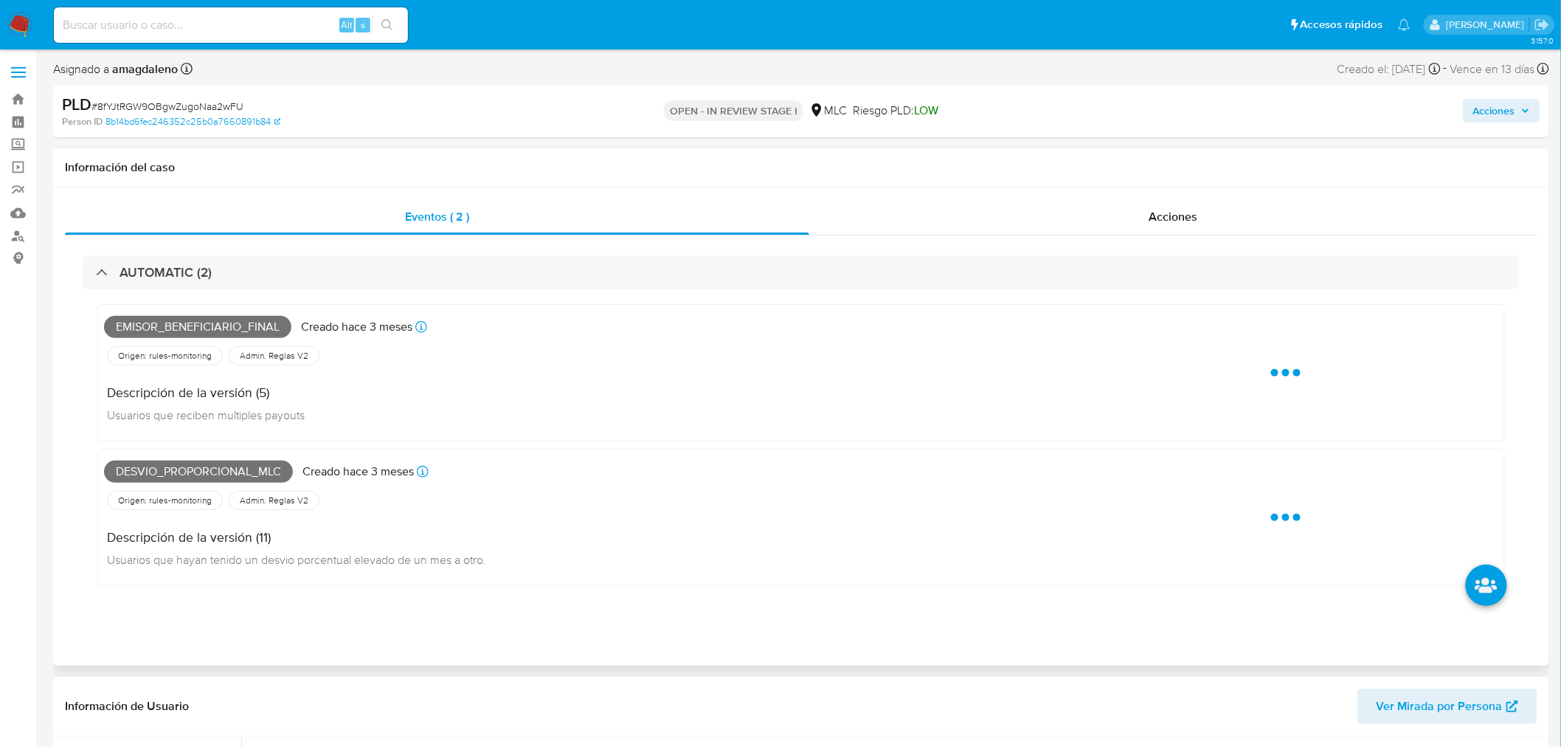
select select "10"
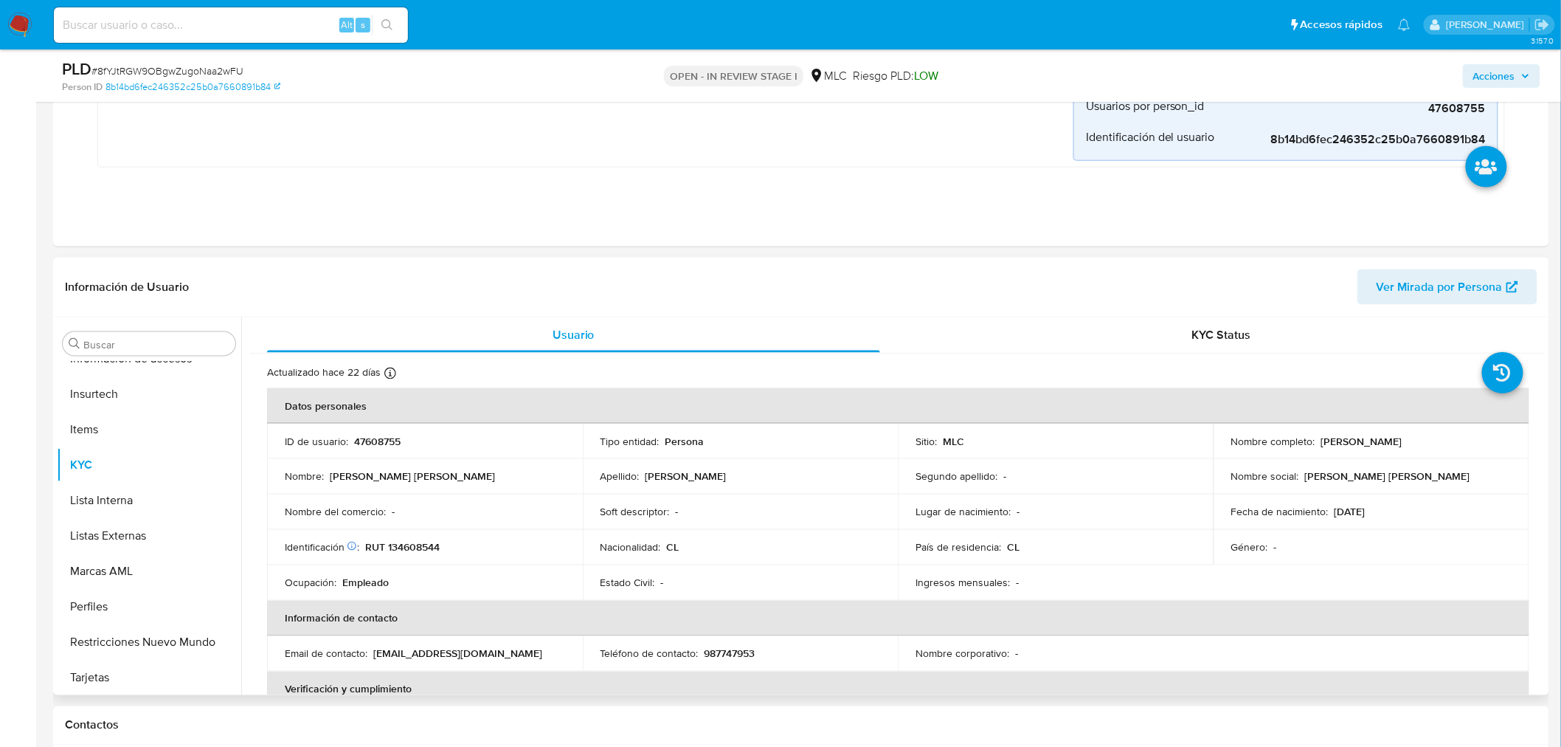
scroll to position [702, 0]
click at [386, 434] on p "47608755" at bounding box center [377, 440] width 46 height 13
copy p "47608755"
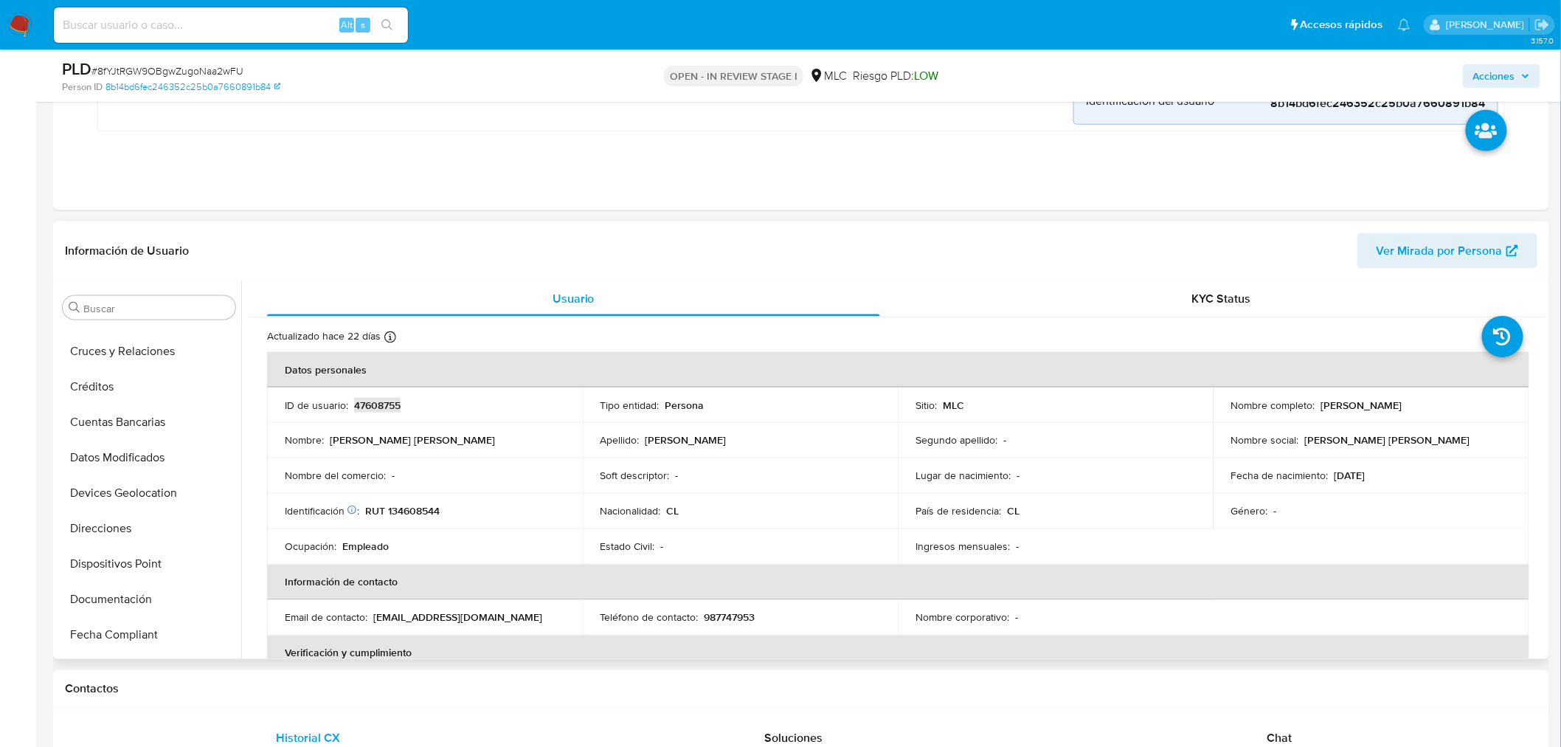
scroll to position [0, 0]
click at [152, 455] on button "Cruces y Relaciones" at bounding box center [143, 449] width 173 height 35
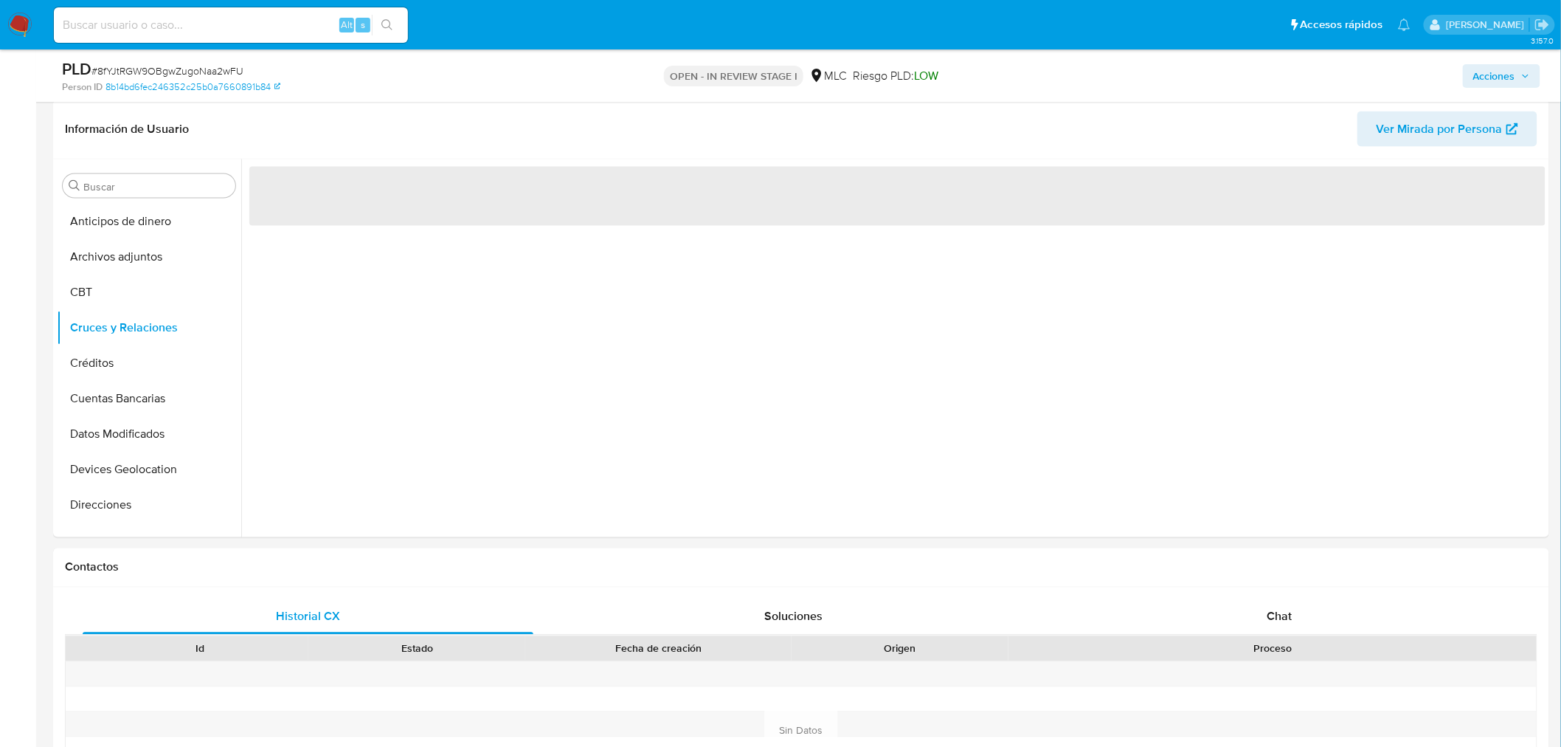
scroll to position [900, 0]
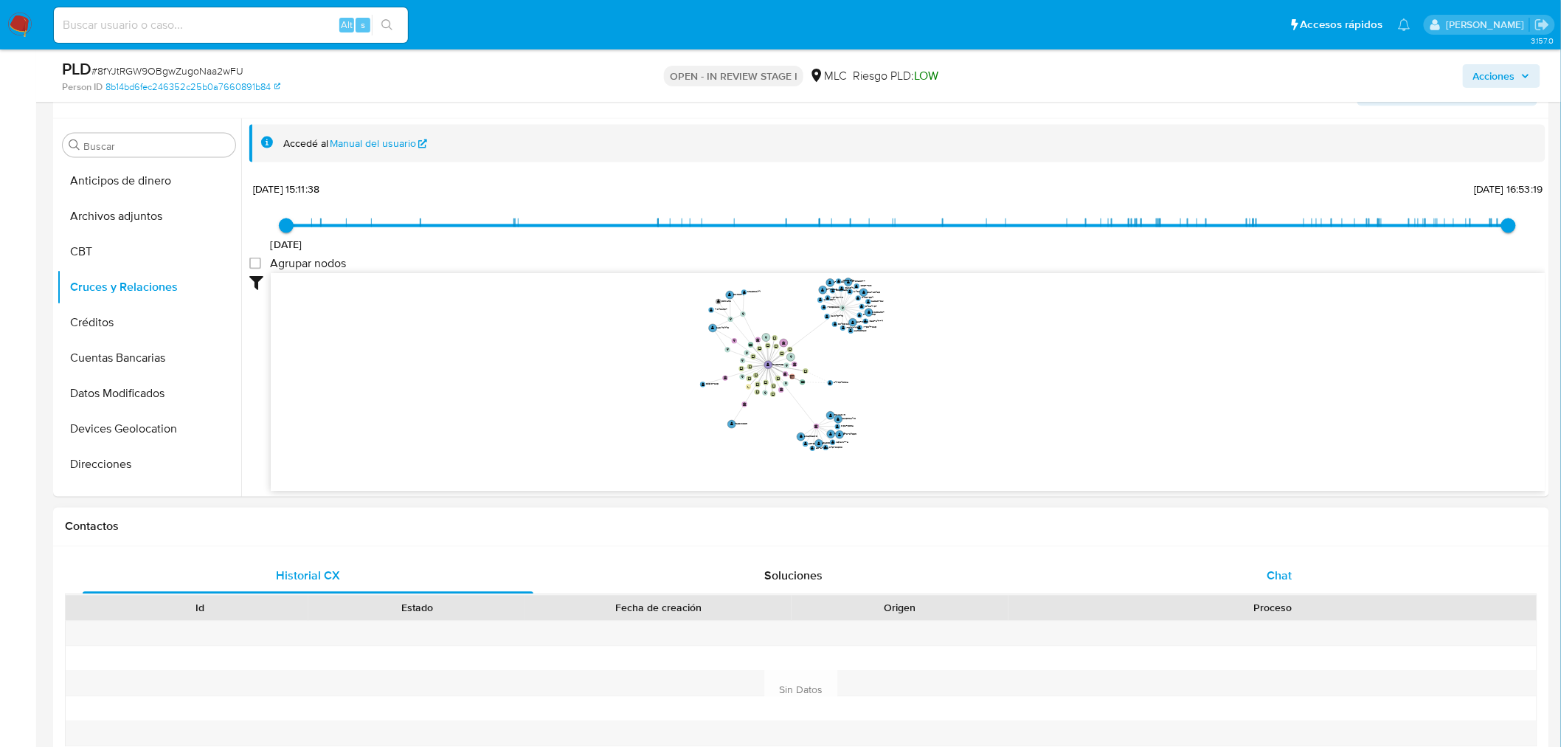
click at [1258, 580] on div "Chat" at bounding box center [1279, 576] width 451 height 35
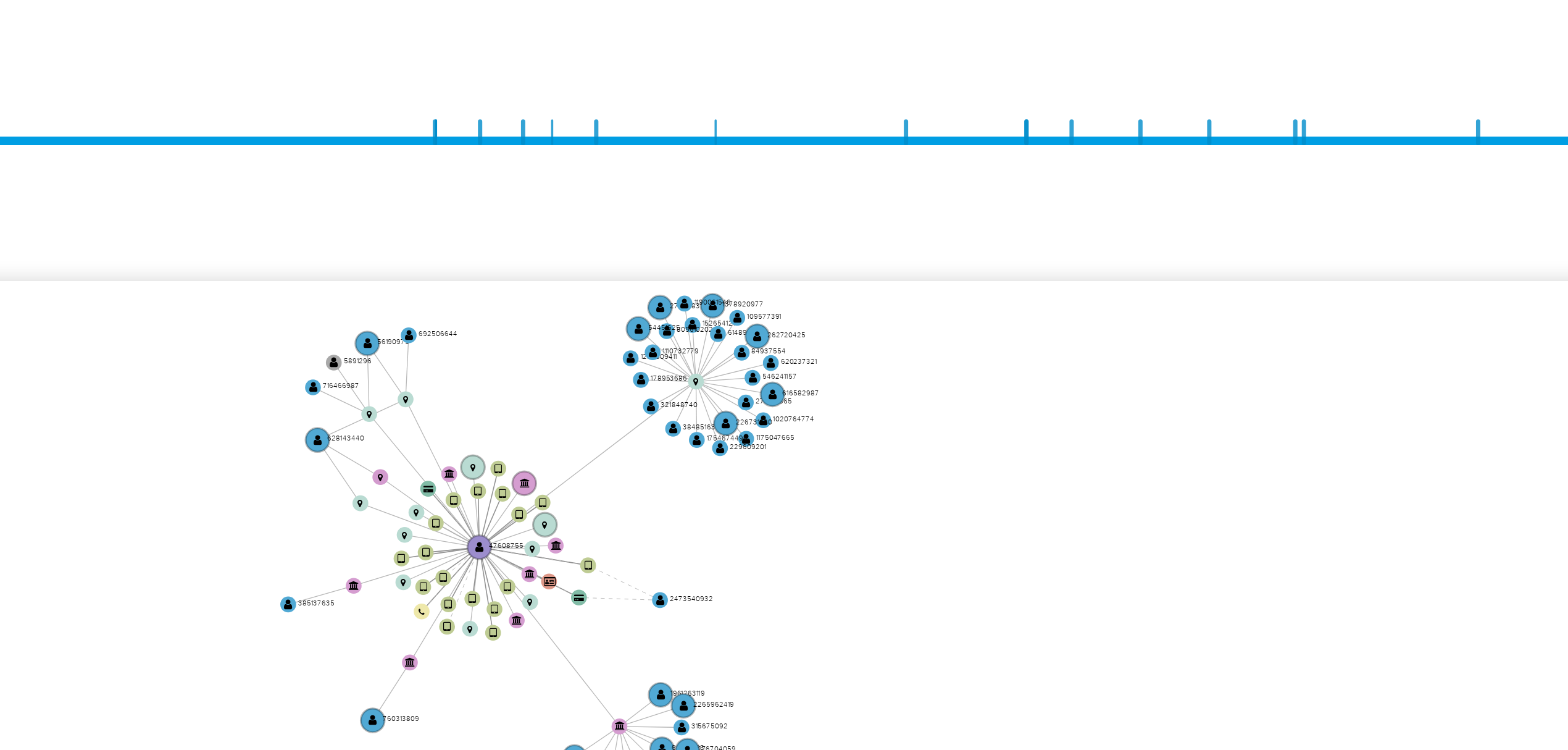
scroll to position [774, 0]
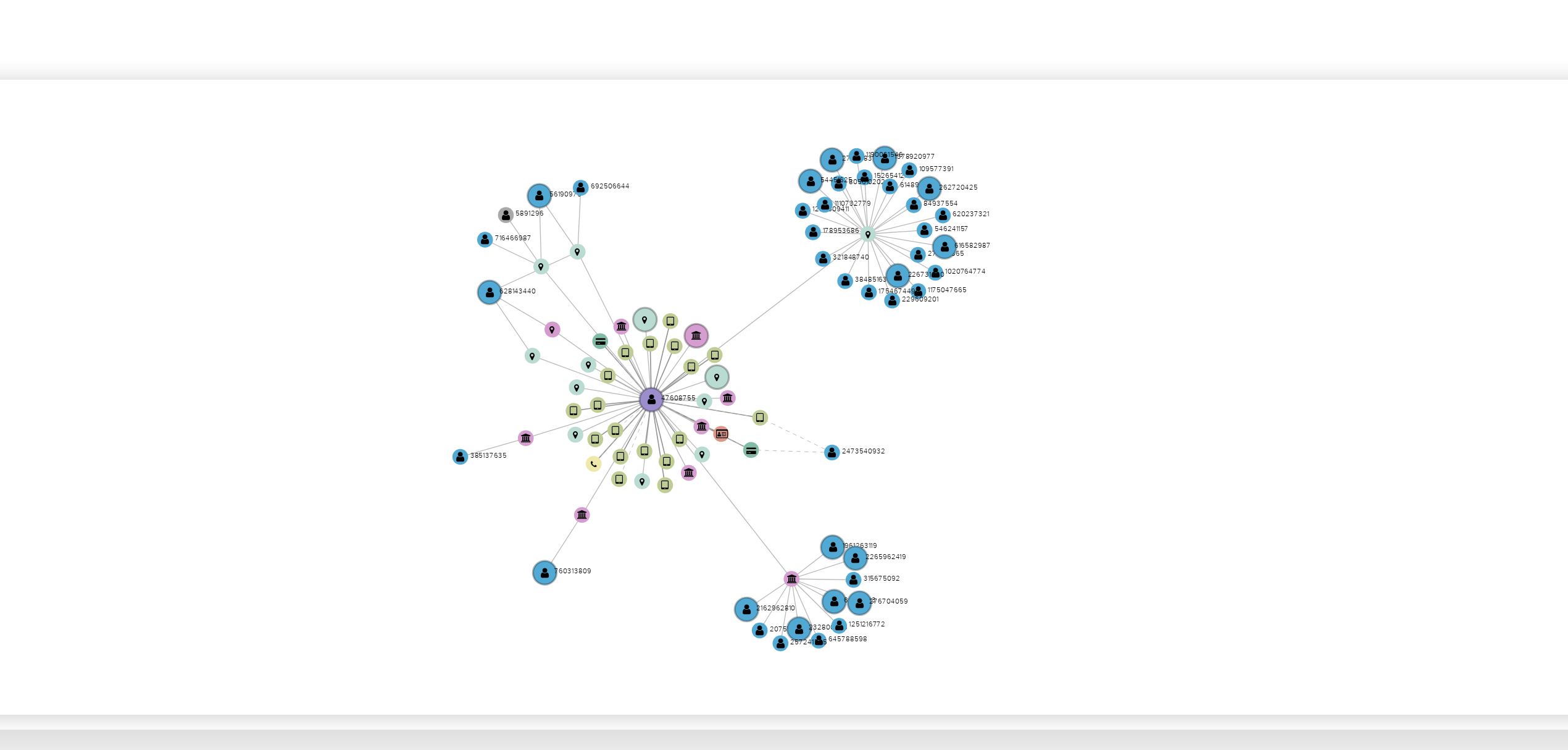
drag, startPoint x: 853, startPoint y: 310, endPoint x: 895, endPoint y: 314, distance: 42.2
click at [894, 314] on icon "device-64aa00435bebdff96e776a9a  device-6324a96f08813b0018ecf125  device-6338…" at bounding box center [891, 298] width 1329 height 179
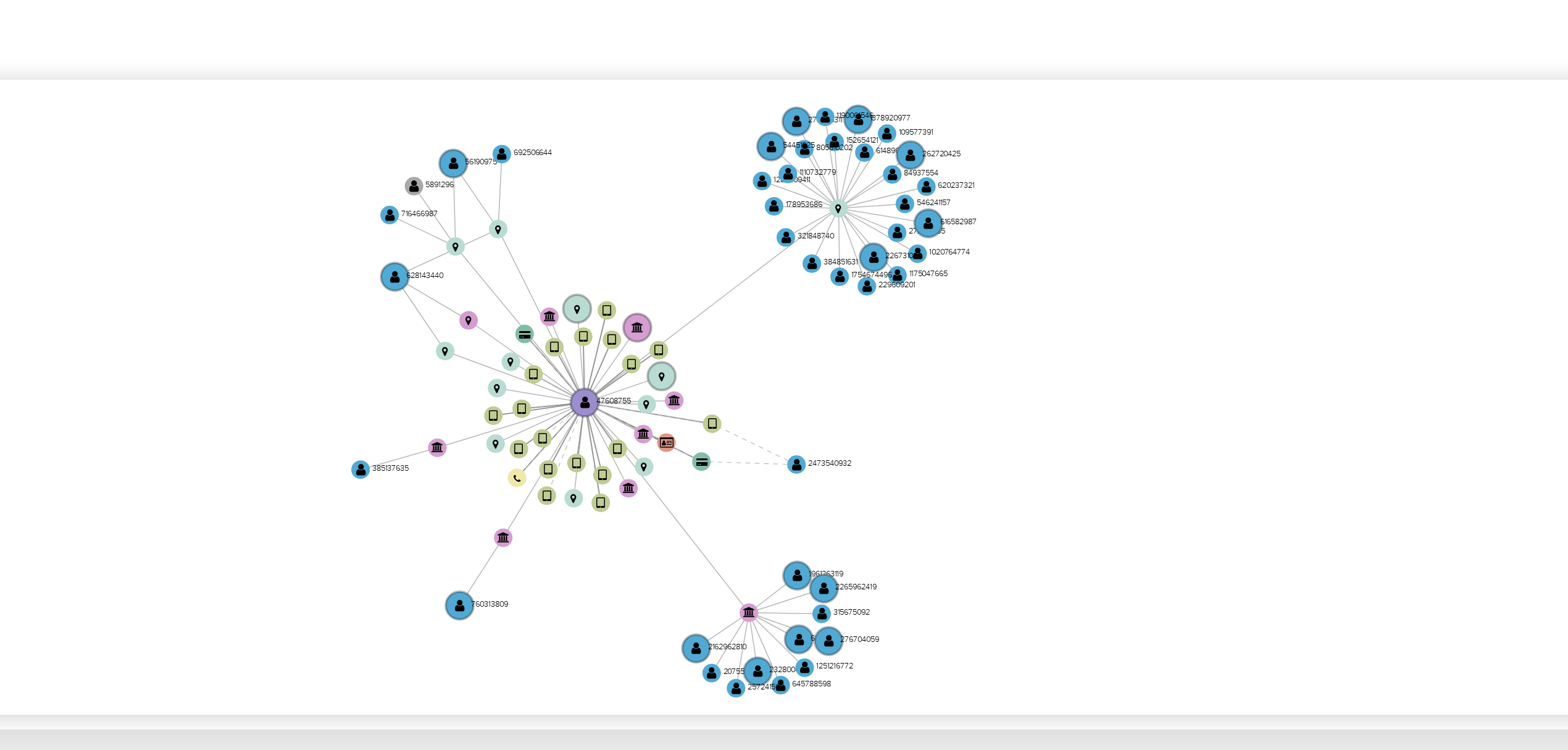
drag, startPoint x: 885, startPoint y: 323, endPoint x: 899, endPoint y: 329, distance: 15.2
click at [899, 329] on icon "device-64aa00435bebdff96e776a9a  device-6324a96f08813b0018ecf125  device-6338…" at bounding box center [891, 298] width 1329 height 179
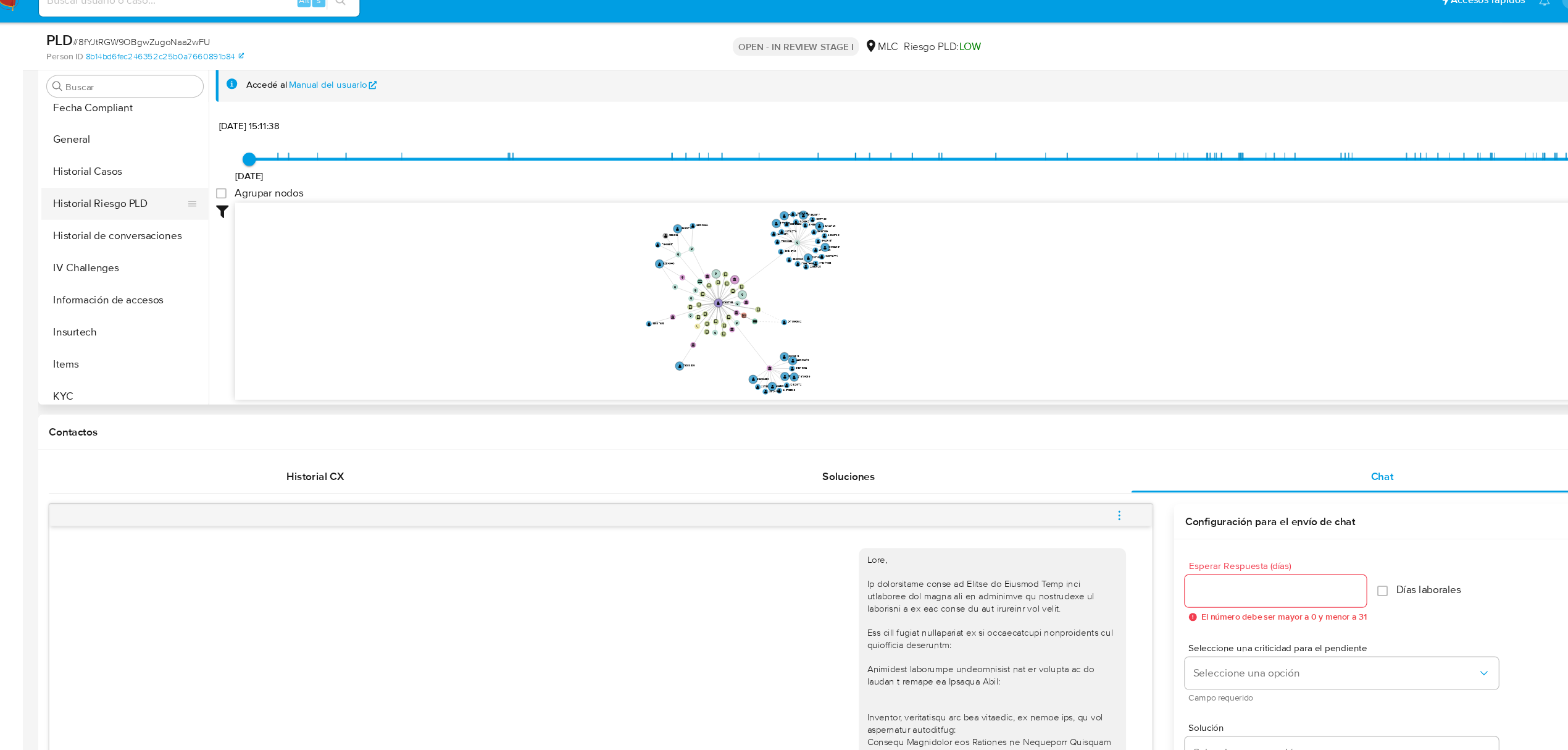
scroll to position [457, 0]
click at [66, 270] on button "KYC" at bounding box center [120, 265] width 145 height 29
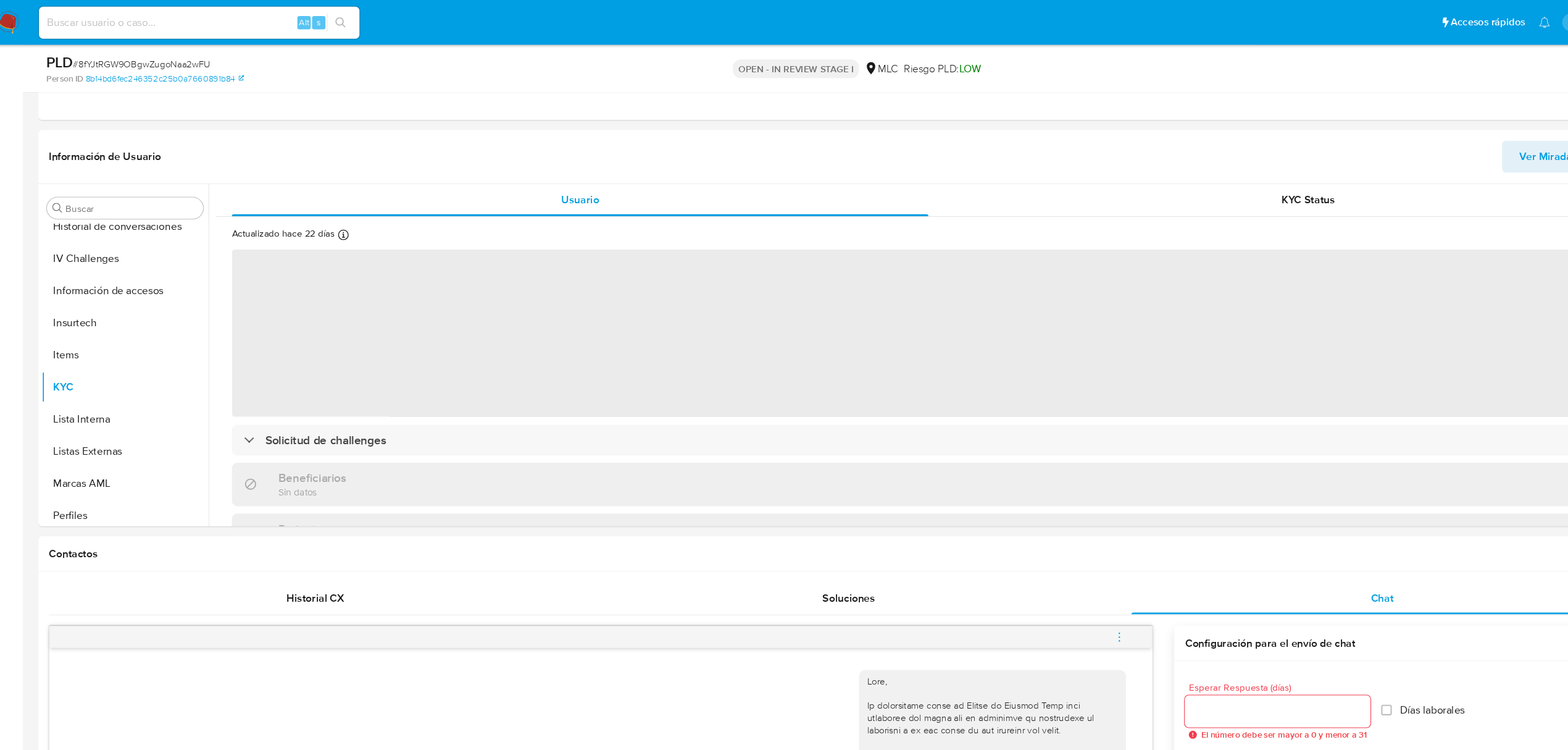
scroll to position [665, 0]
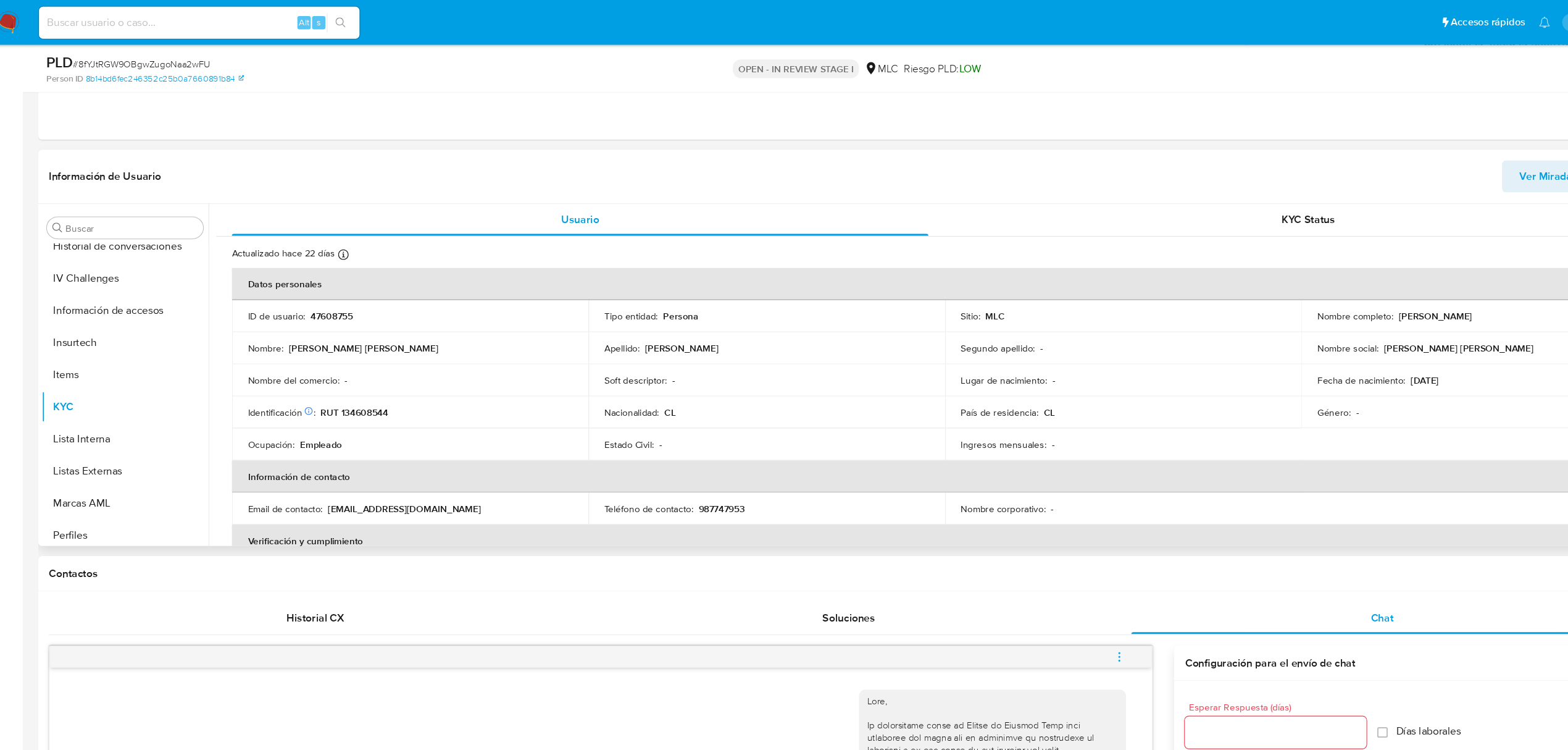
click at [346, 383] on p "RUT 134608544" at bounding box center [336, 381] width 63 height 11
copy p "134608544"
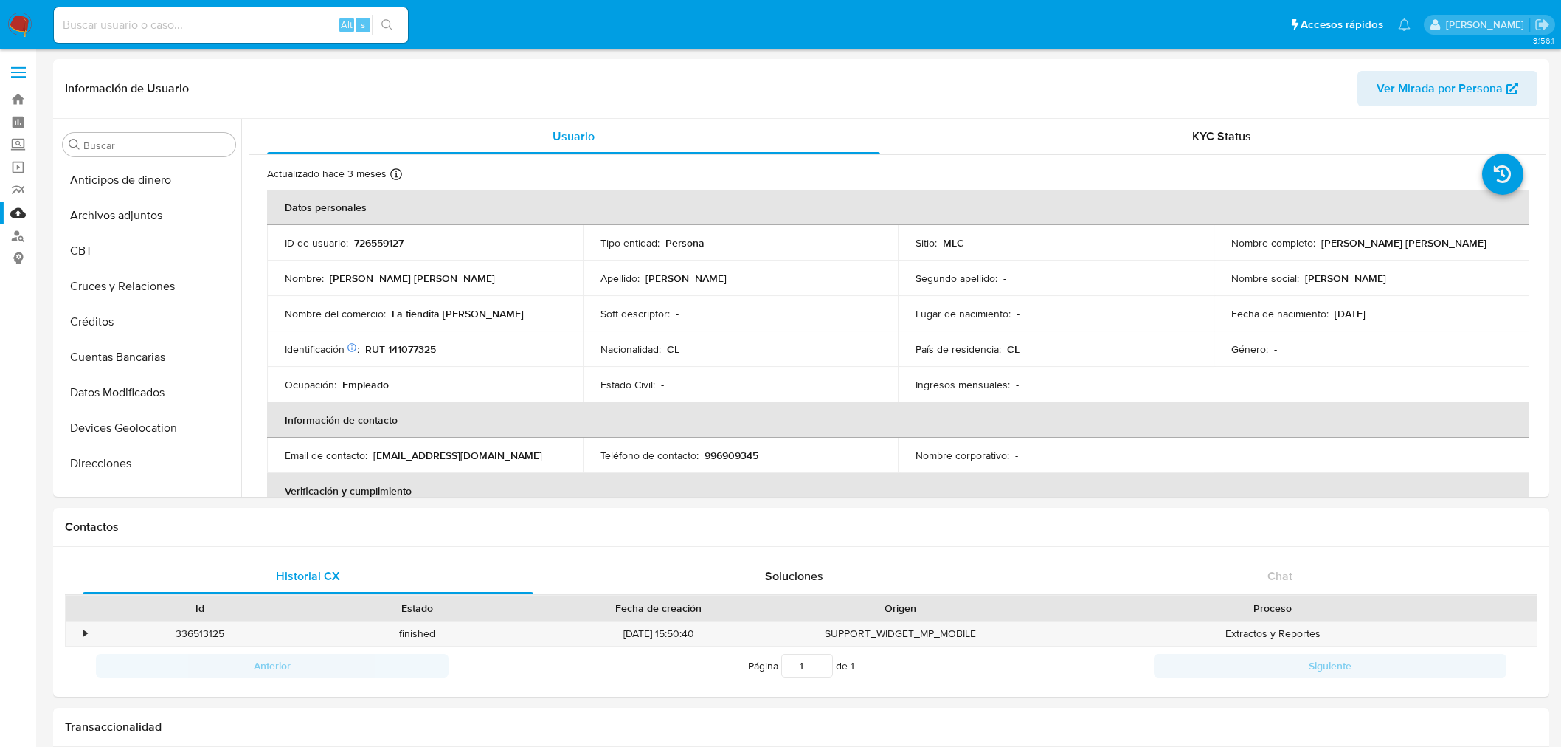
select select "10"
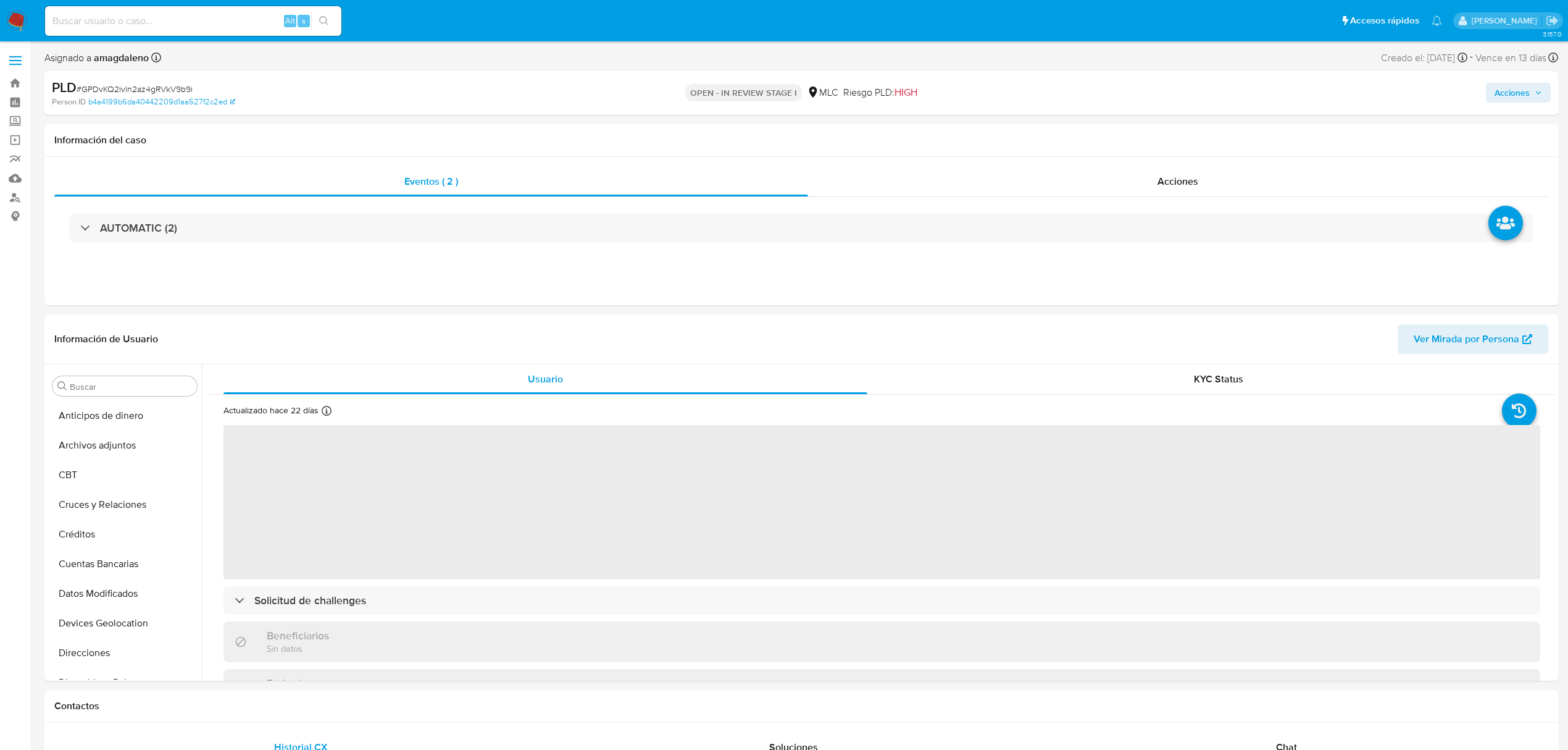
select select "10"
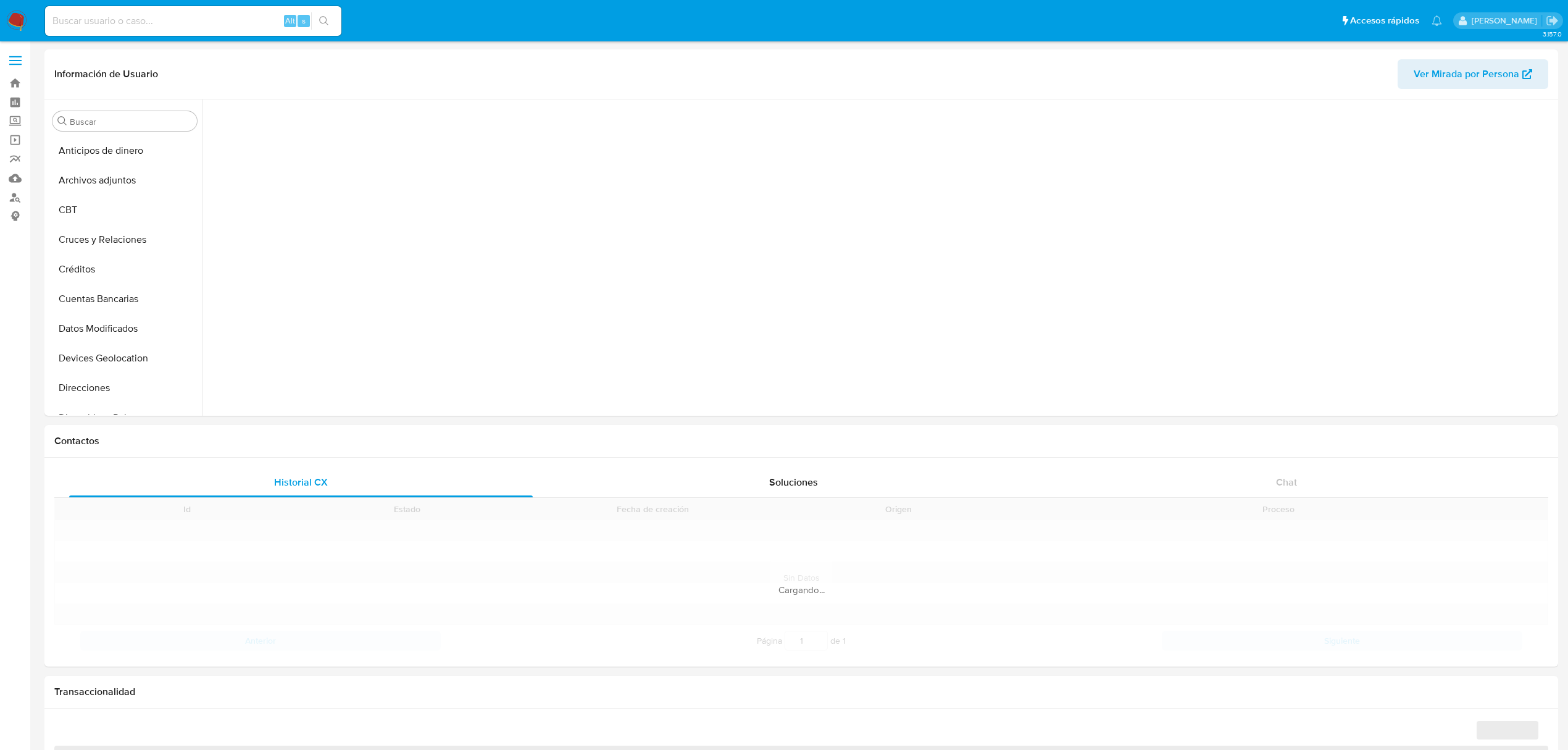
scroll to position [470, 0]
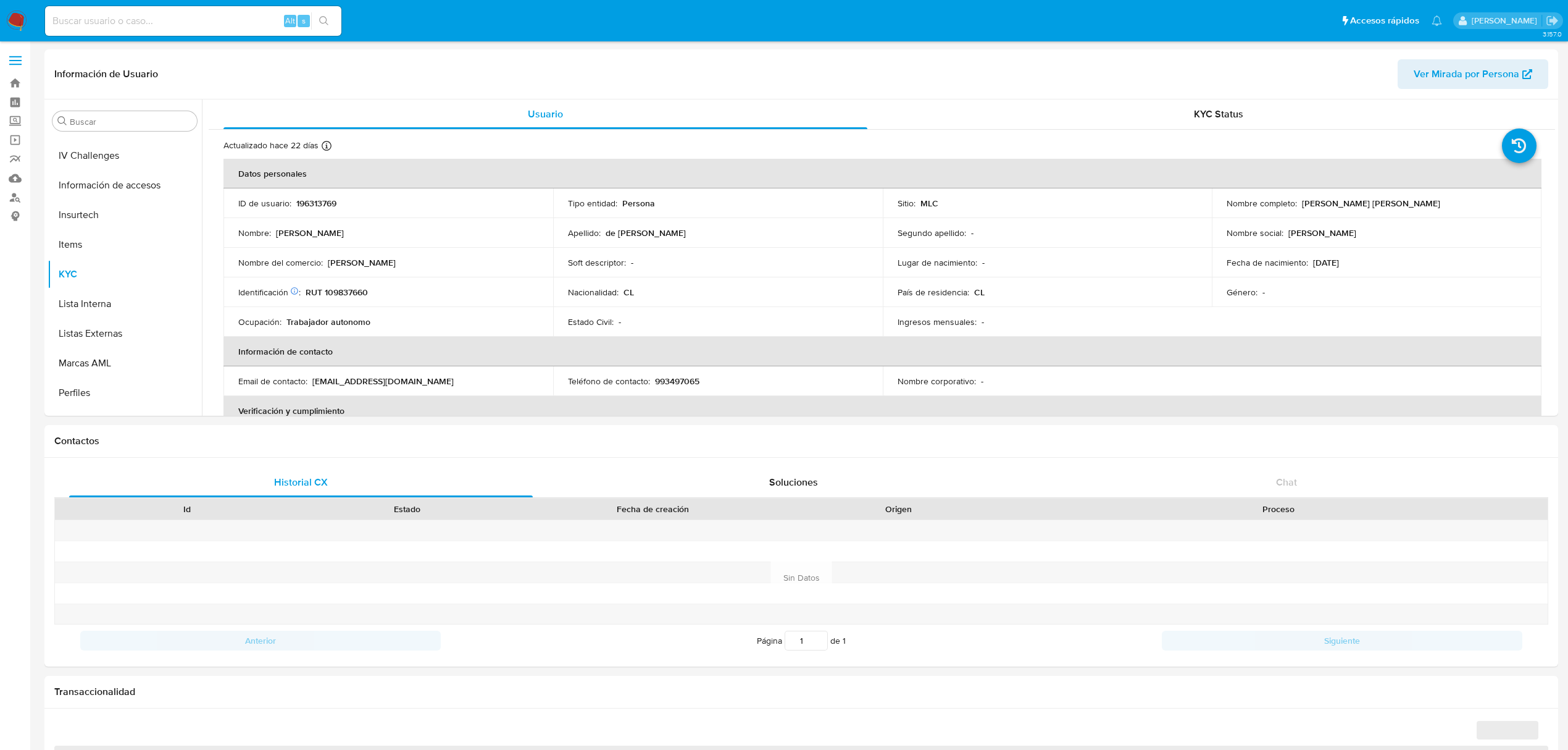
select select "10"
